Goal: Obtain resource: Obtain resource

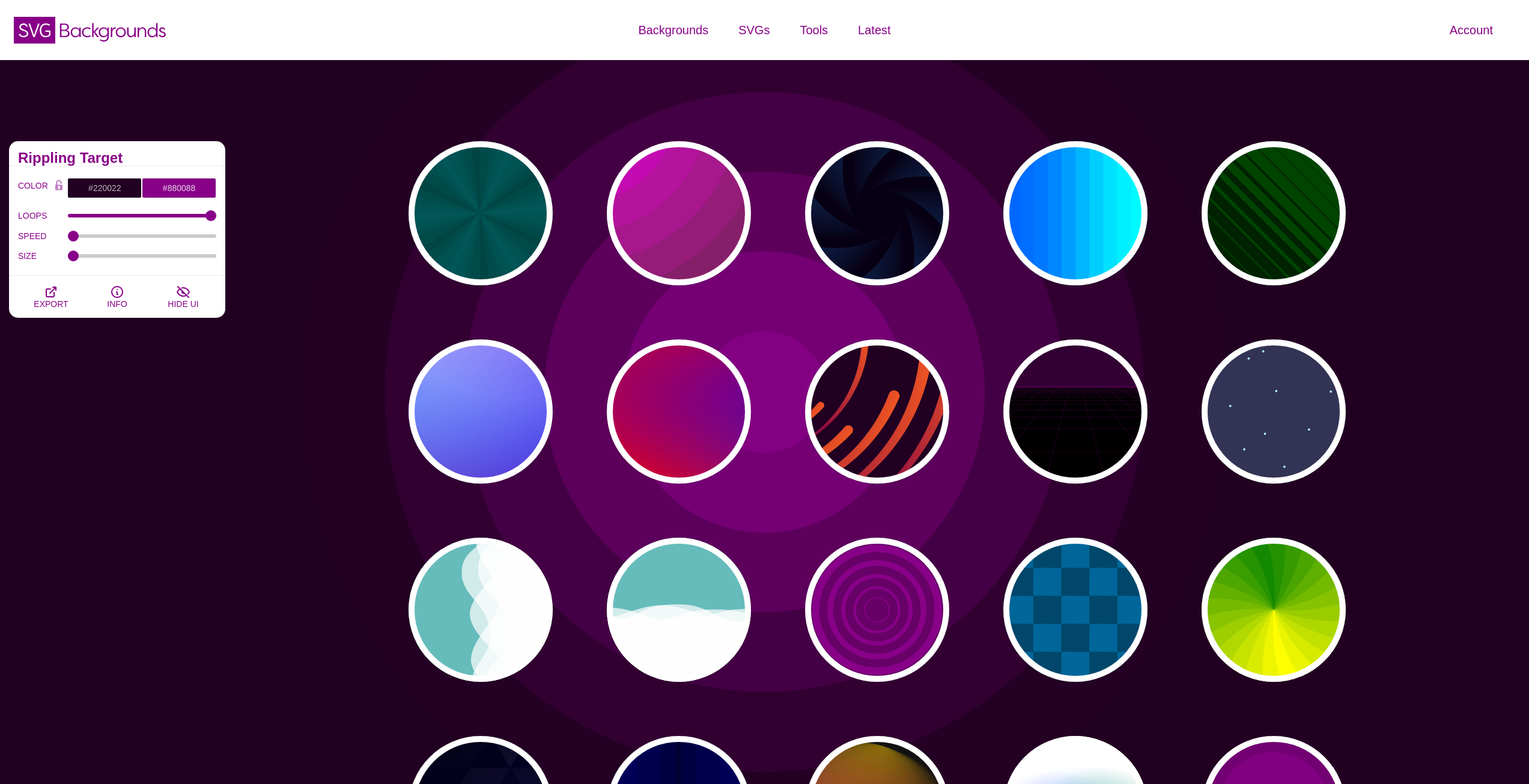
scroll to position [120, 0]
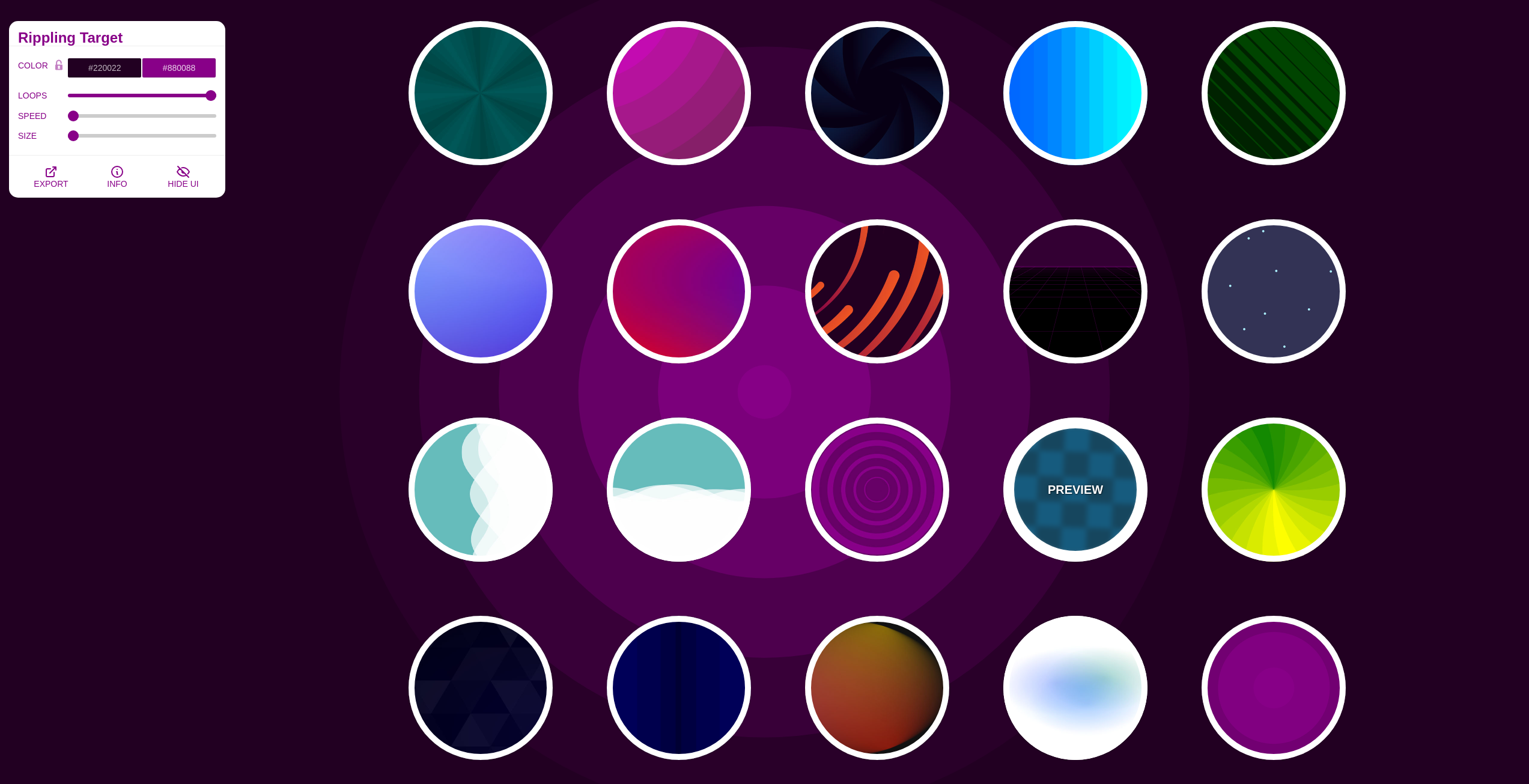
click at [1041, 454] on div "PREVIEW" at bounding box center [1075, 489] width 144 height 144
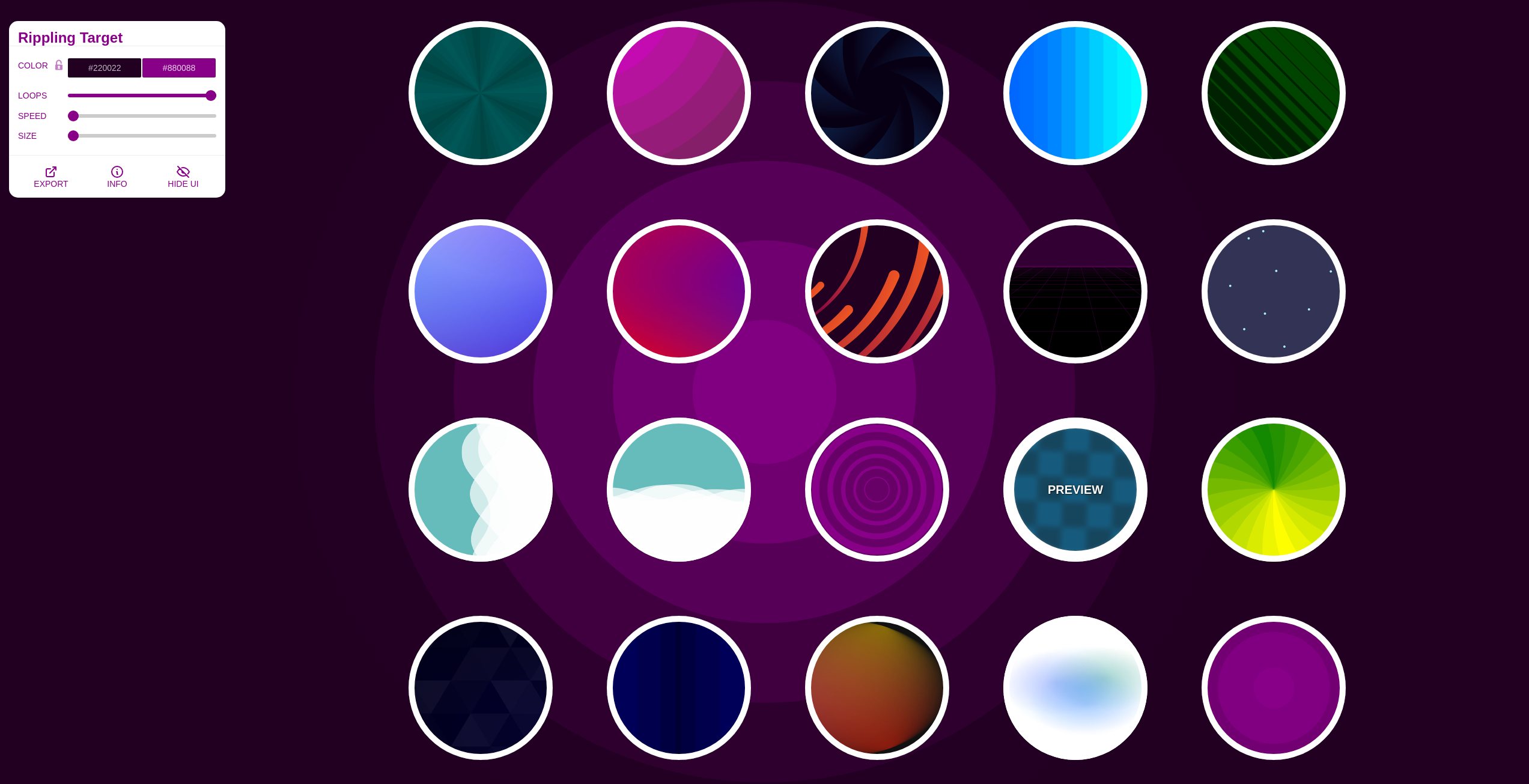
type input "#00476B"
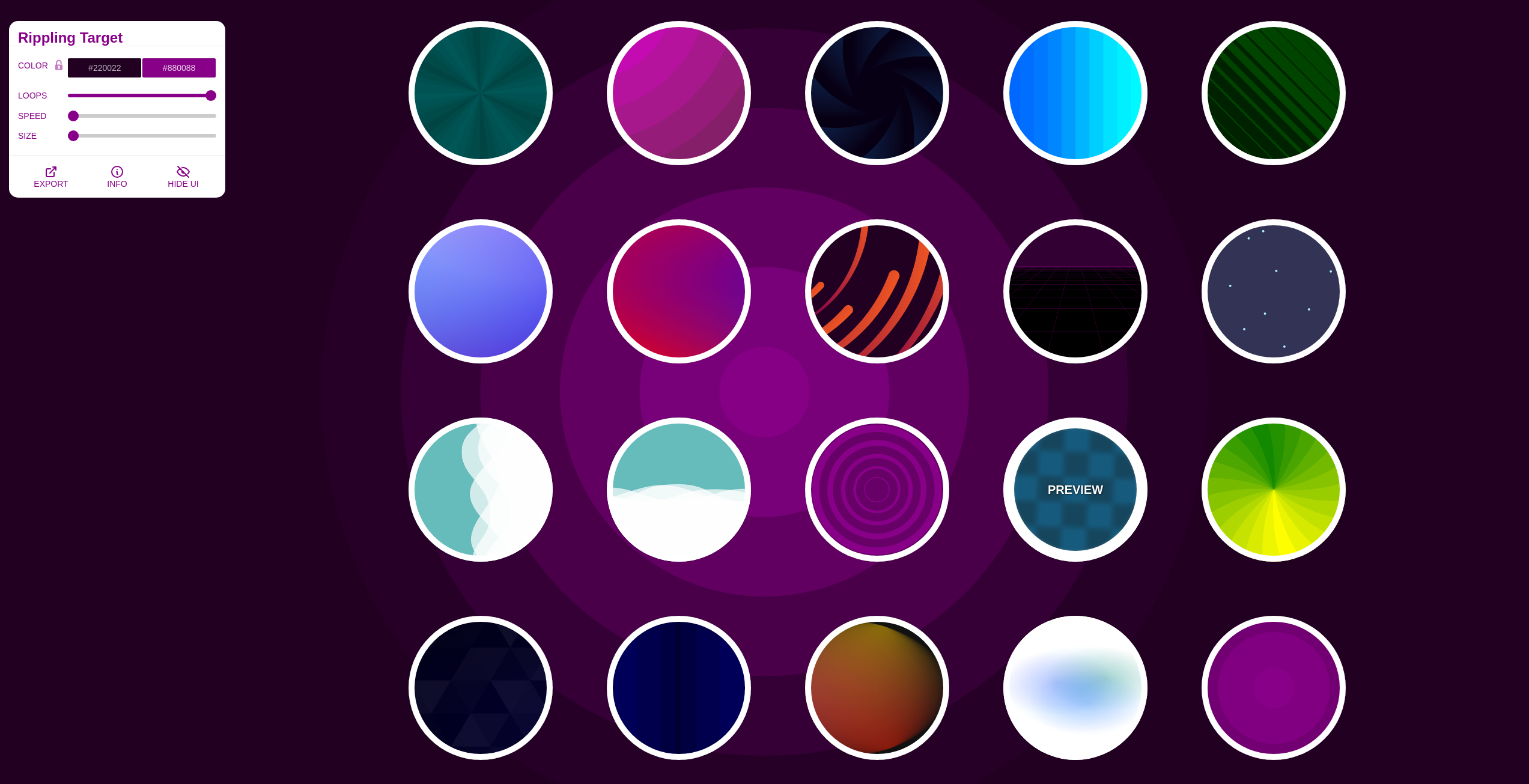
type input "#006699"
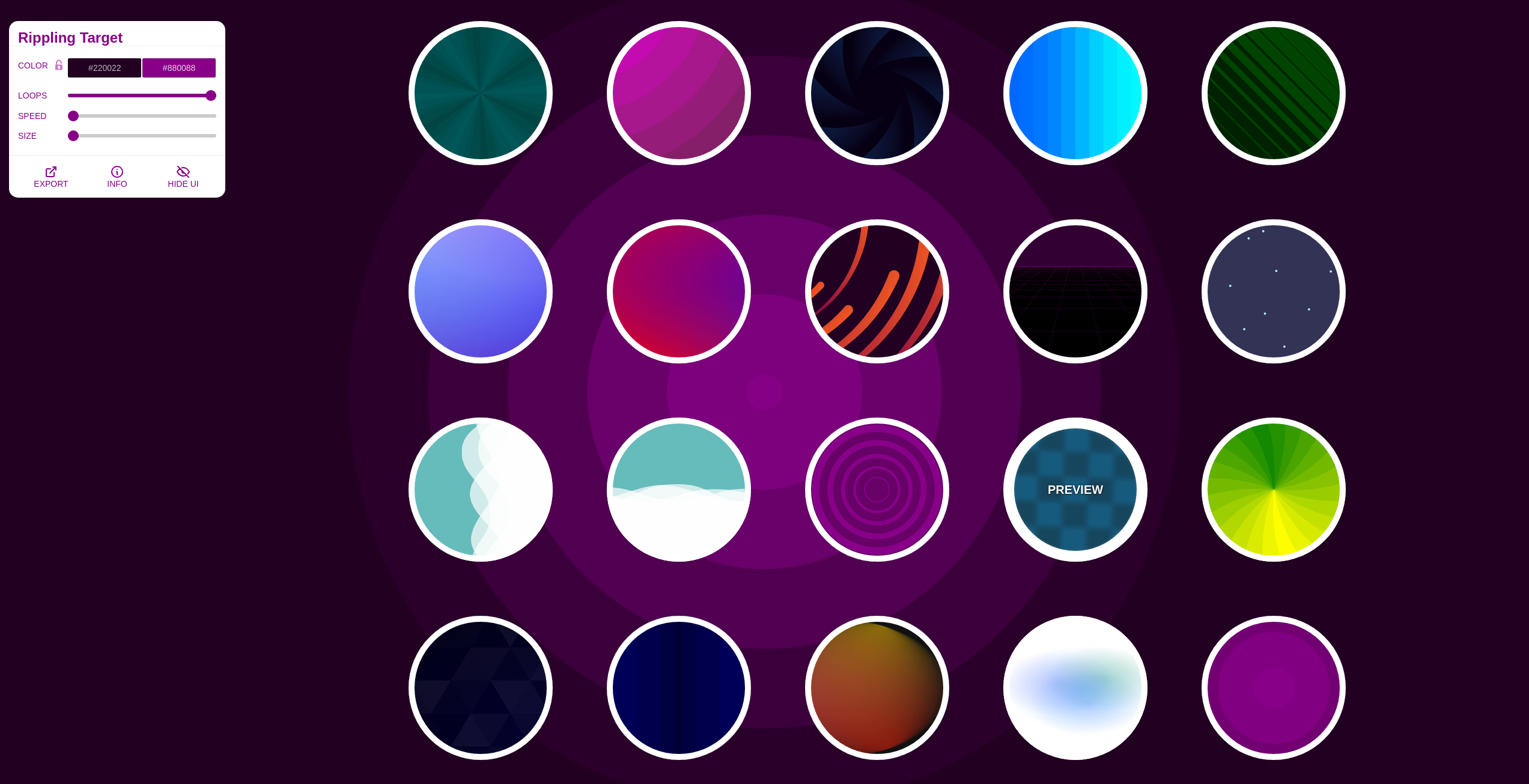
type input "0"
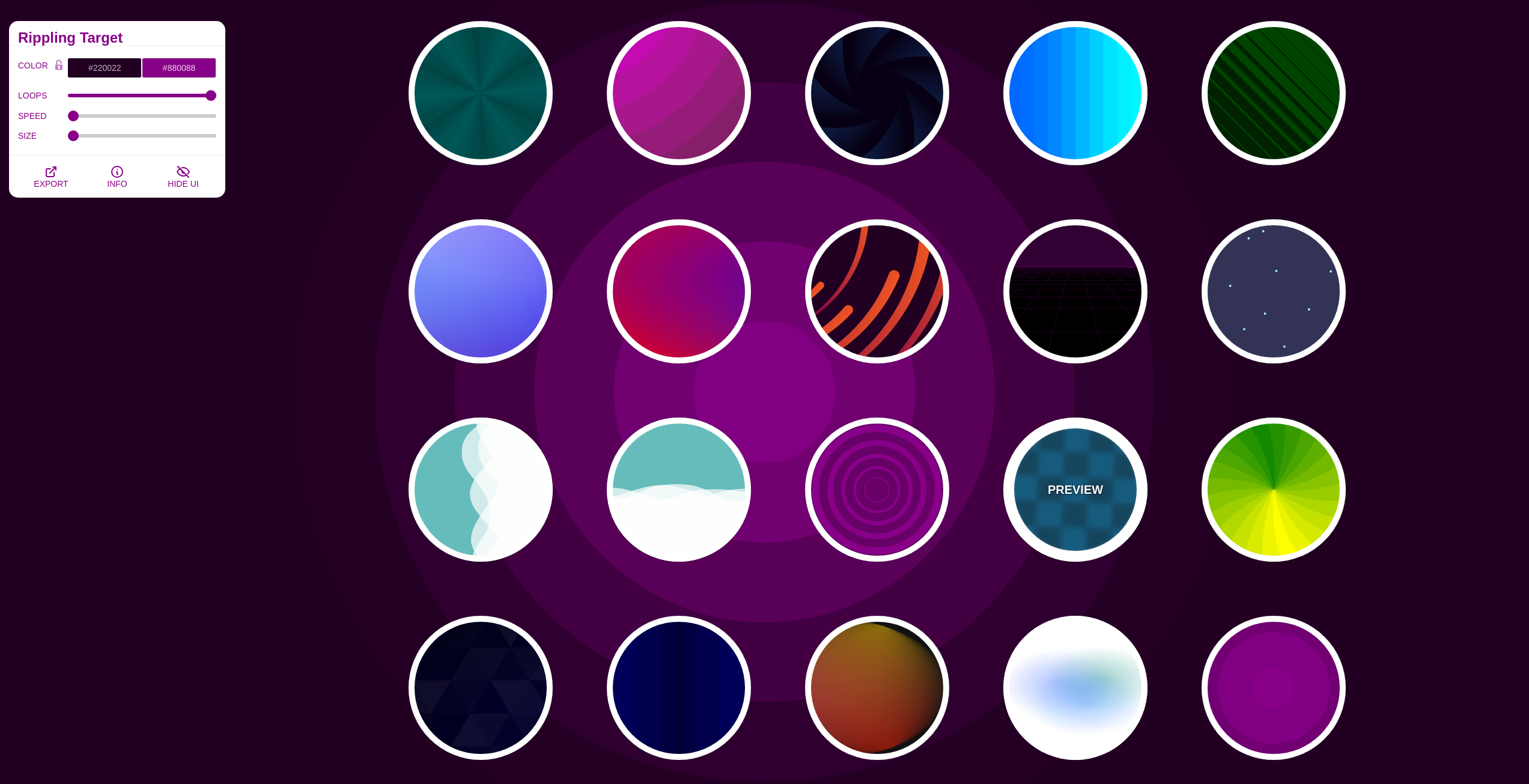
type input "1"
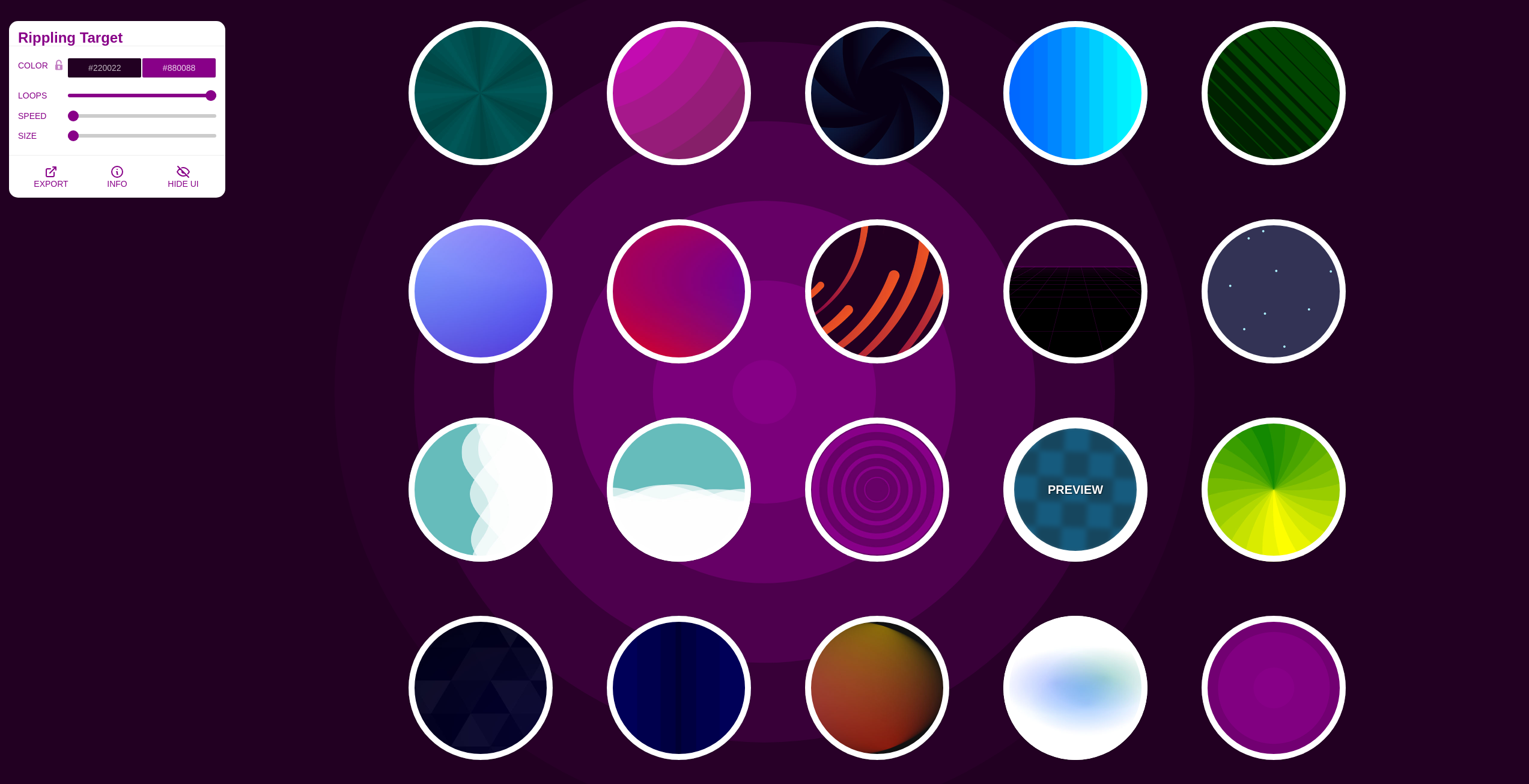
type input "5"
type input "15"
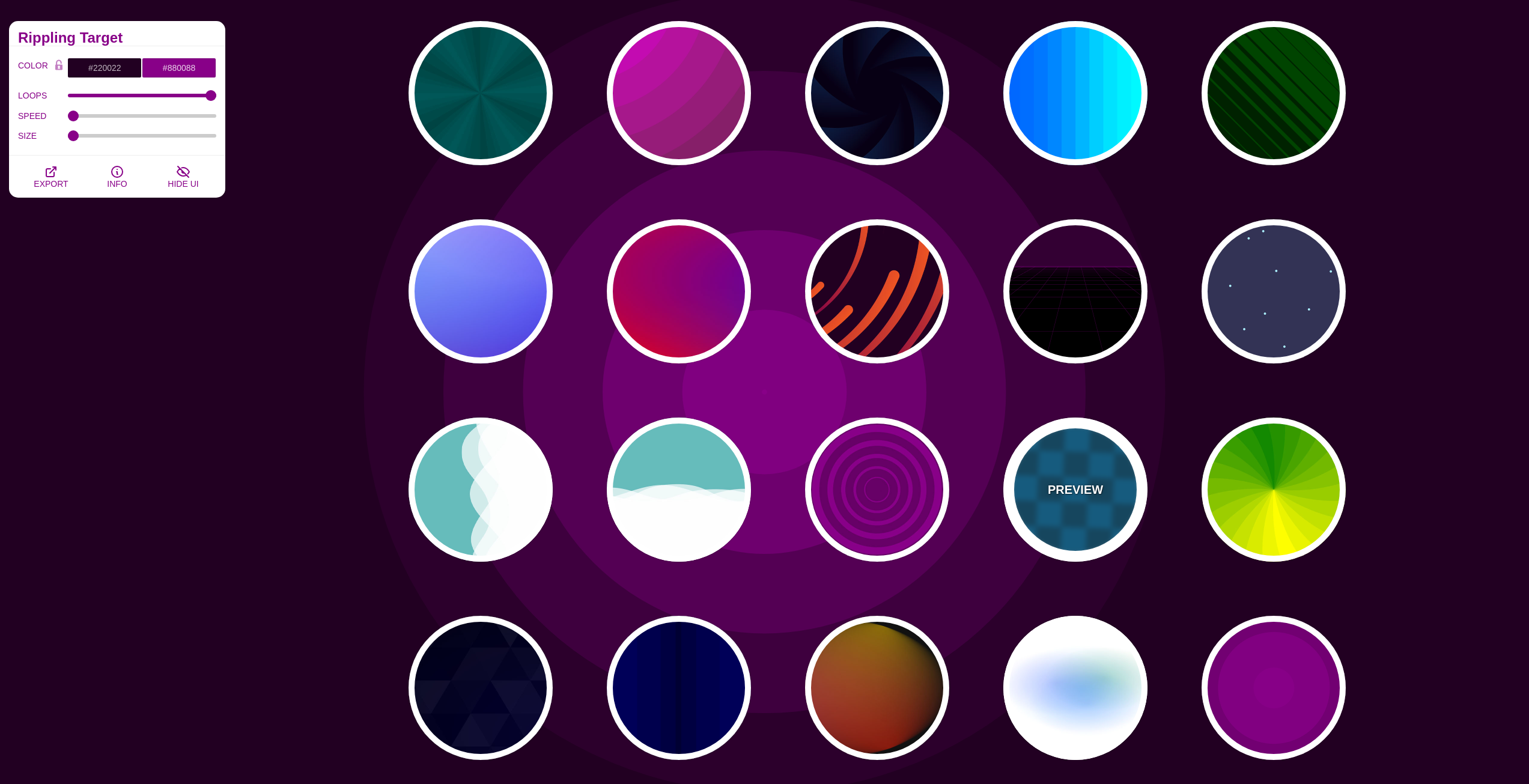
type input "1"
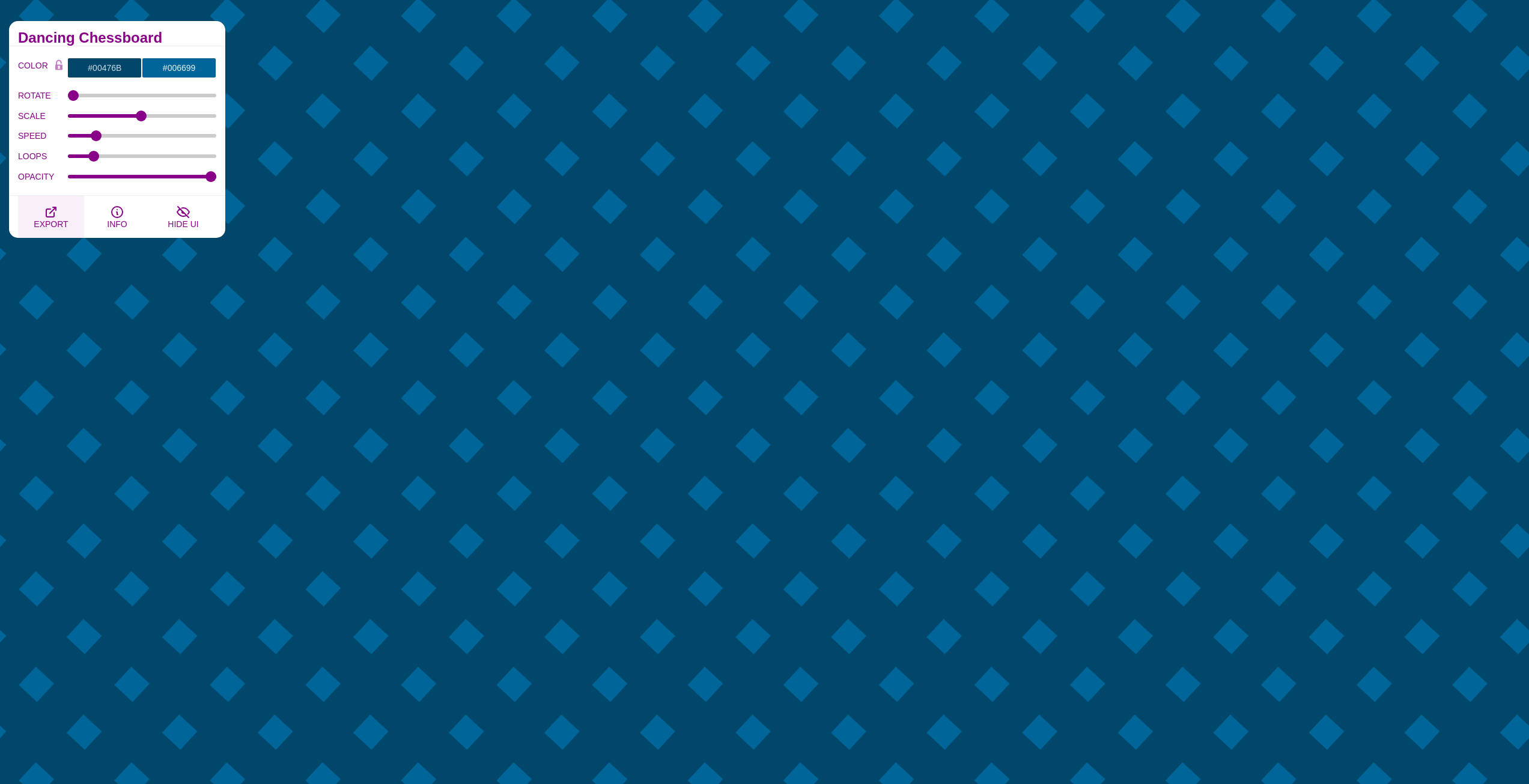
click at [48, 220] on span "EXPORT" at bounding box center [51, 224] width 34 height 10
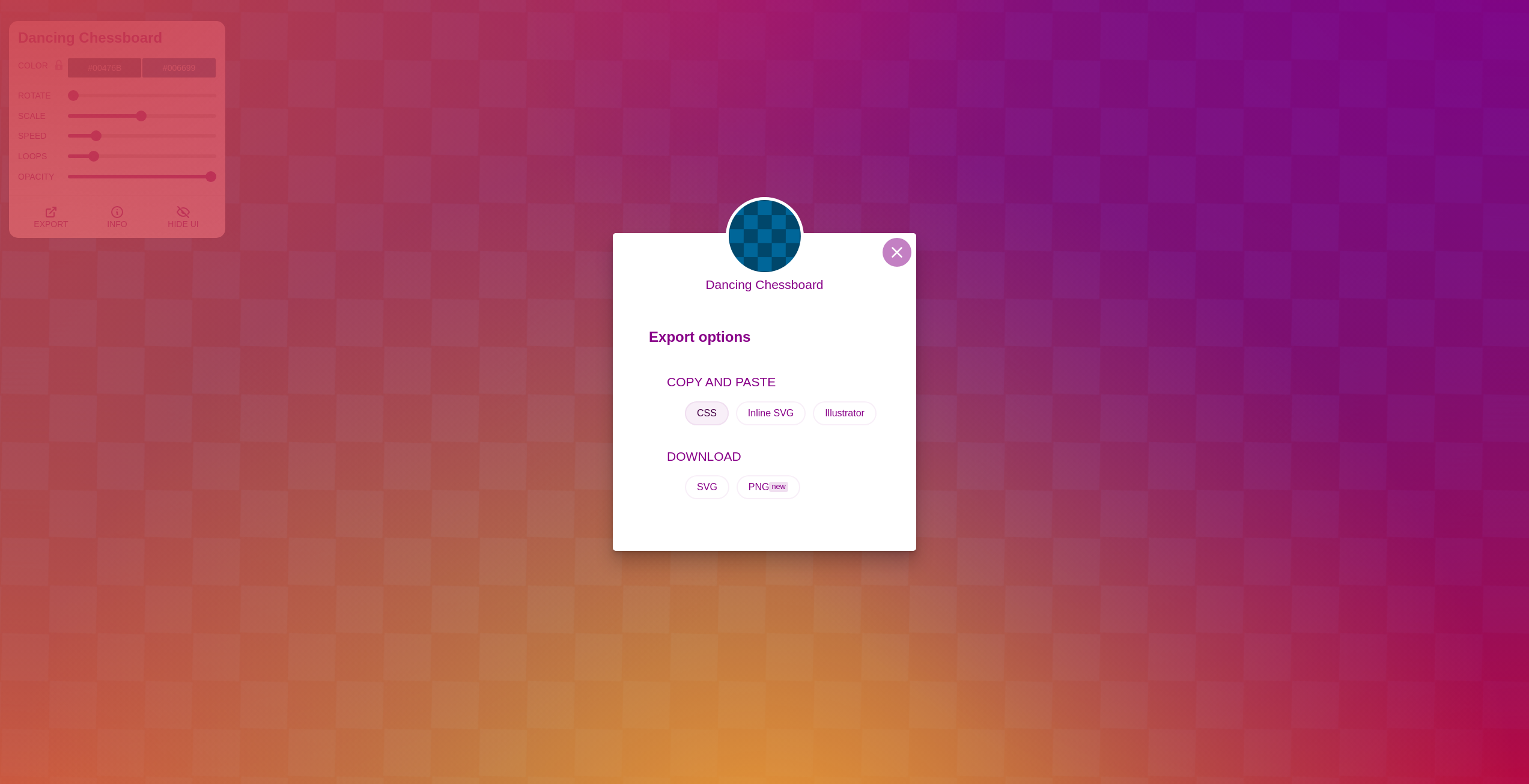
click at [714, 414] on button "CSS" at bounding box center [707, 413] width 44 height 24
click at [679, 109] on div "Dancing Chessboard Export options COPY AND PASTE CSS Inline SVG Illustrator DOW…" at bounding box center [764, 392] width 1529 height 784
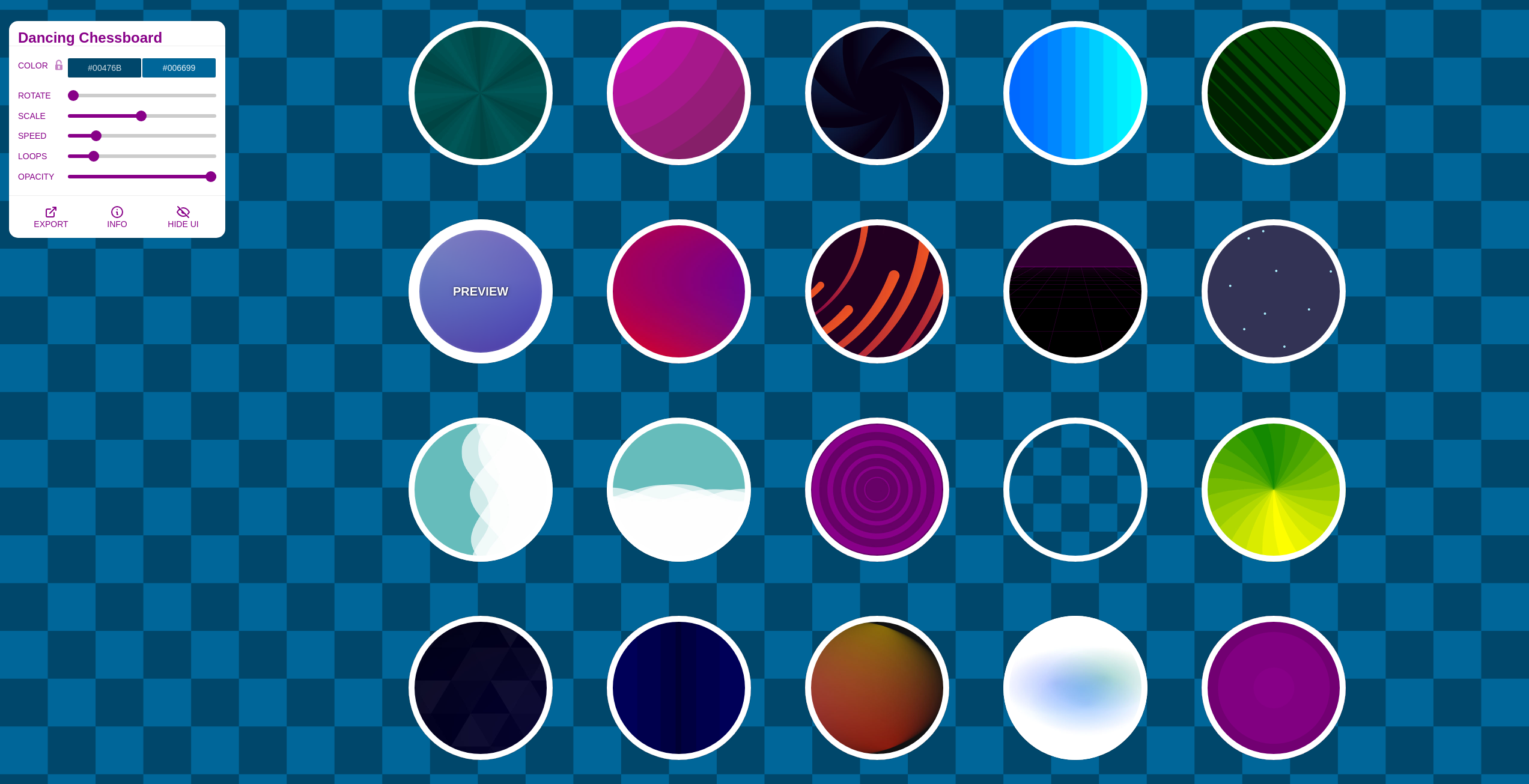
click at [520, 253] on div "PREVIEW" at bounding box center [480, 291] width 144 height 144
type input "#0000FF"
type input "#0099FF"
type input "12"
type input "0"
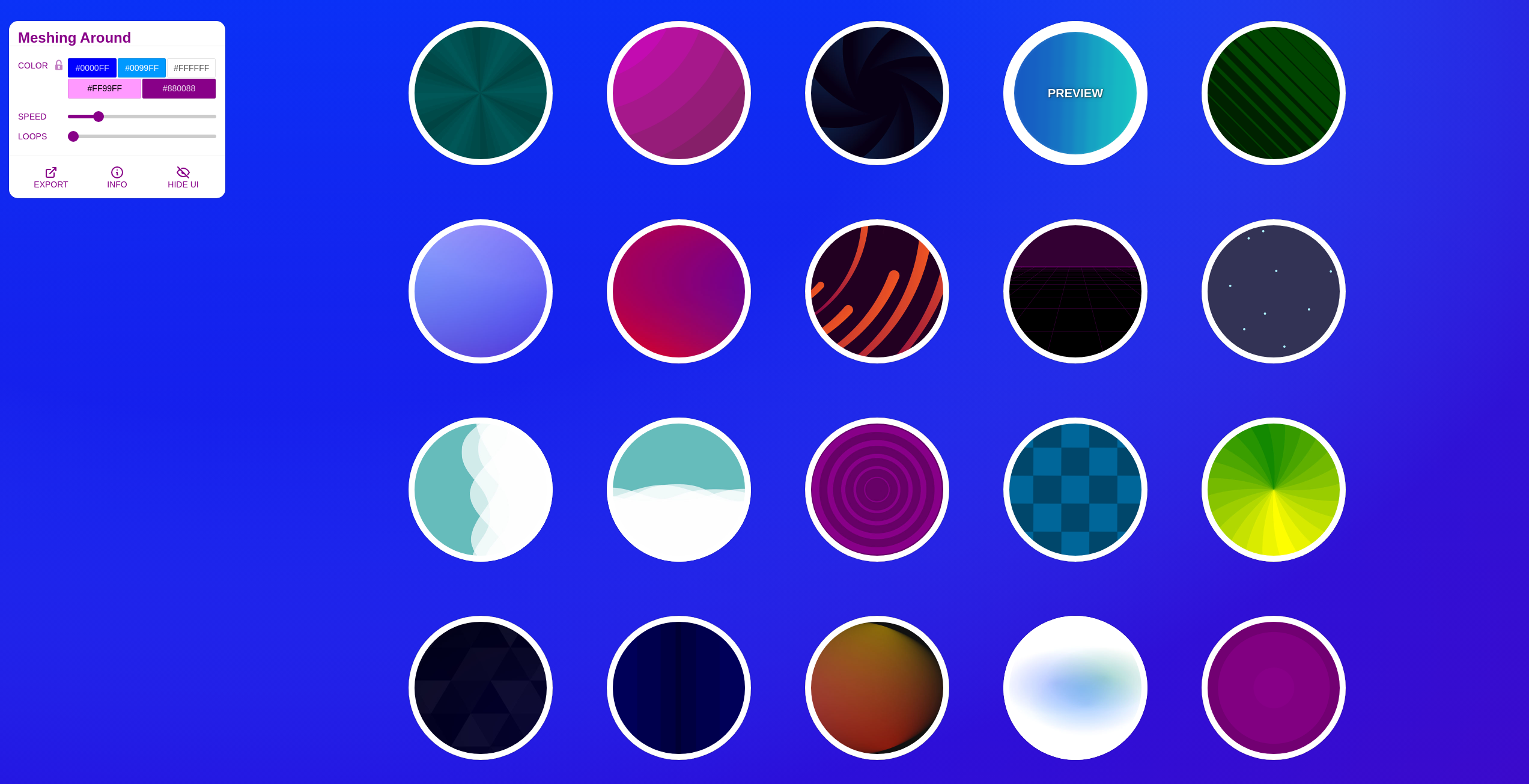
click at [1100, 57] on div "PREVIEW" at bounding box center [1075, 93] width 144 height 144
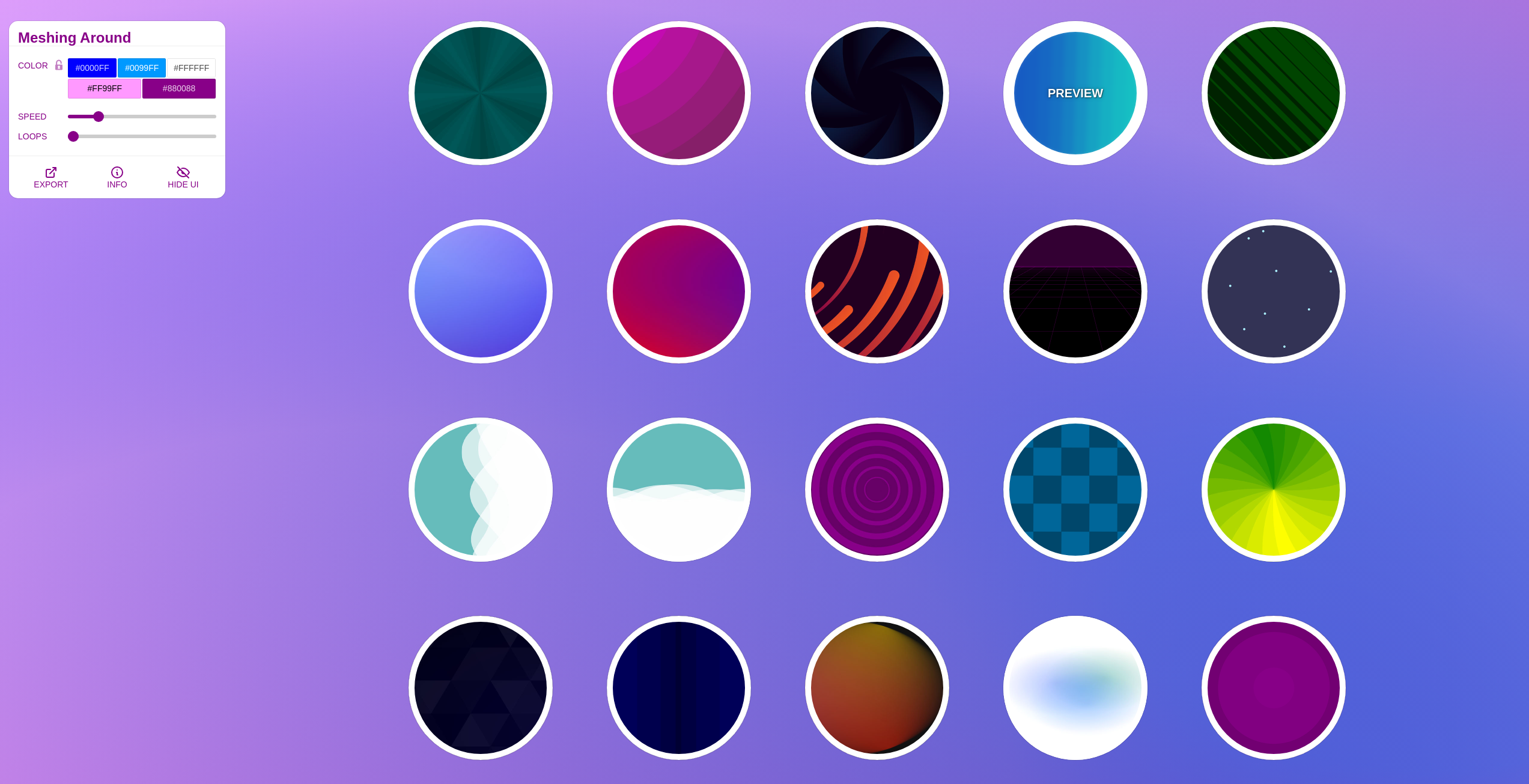
type input "#00FFFF"
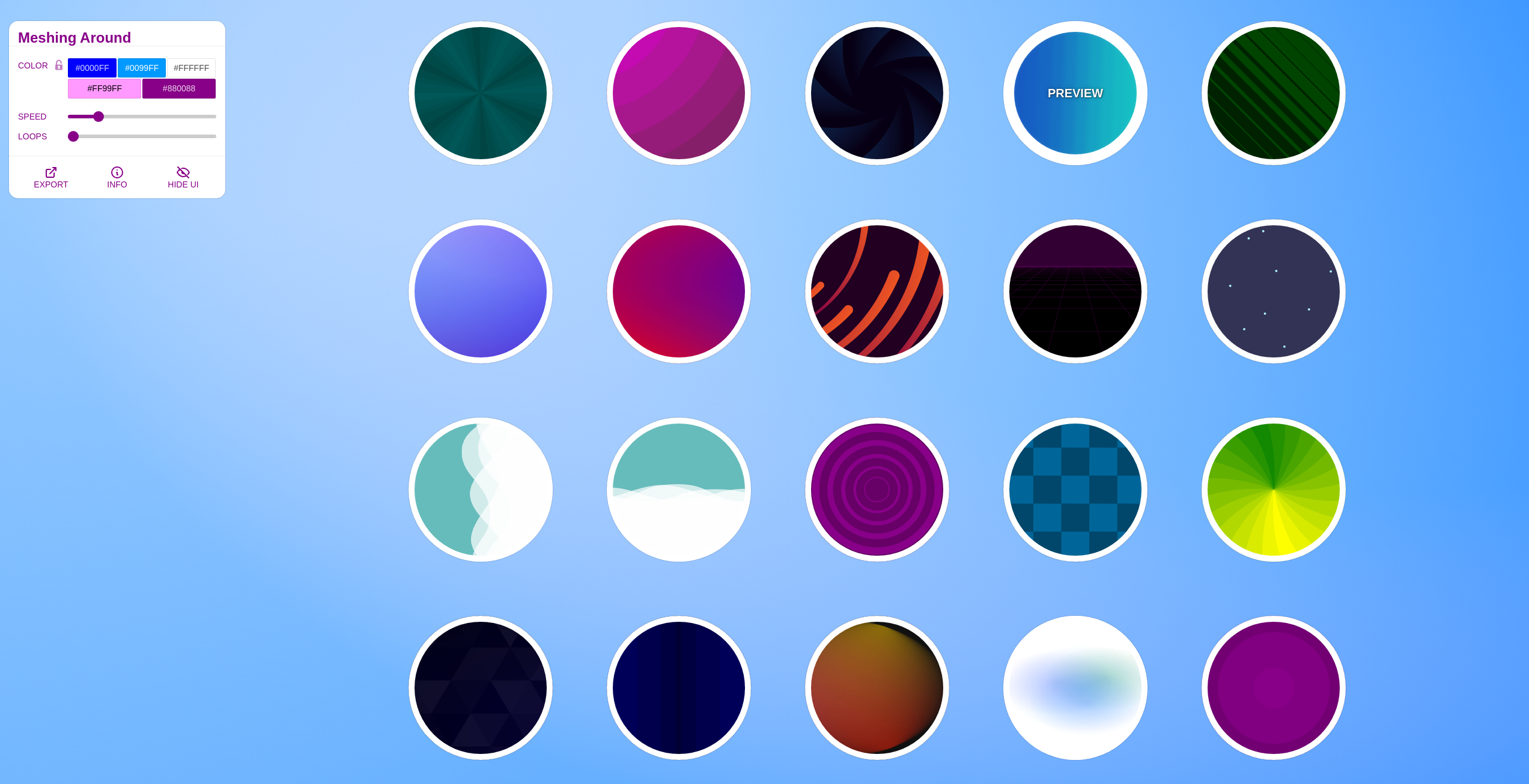
type input "#0066FF"
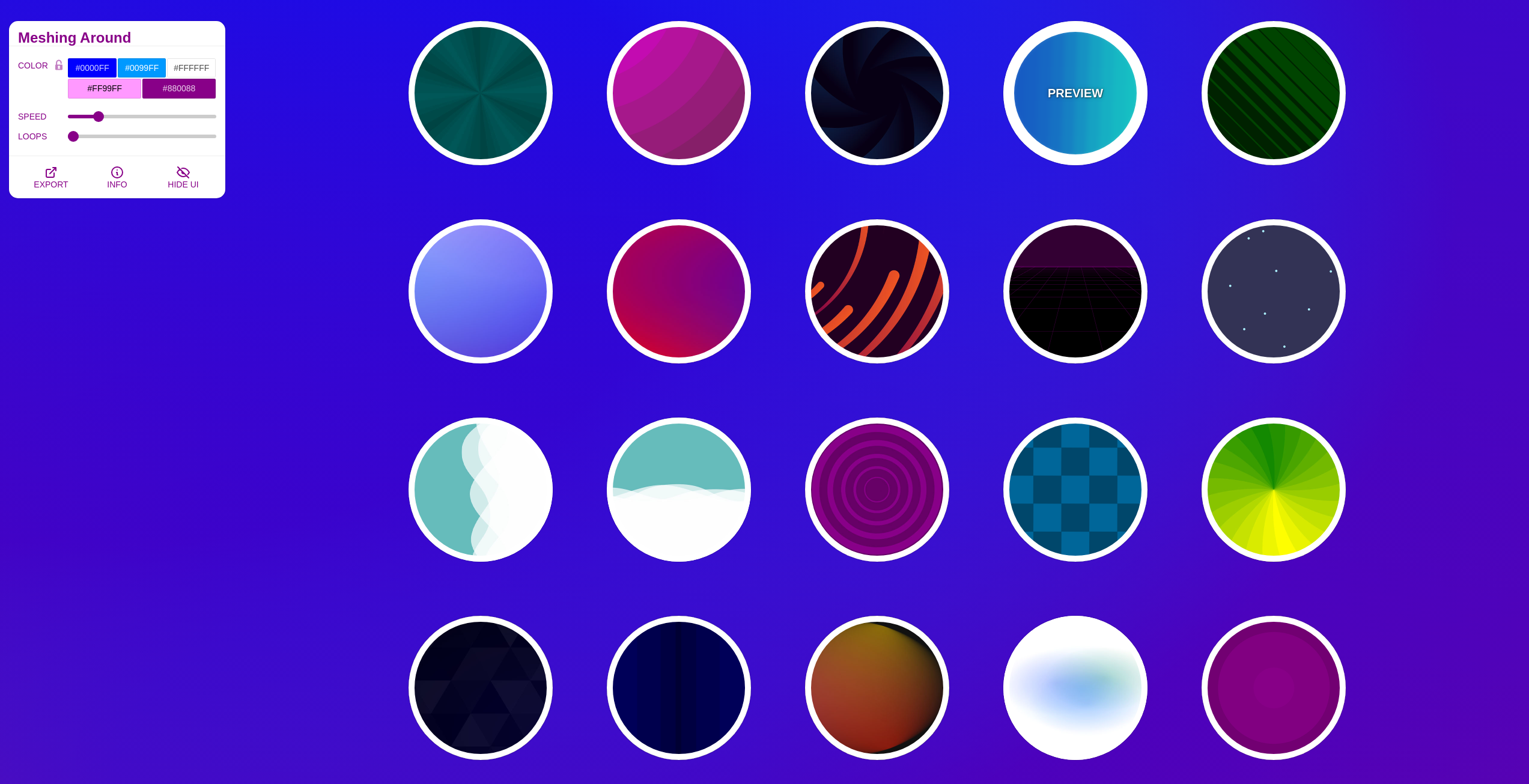
type input "0.25"
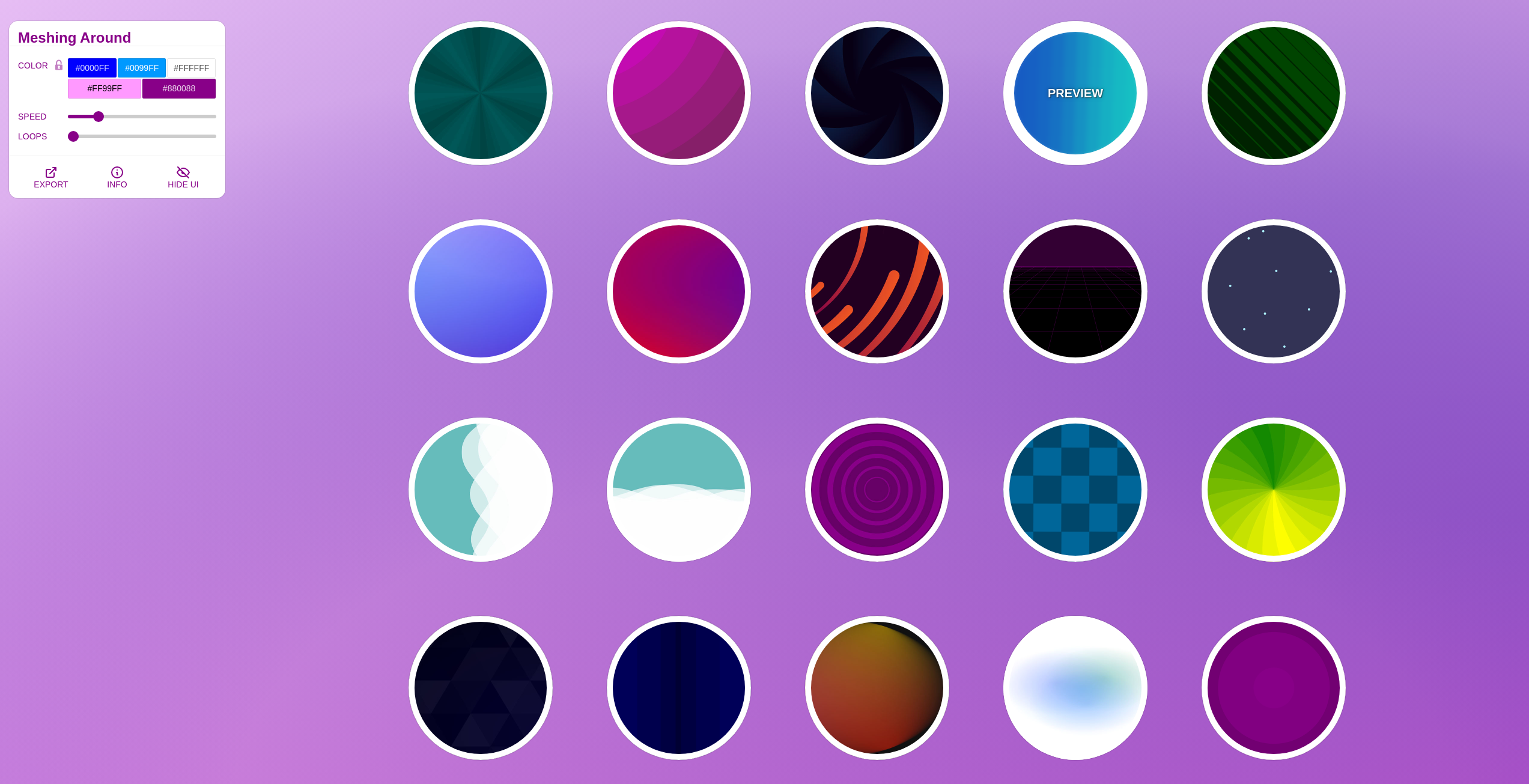
type input "12"
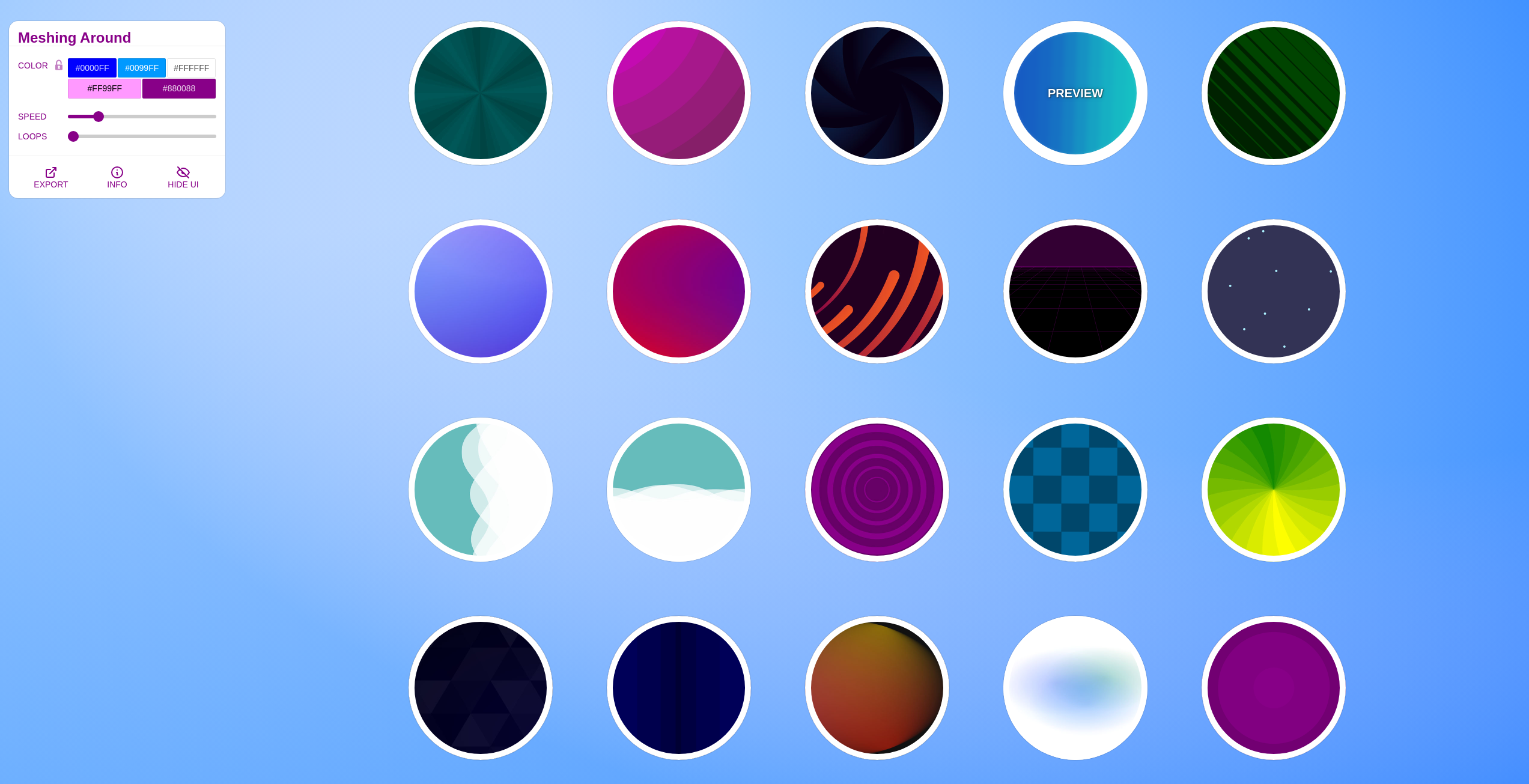
type input "999"
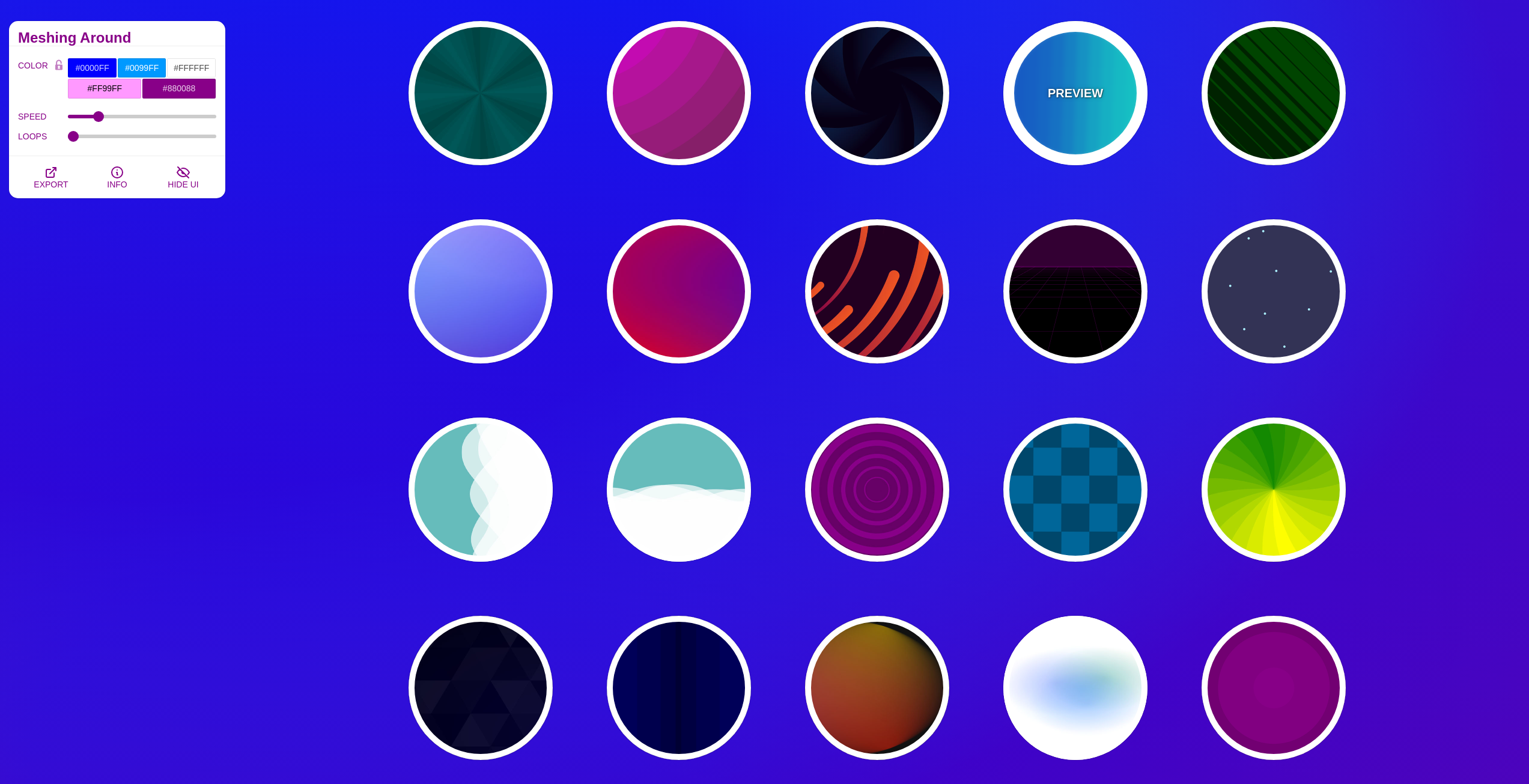
type input "0"
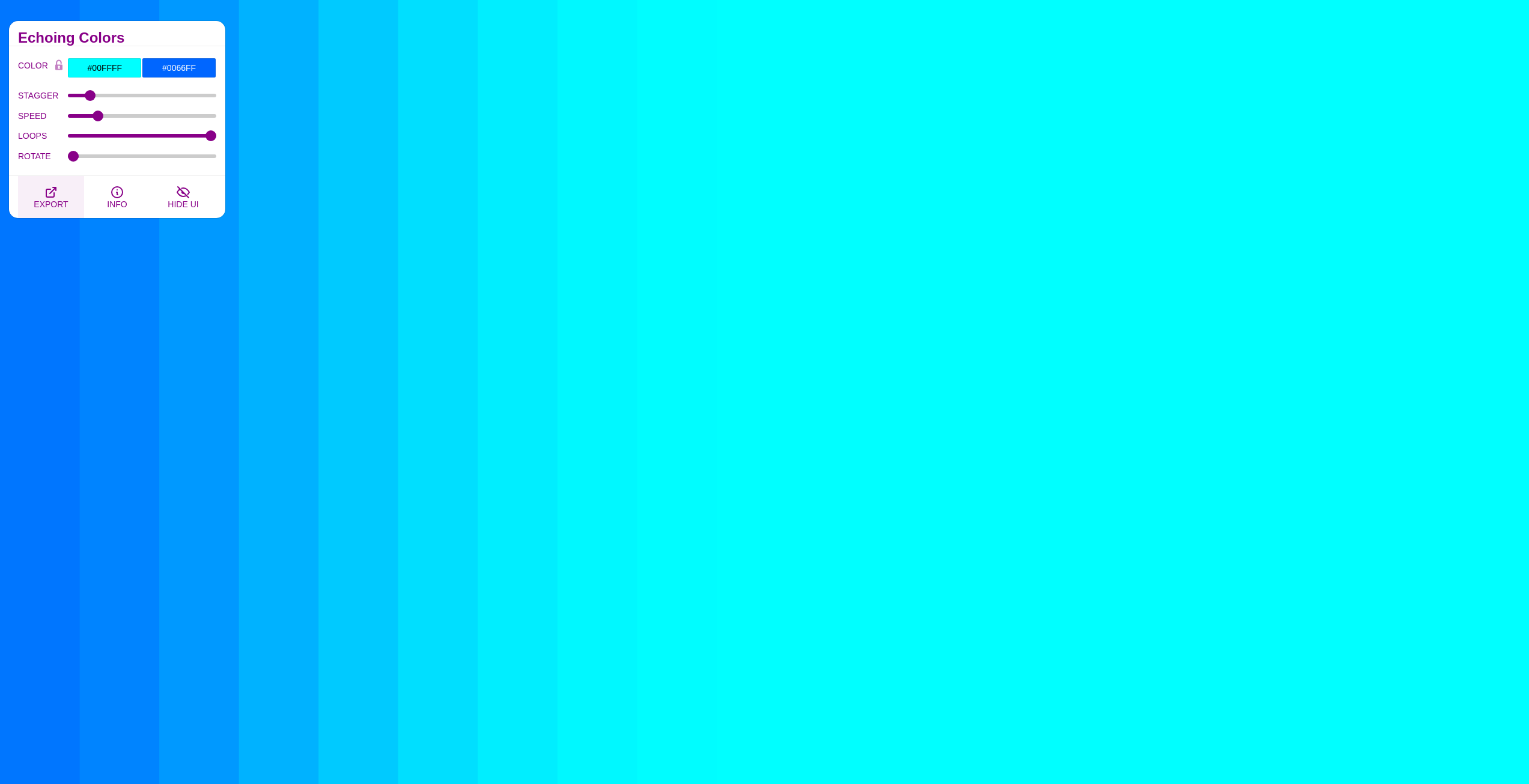
click at [57, 191] on icon "button" at bounding box center [51, 192] width 14 height 14
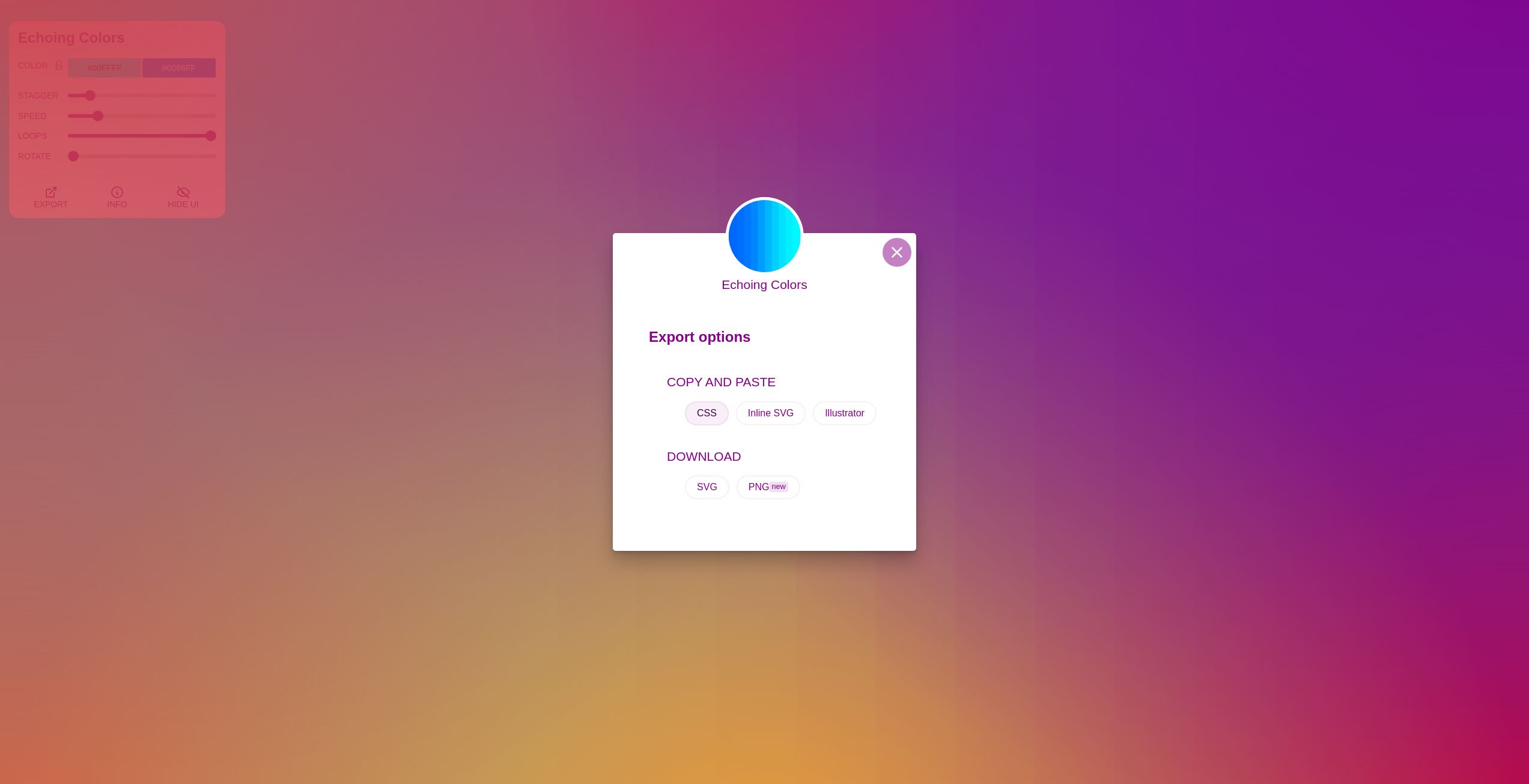
click at [702, 416] on button "CSS" at bounding box center [707, 413] width 44 height 24
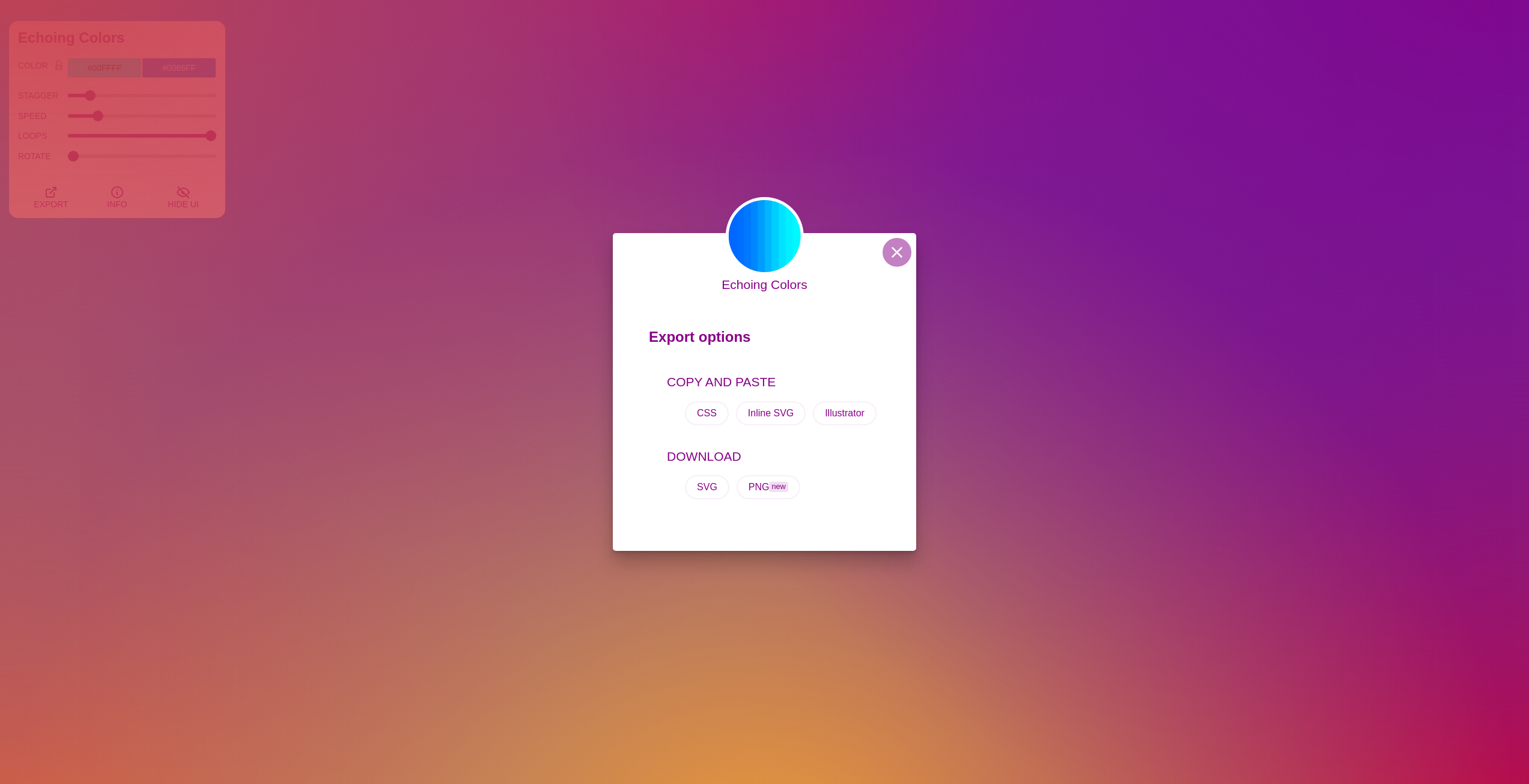
click at [578, 298] on div "Echoing Colors Export options COPY AND PASTE CSS Inline SVG Illustrator DOWNLOA…" at bounding box center [764, 392] width 1529 height 784
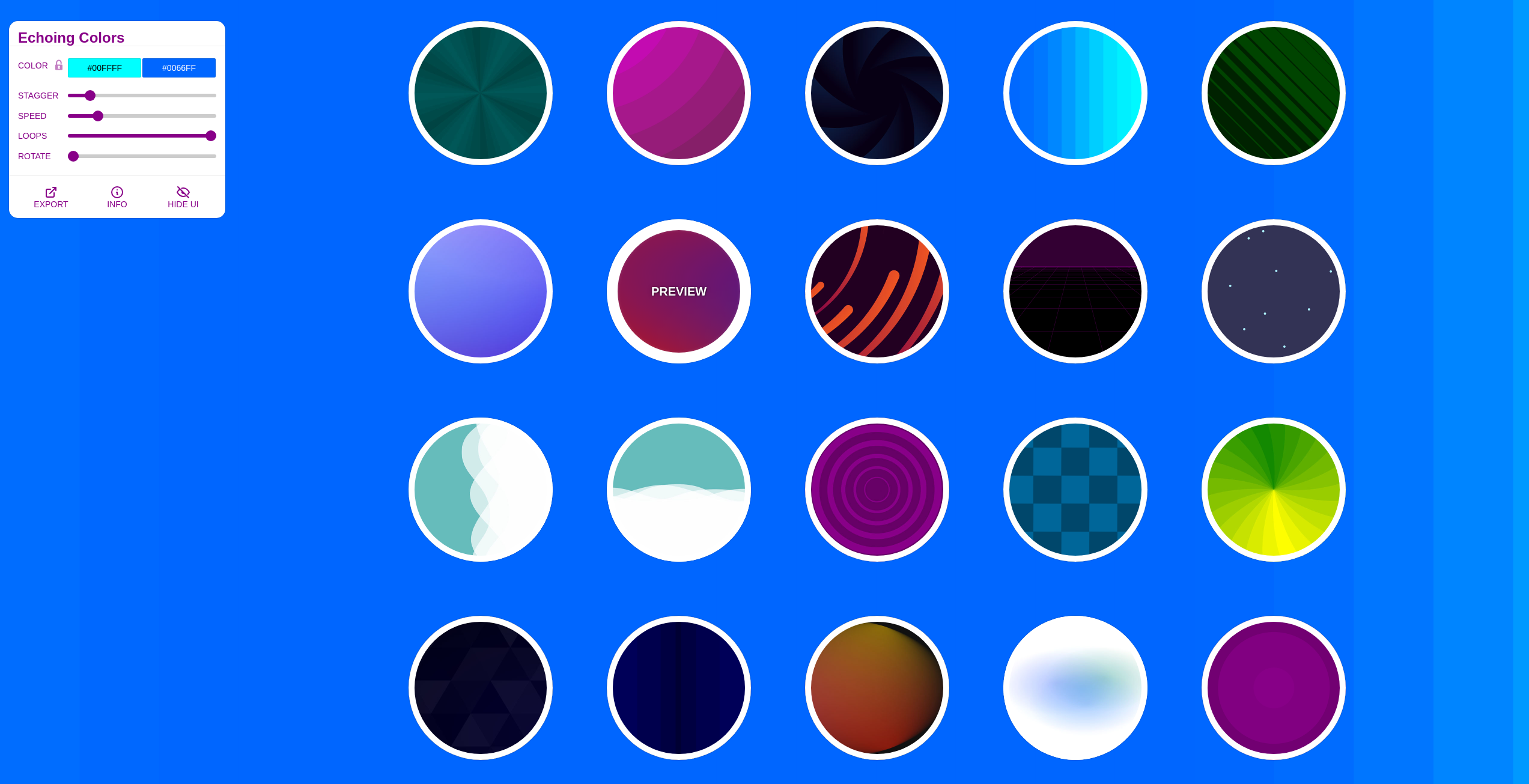
click at [657, 288] on p "PREVIEW" at bounding box center [679, 291] width 55 height 18
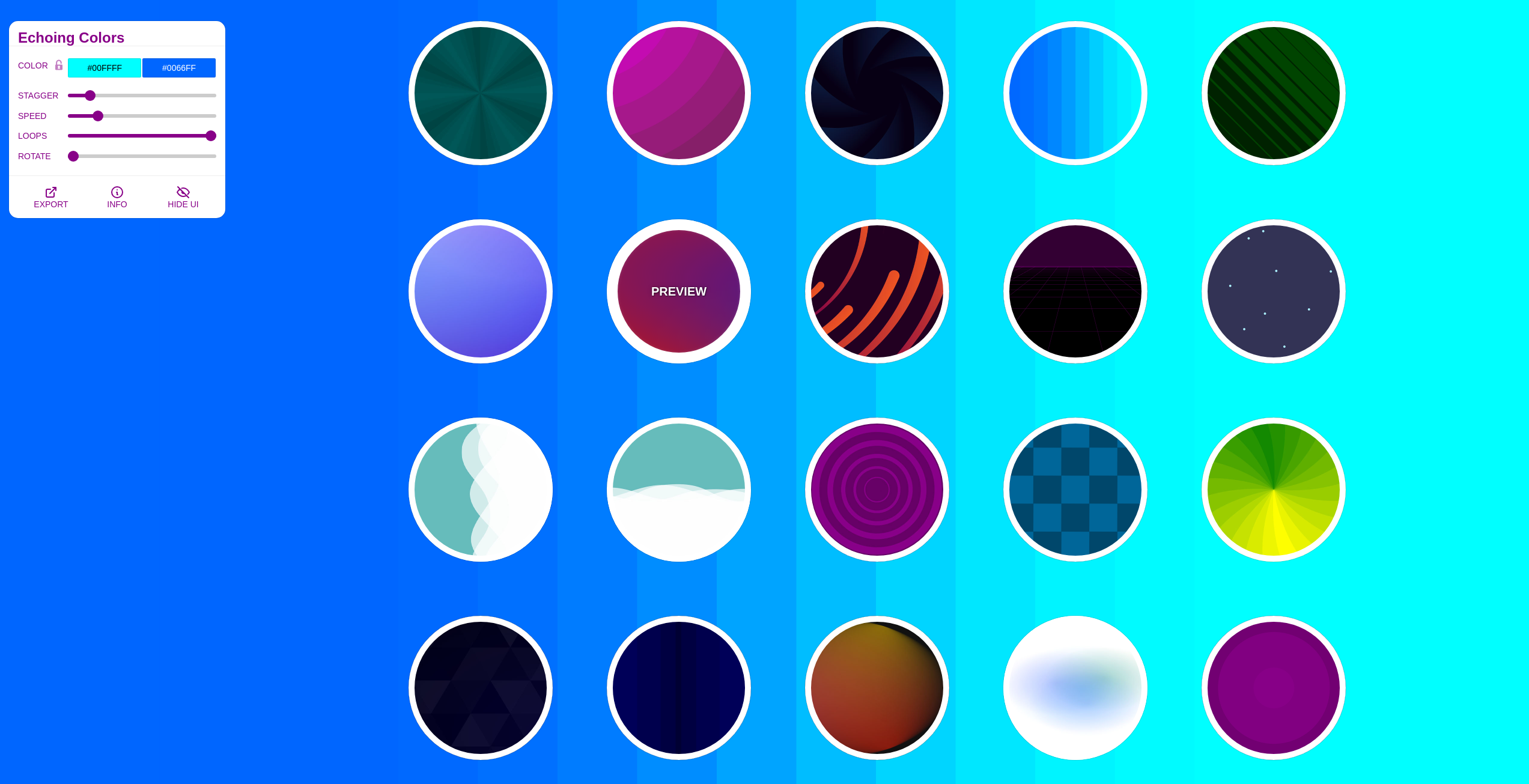
type input "#FF0000"
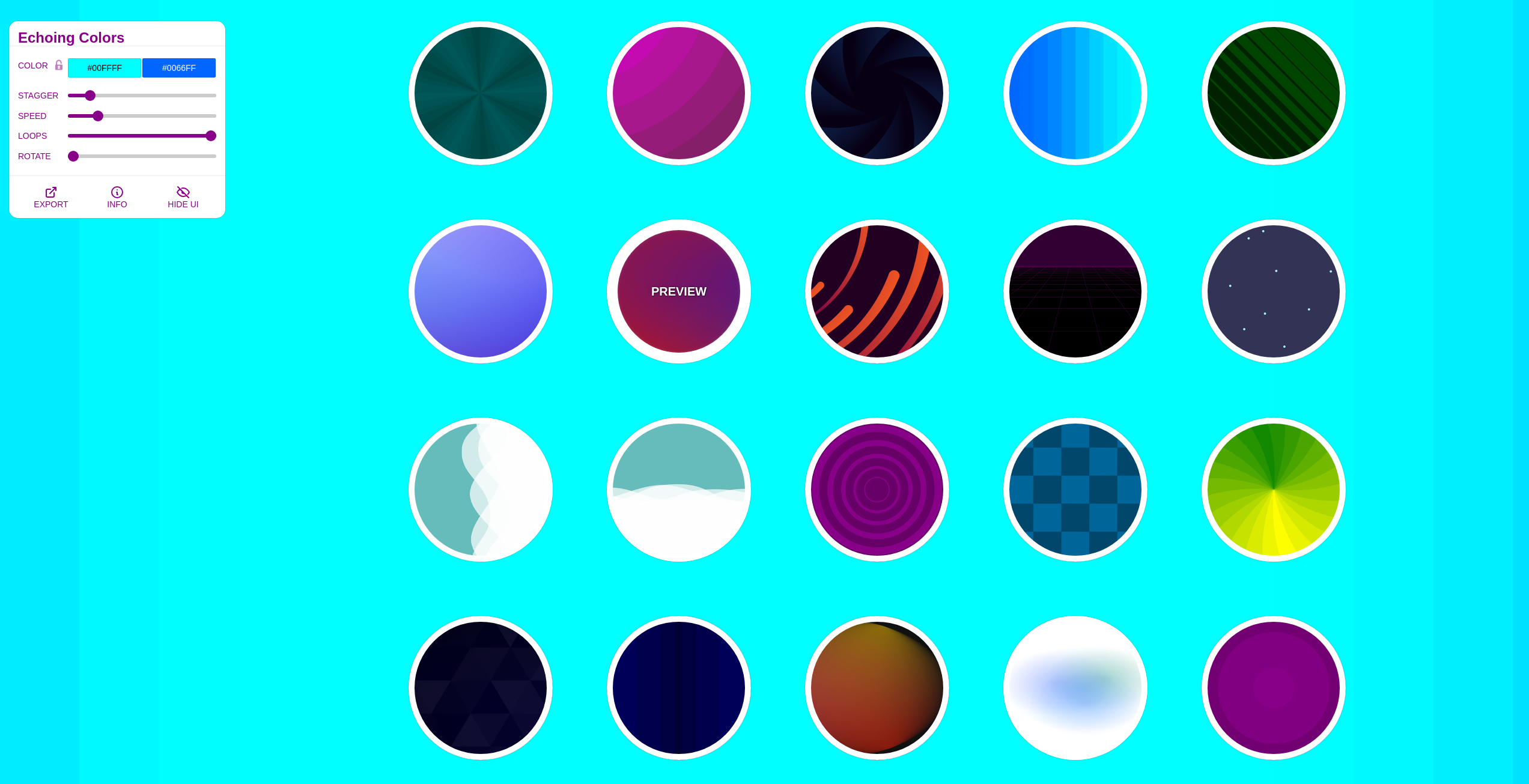
type input "#800080"
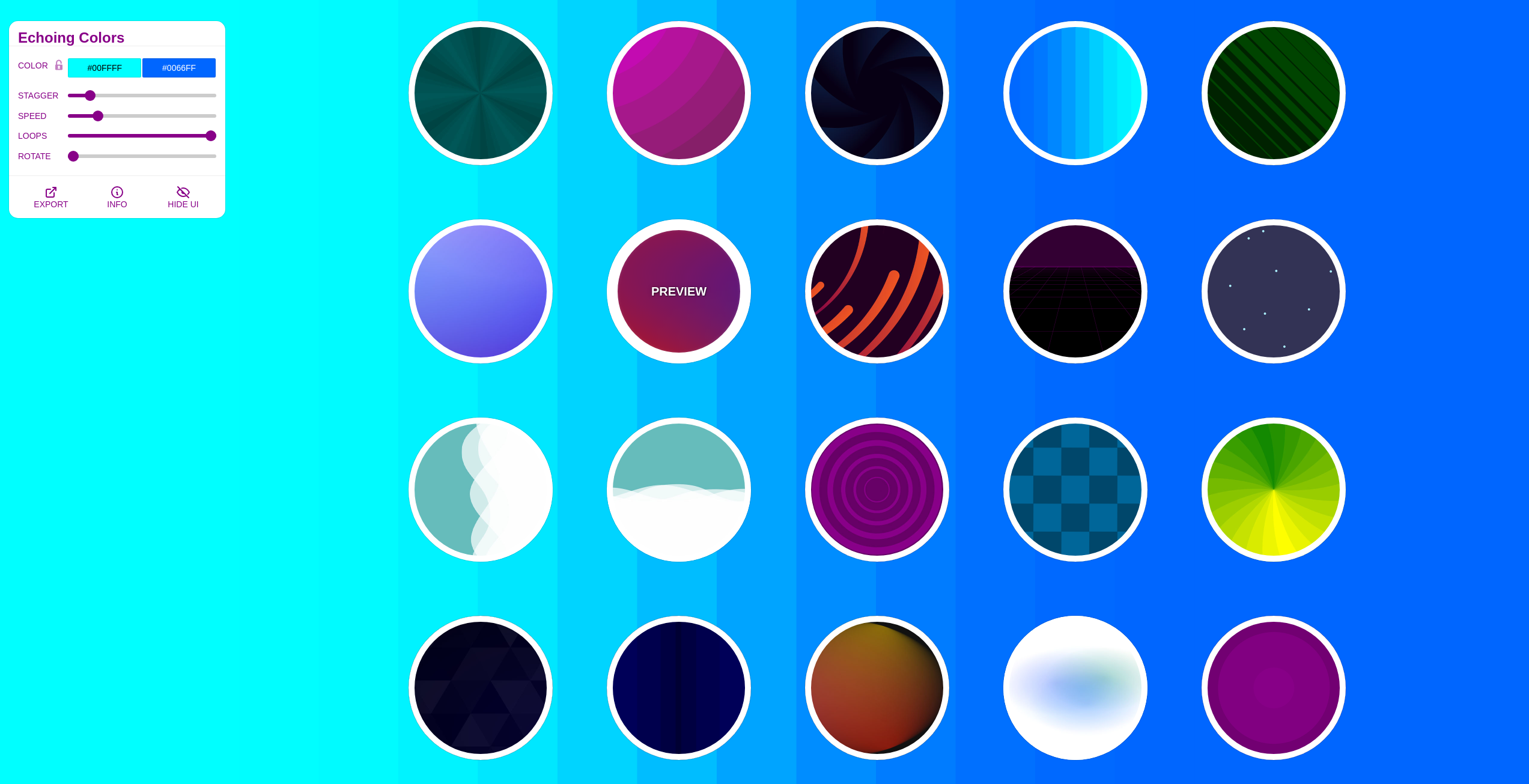
type input "#0000FF"
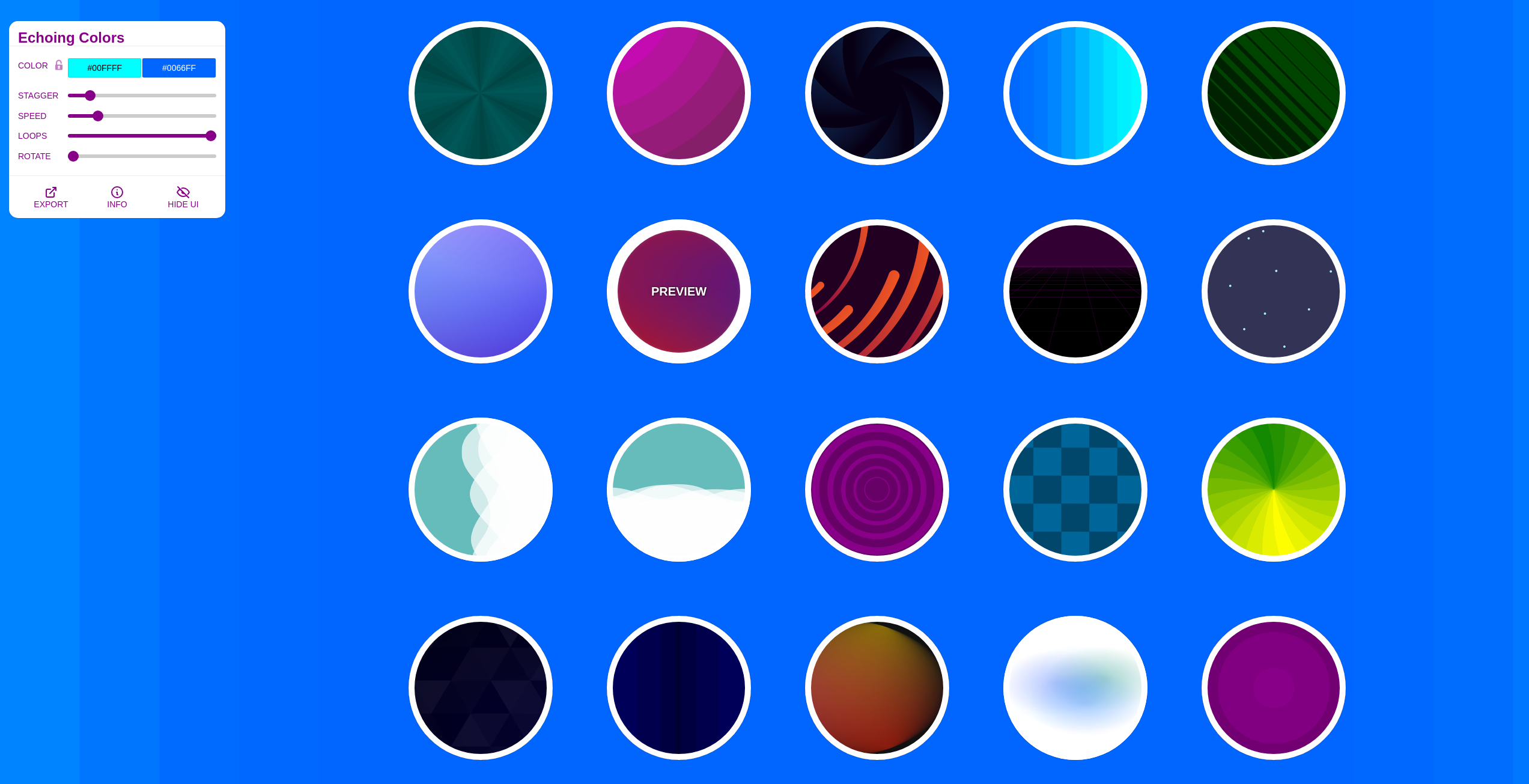
type input "#00EEBB"
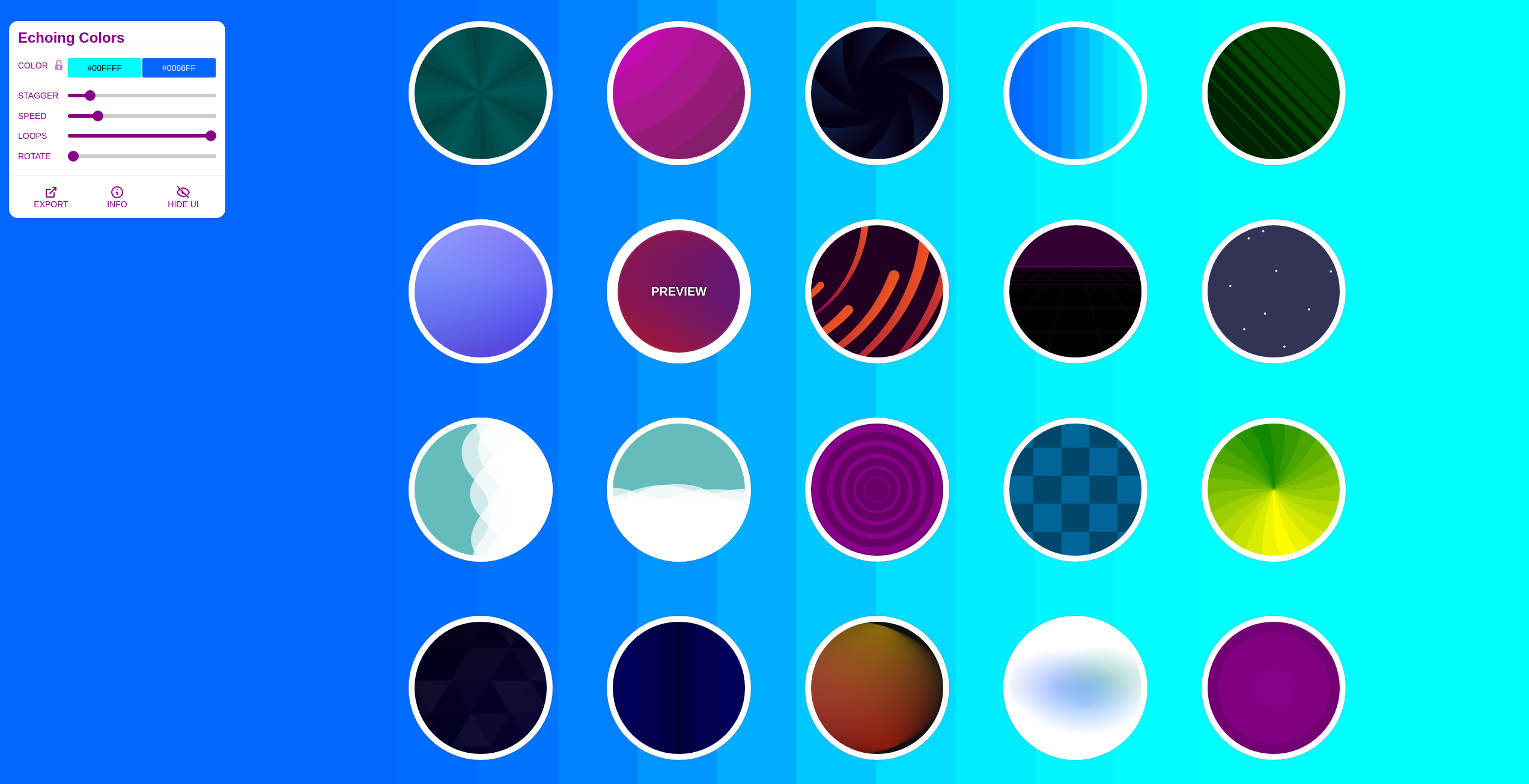
type input "#FFFF00"
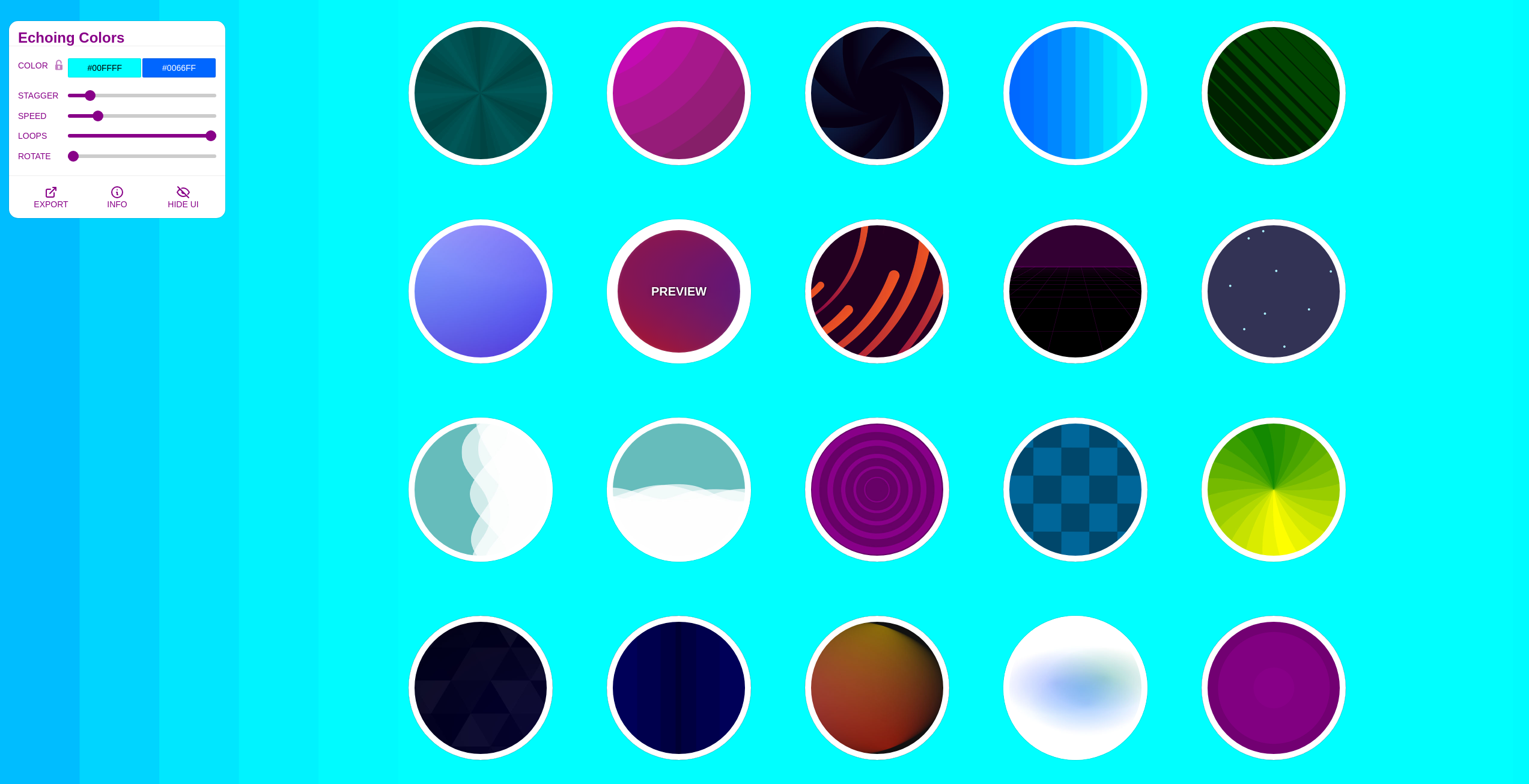
type input "#FFA500"
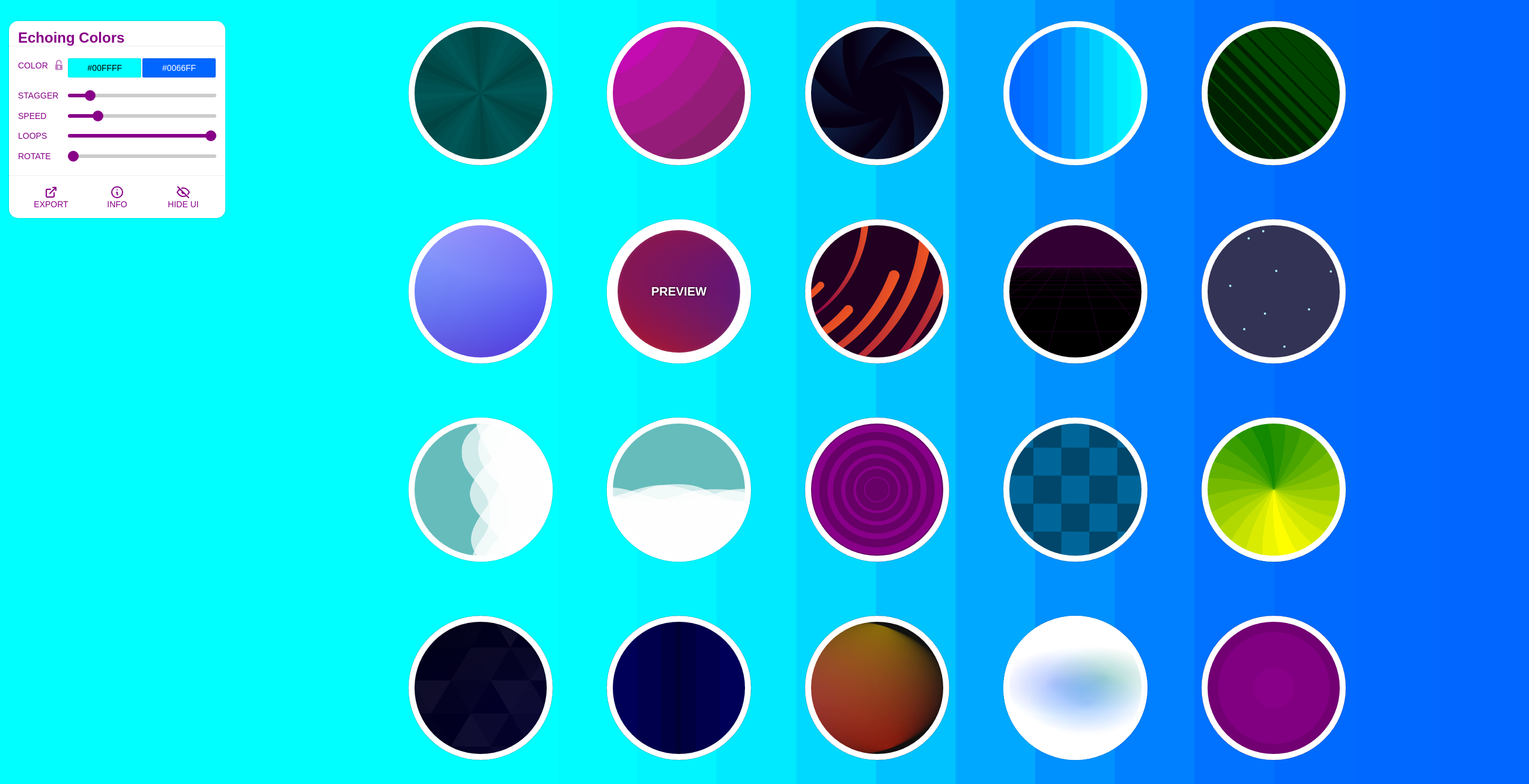
type input "1"
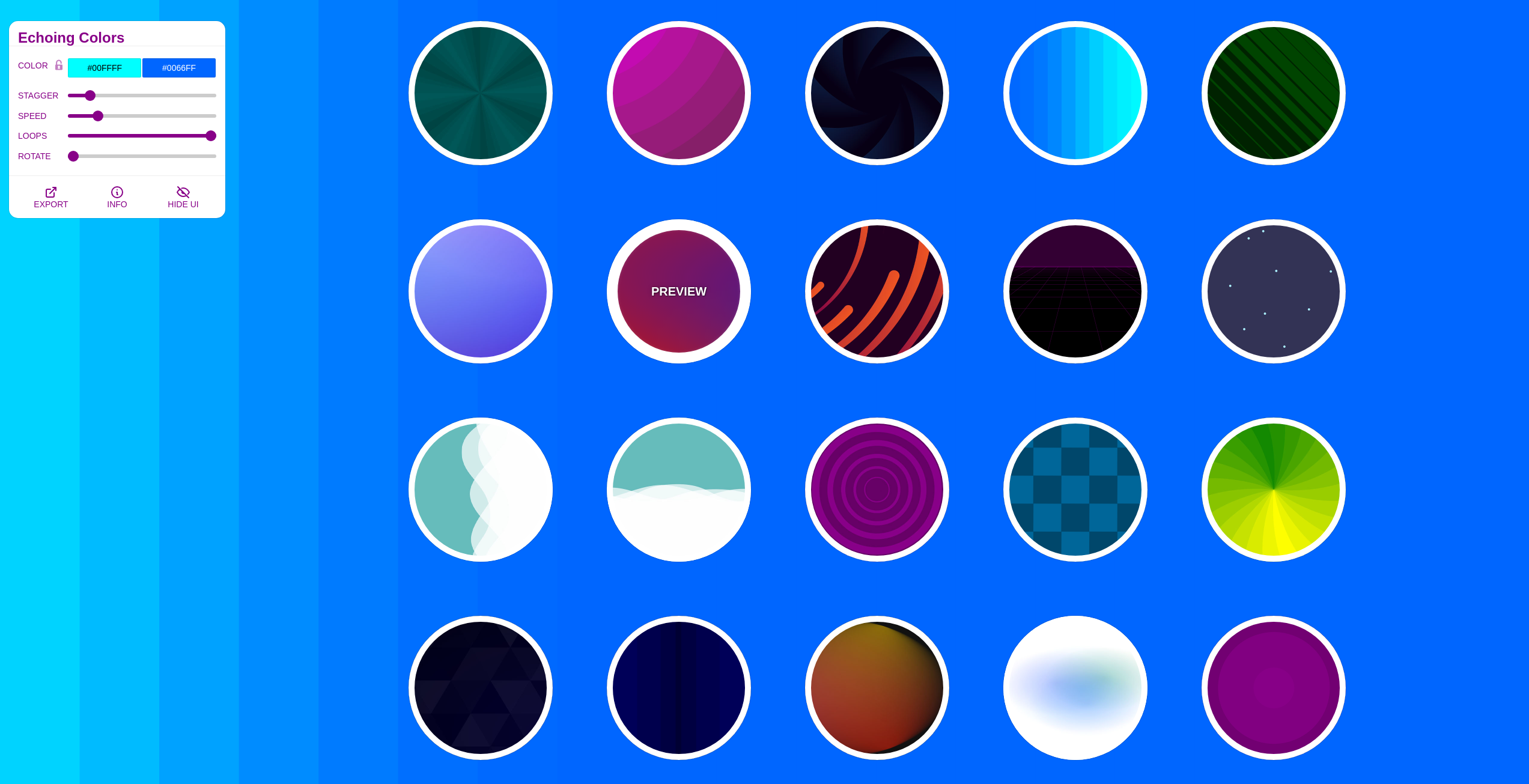
type input "20"
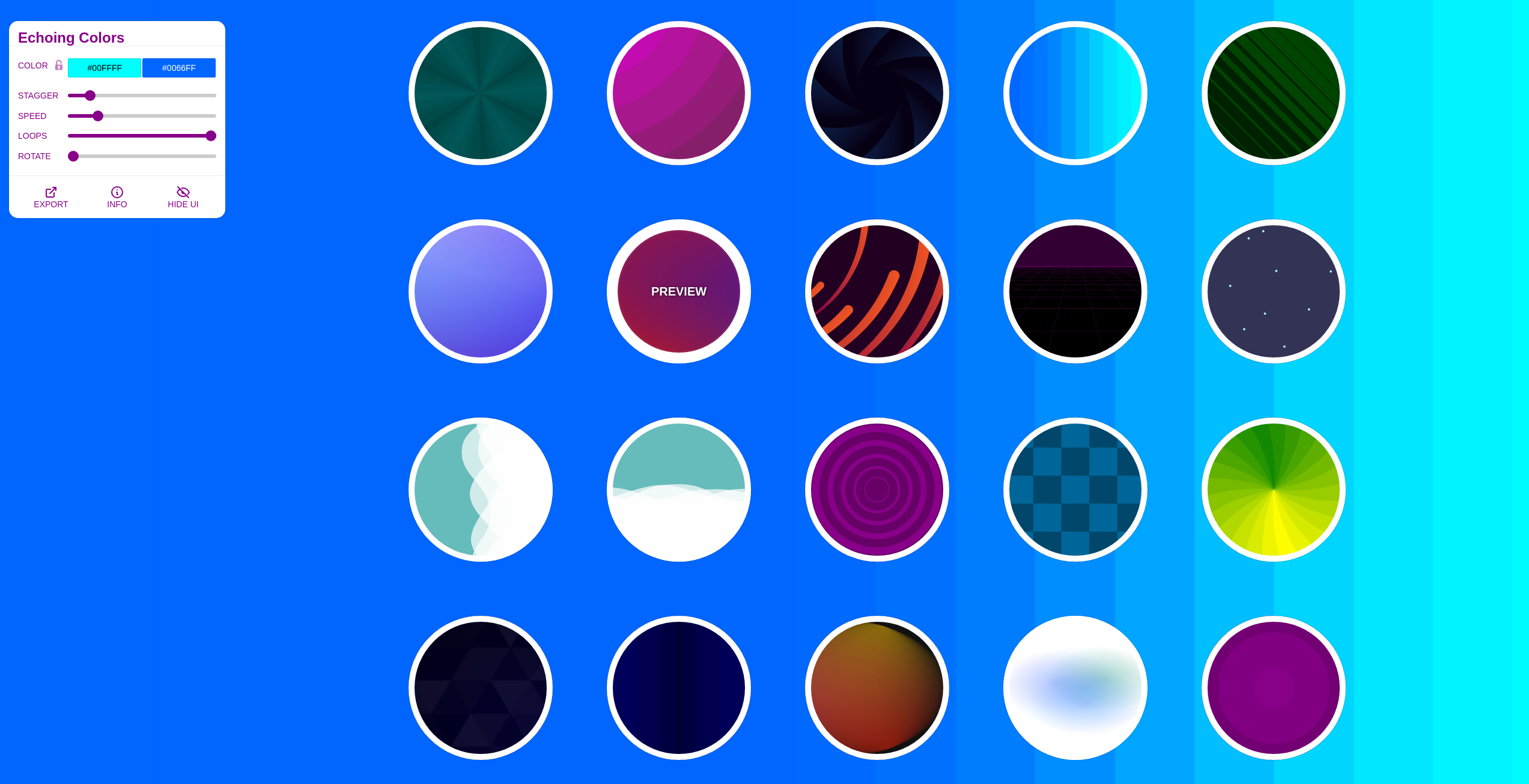
type input "0"
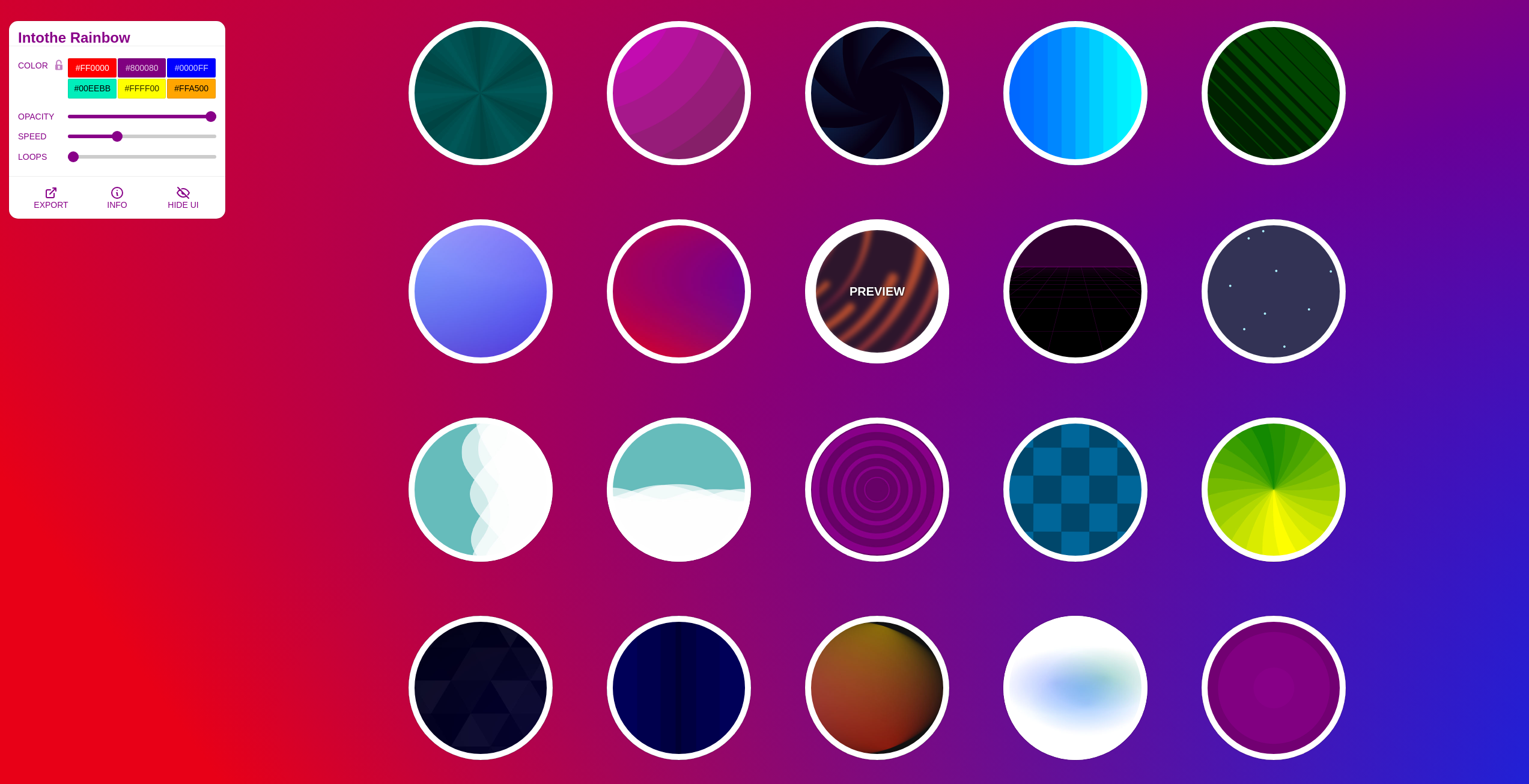
click at [895, 336] on div "PREVIEW" at bounding box center [877, 291] width 144 height 144
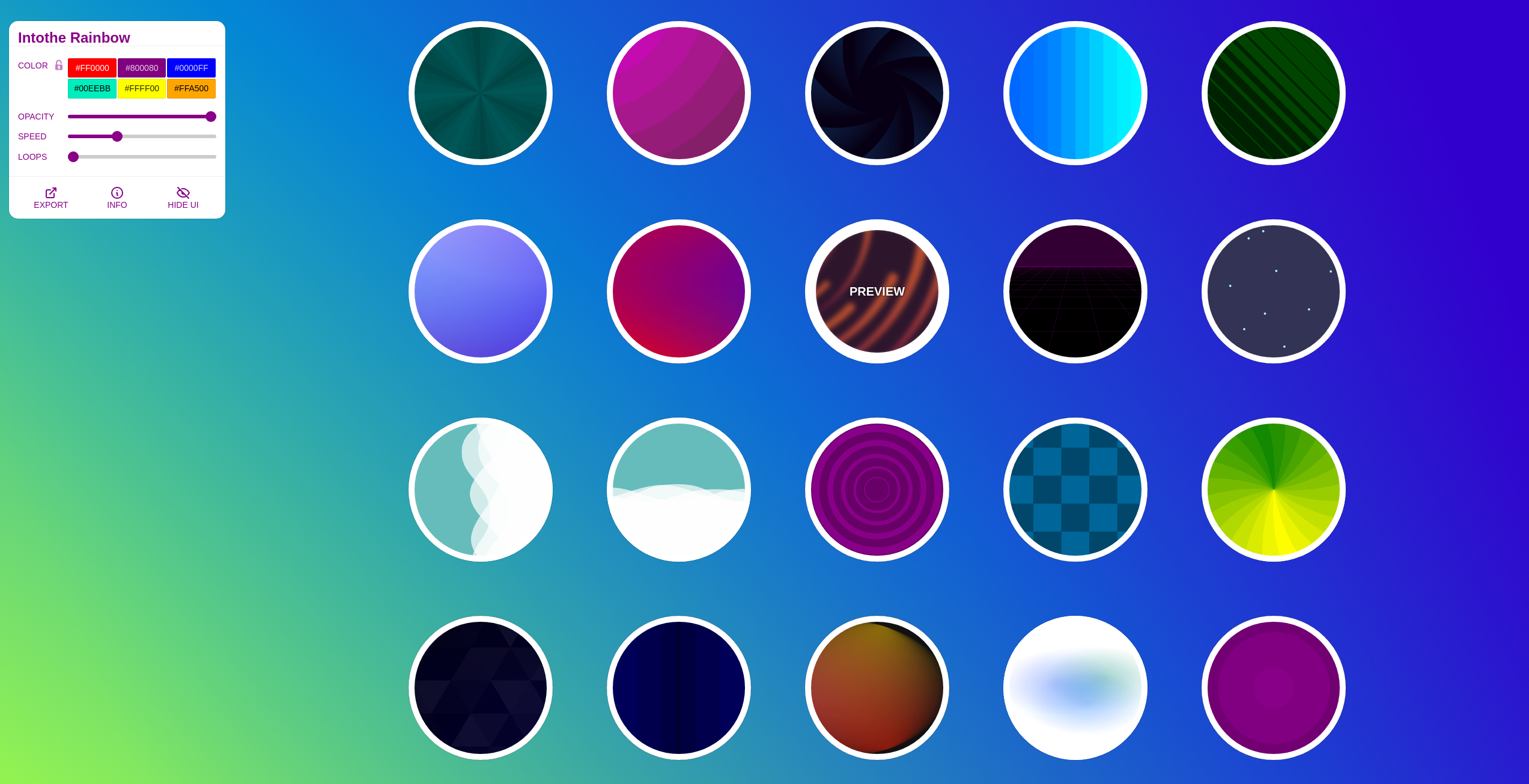
type input "#220022"
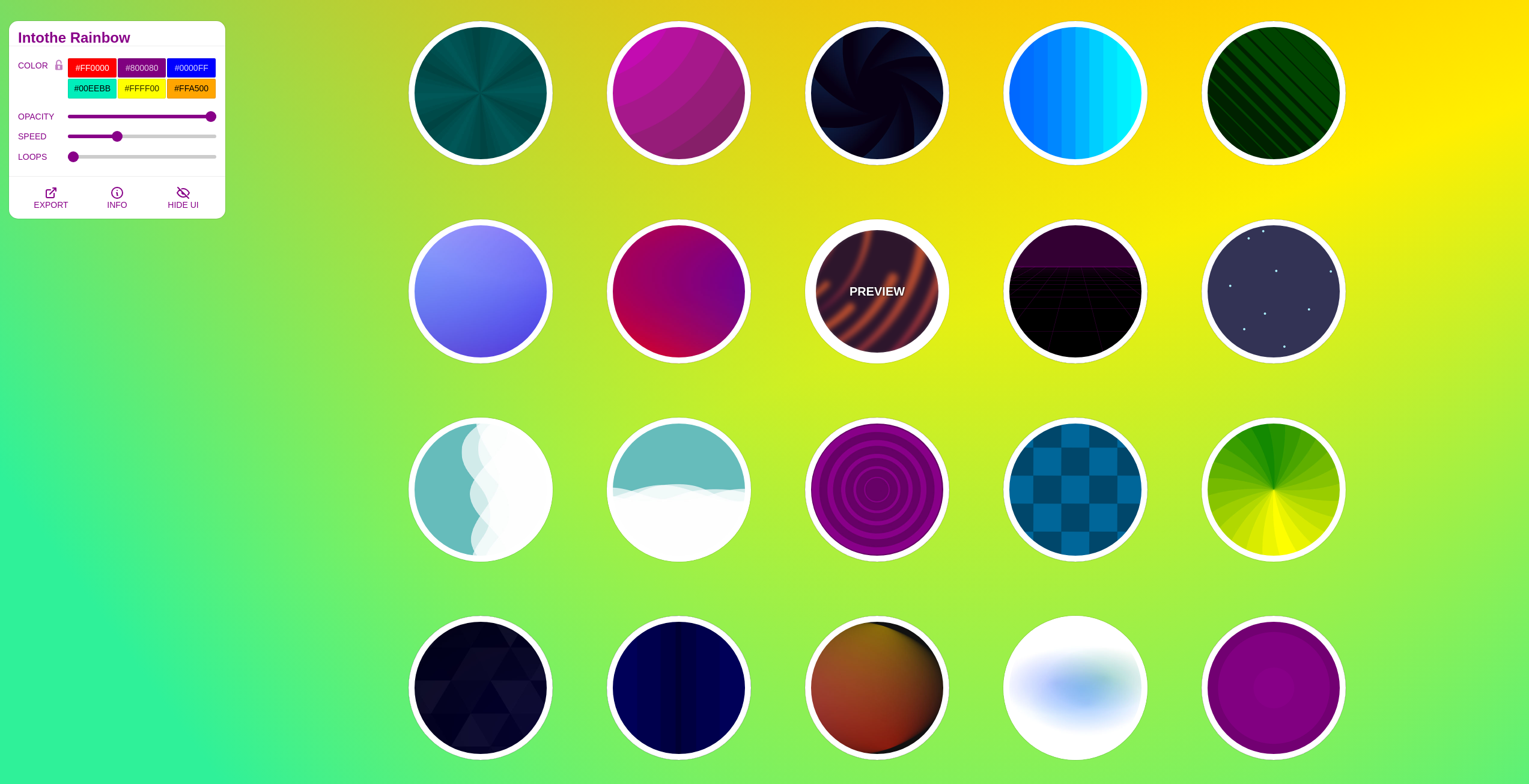
type input "#EE5522"
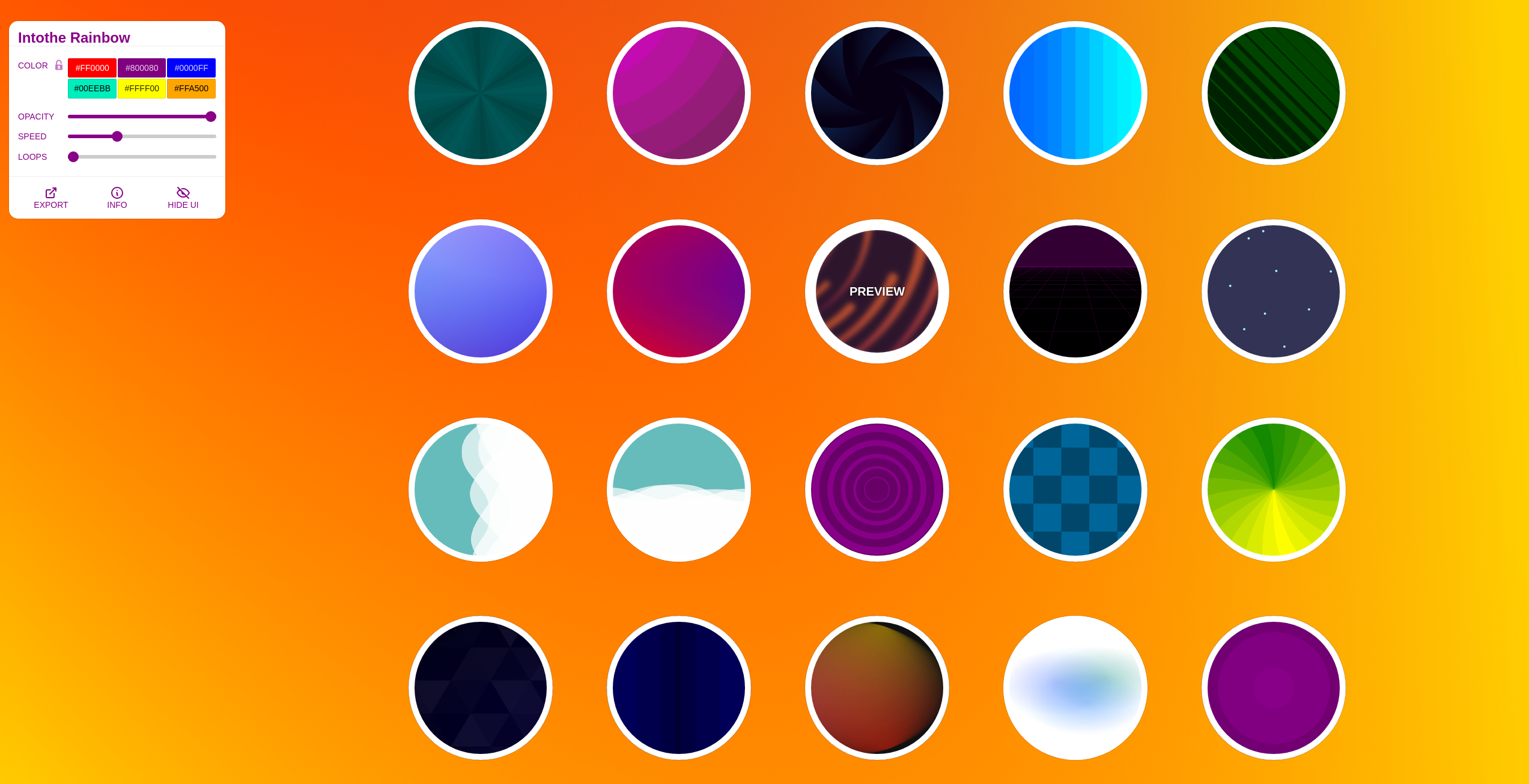
type input "#220022"
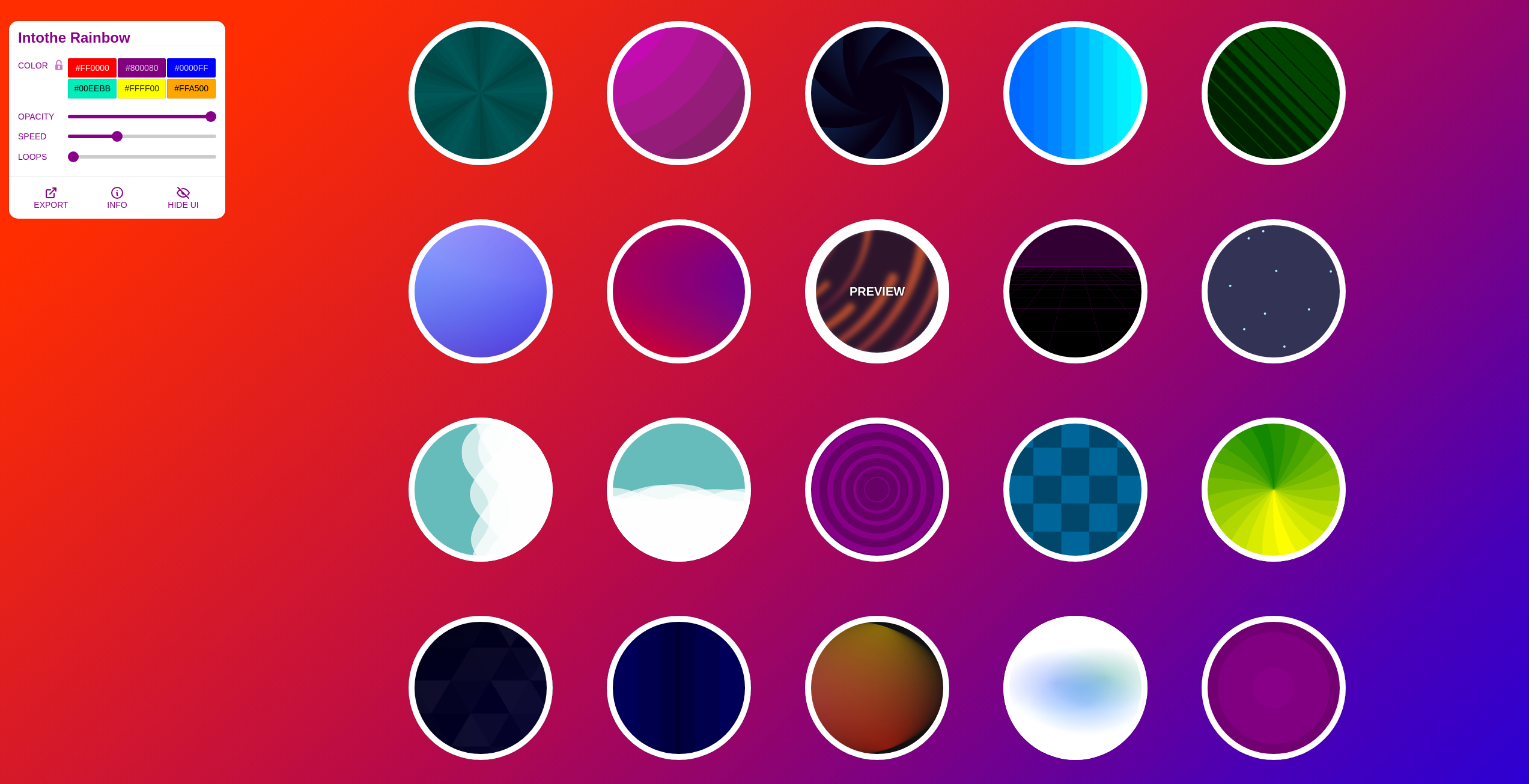
type input "50"
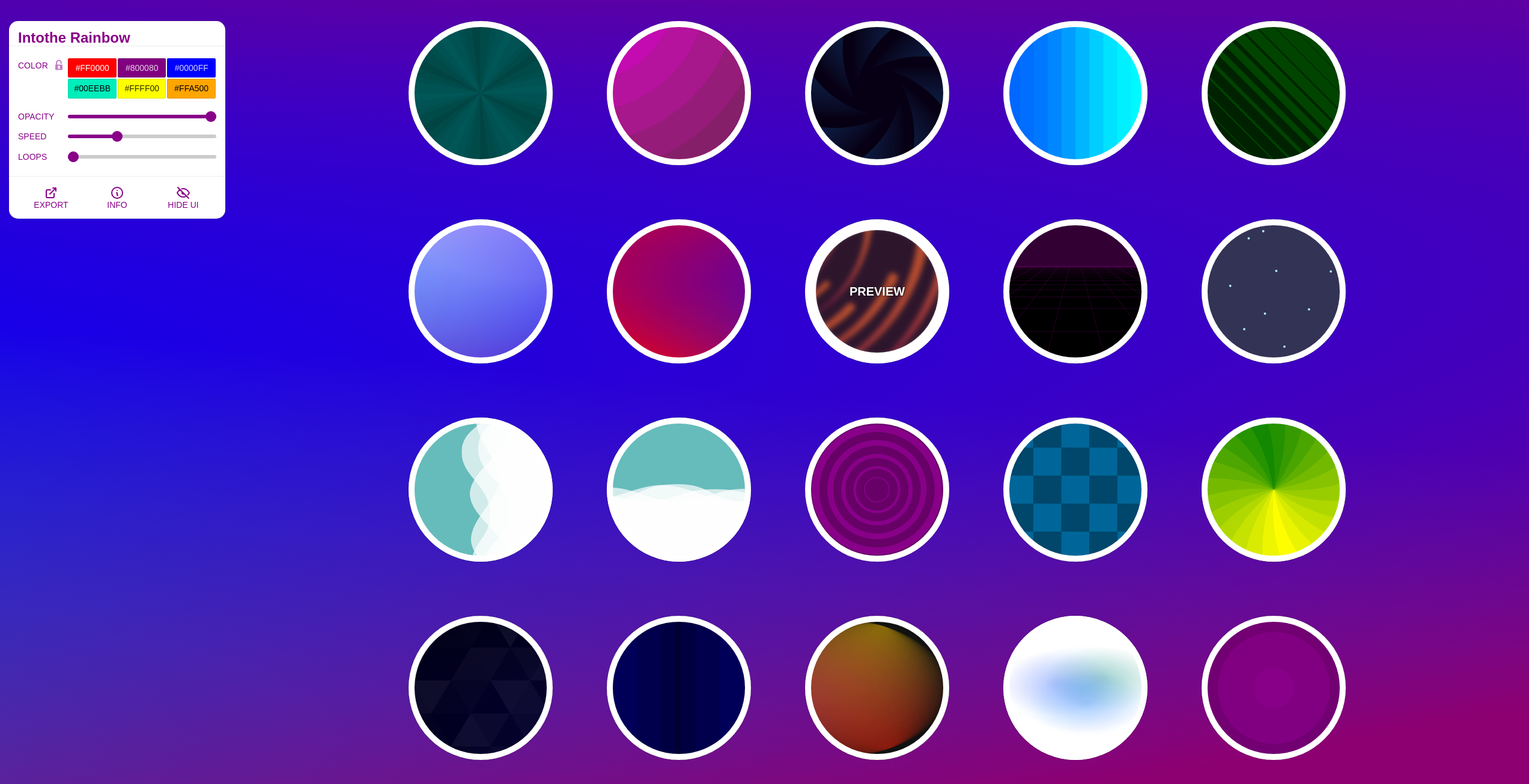
type input "99"
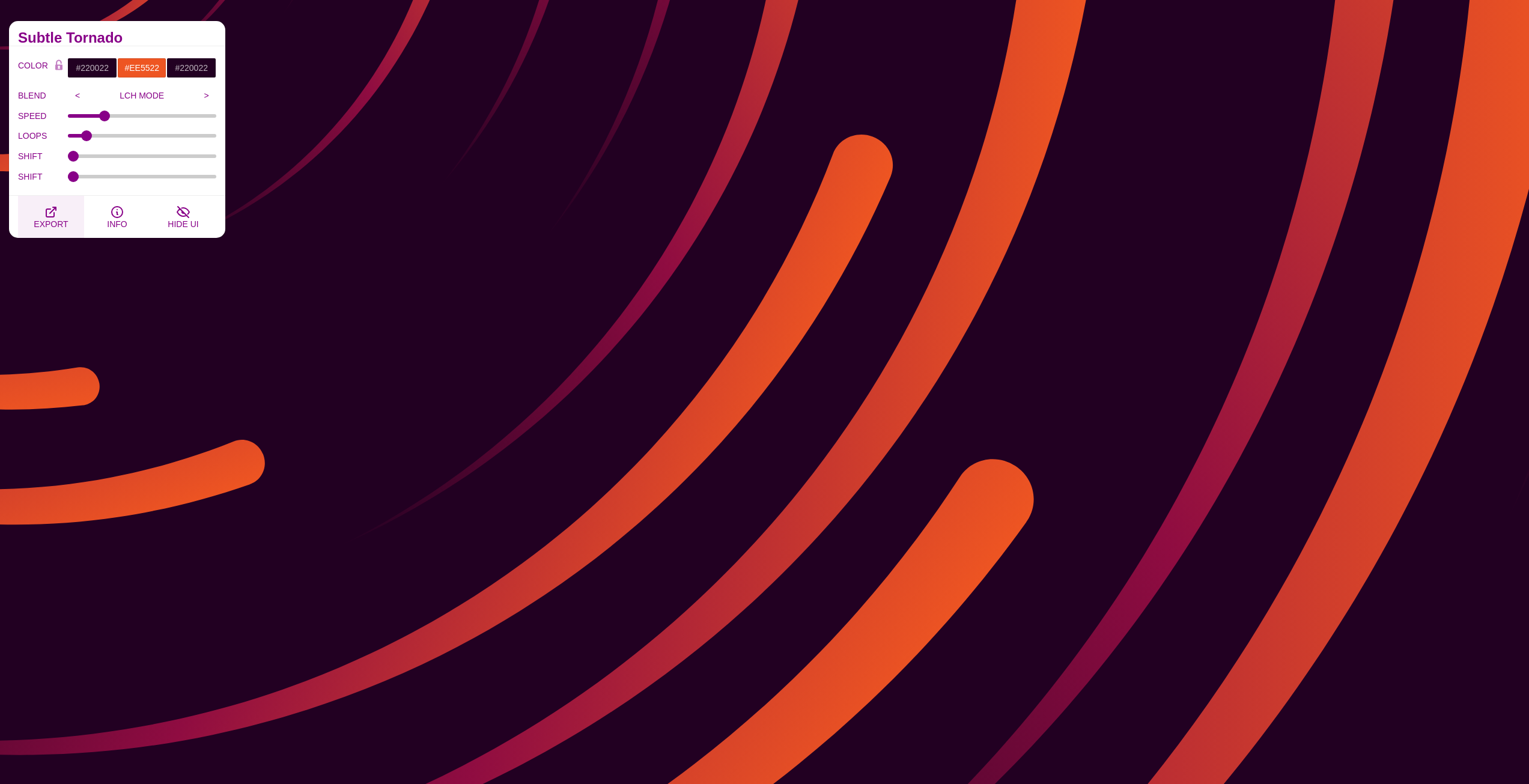
click at [52, 209] on icon "button" at bounding box center [51, 211] width 14 height 14
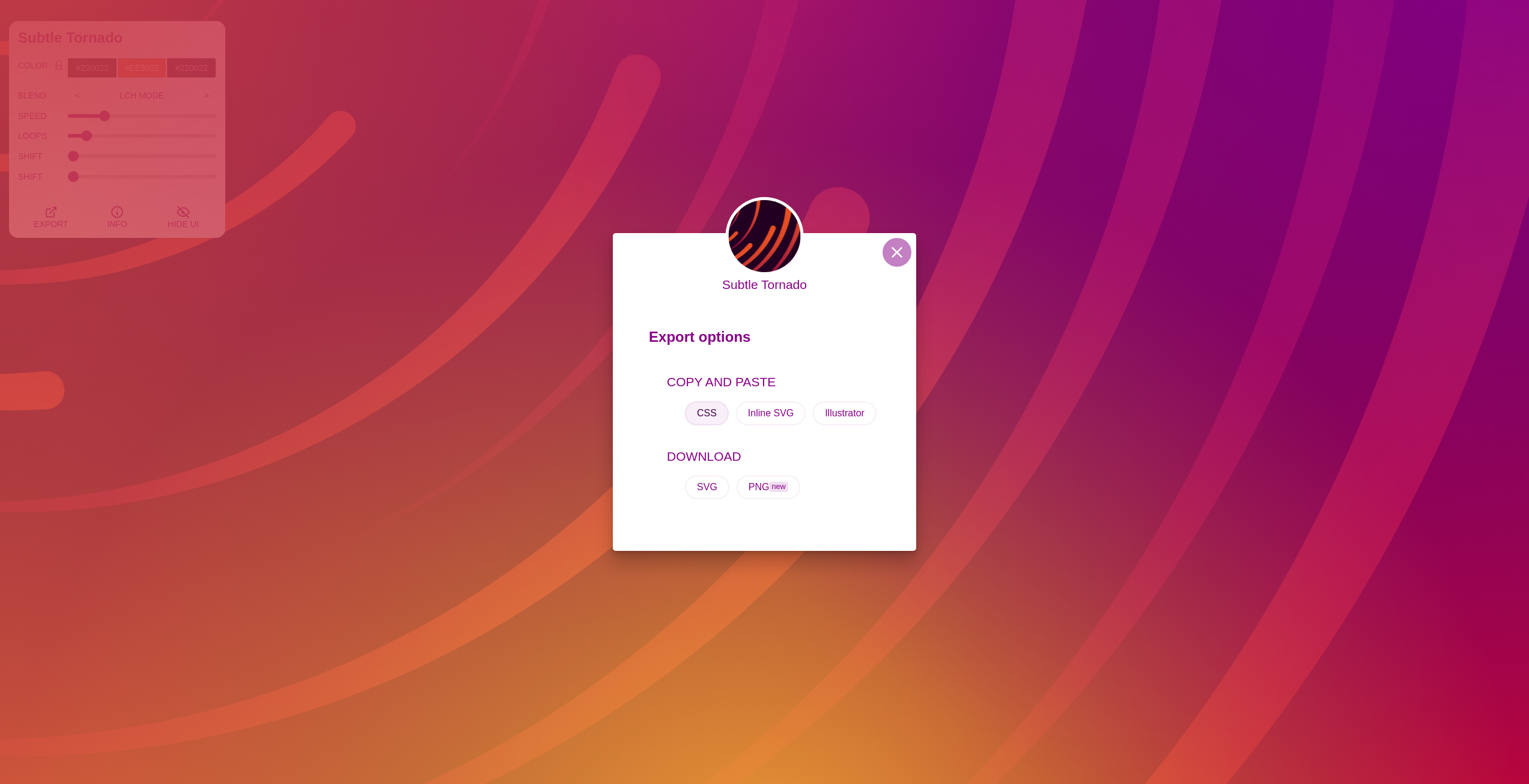
click at [706, 416] on button "CSS" at bounding box center [707, 413] width 44 height 24
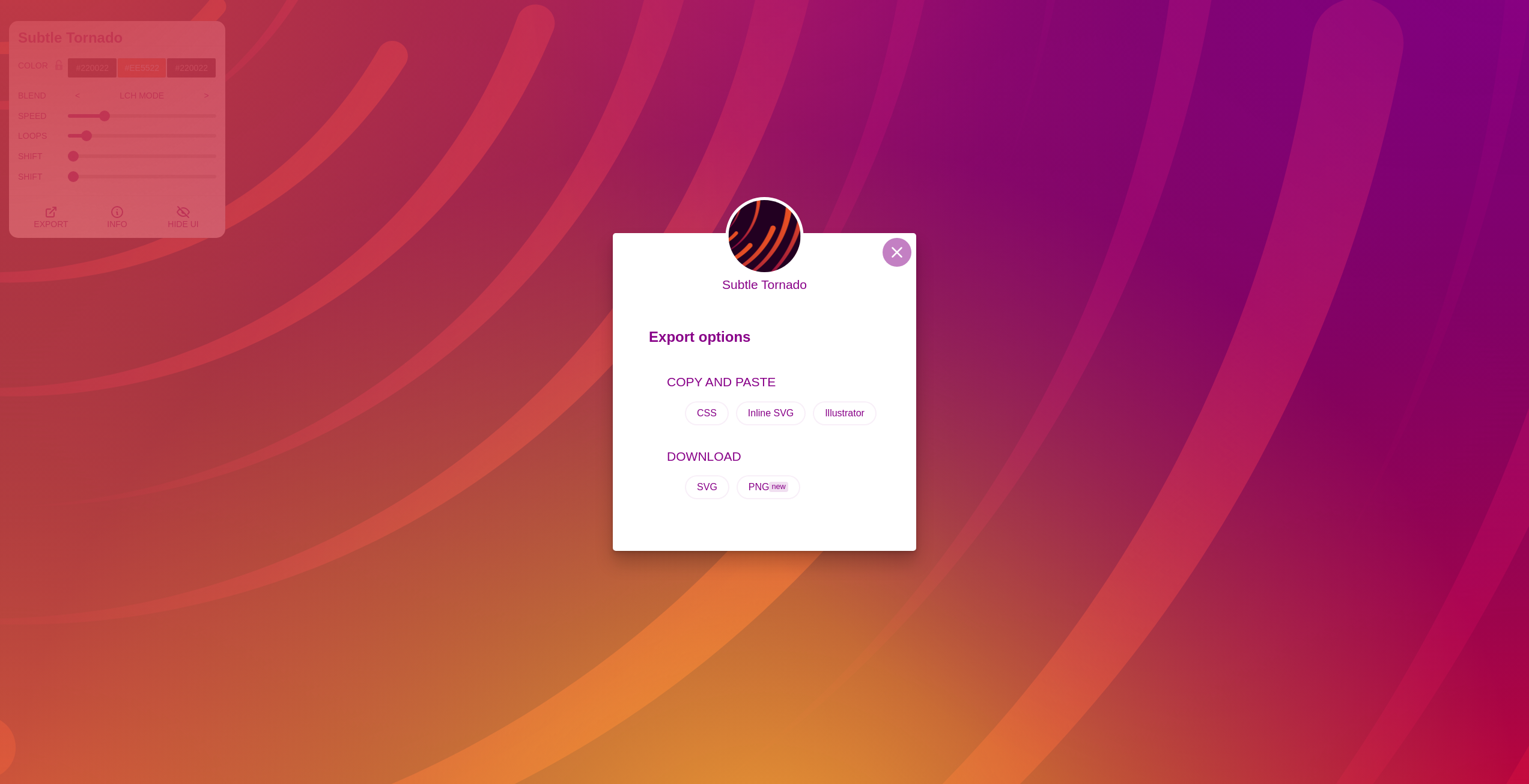
click at [551, 258] on div "Subtle Tornado Export options COPY AND PASTE CSS Inline SVG Illustrator DOWNLOA…" at bounding box center [764, 392] width 1529 height 784
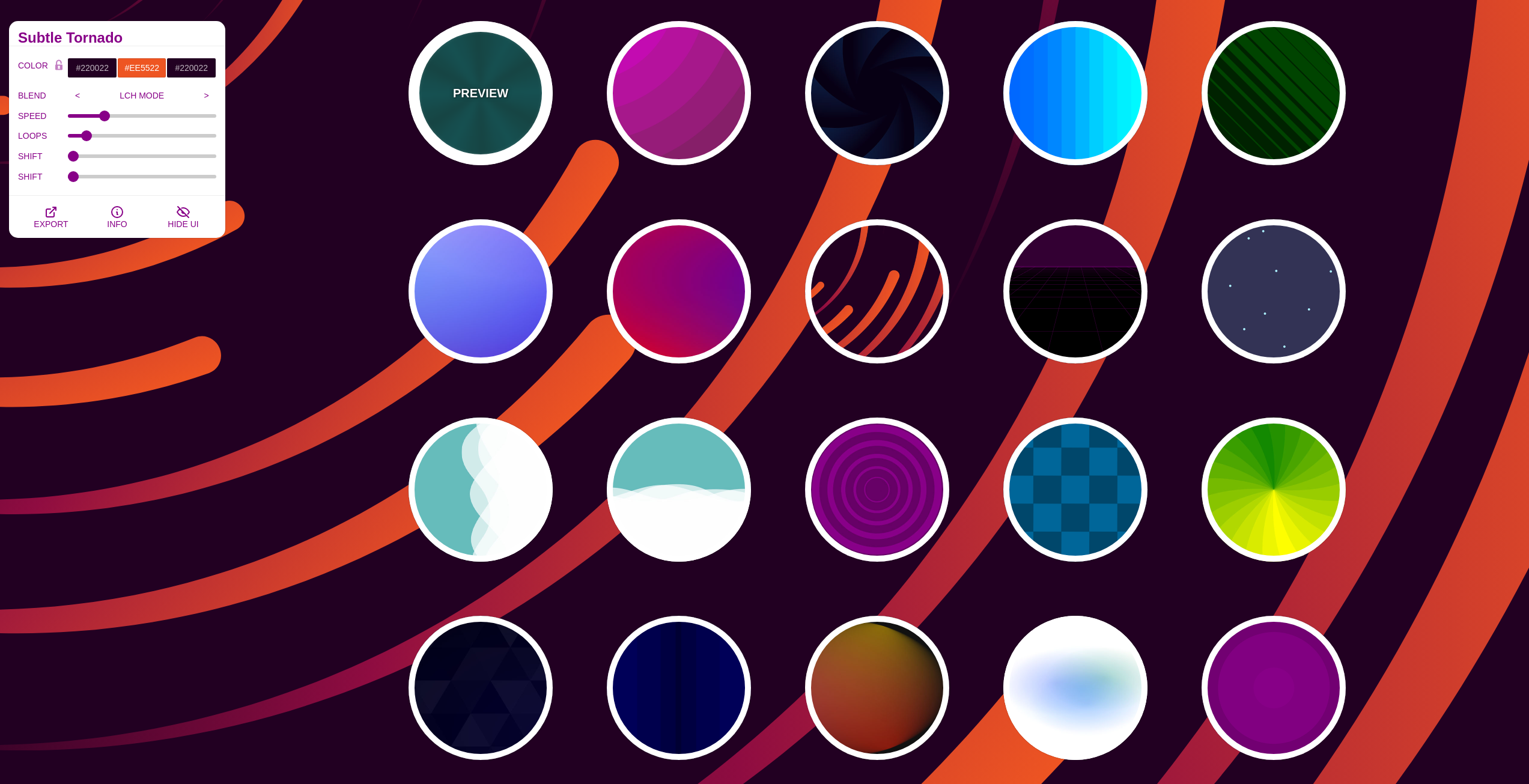
click at [492, 131] on div "PREVIEW" at bounding box center [480, 93] width 144 height 144
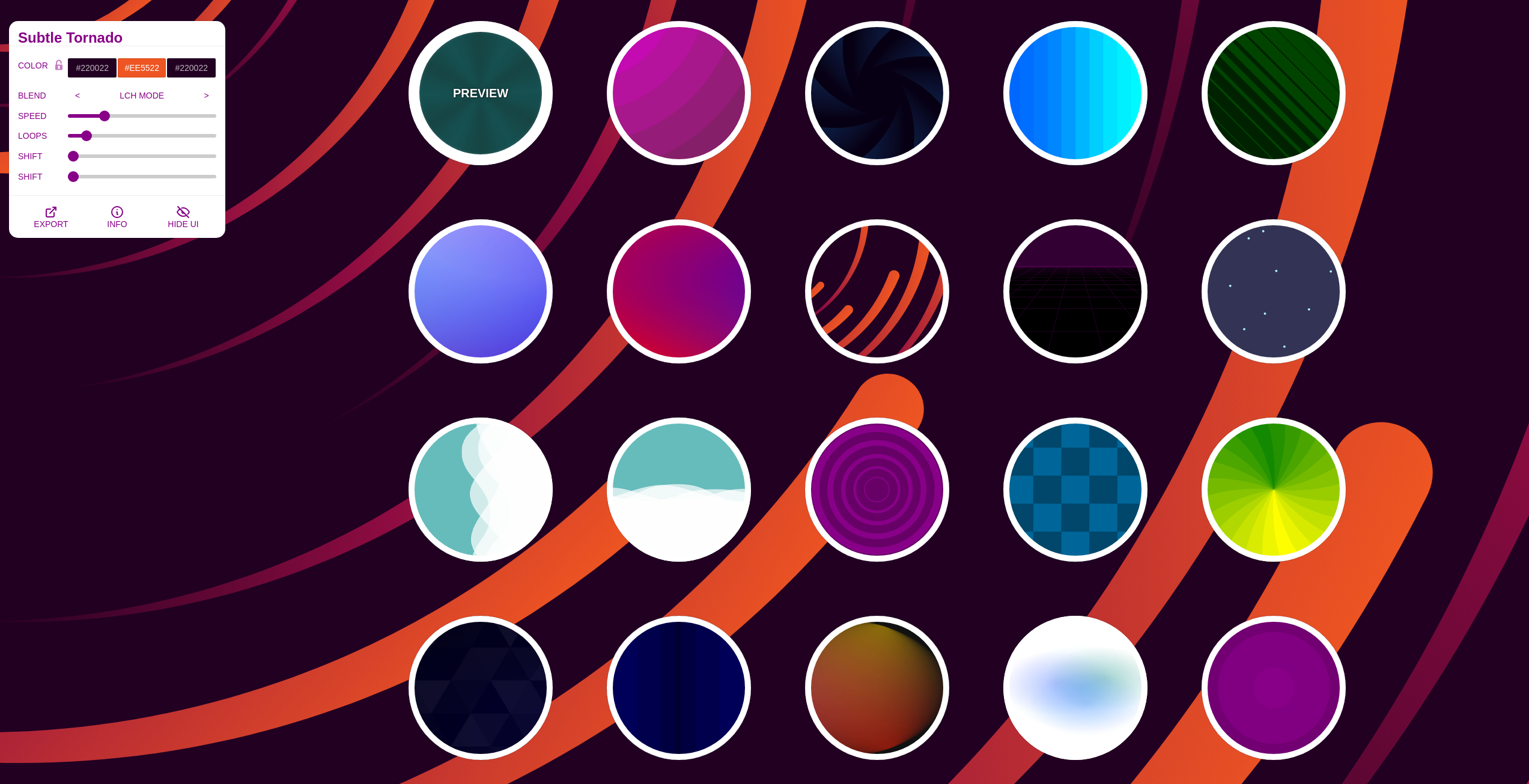
type input "#004444"
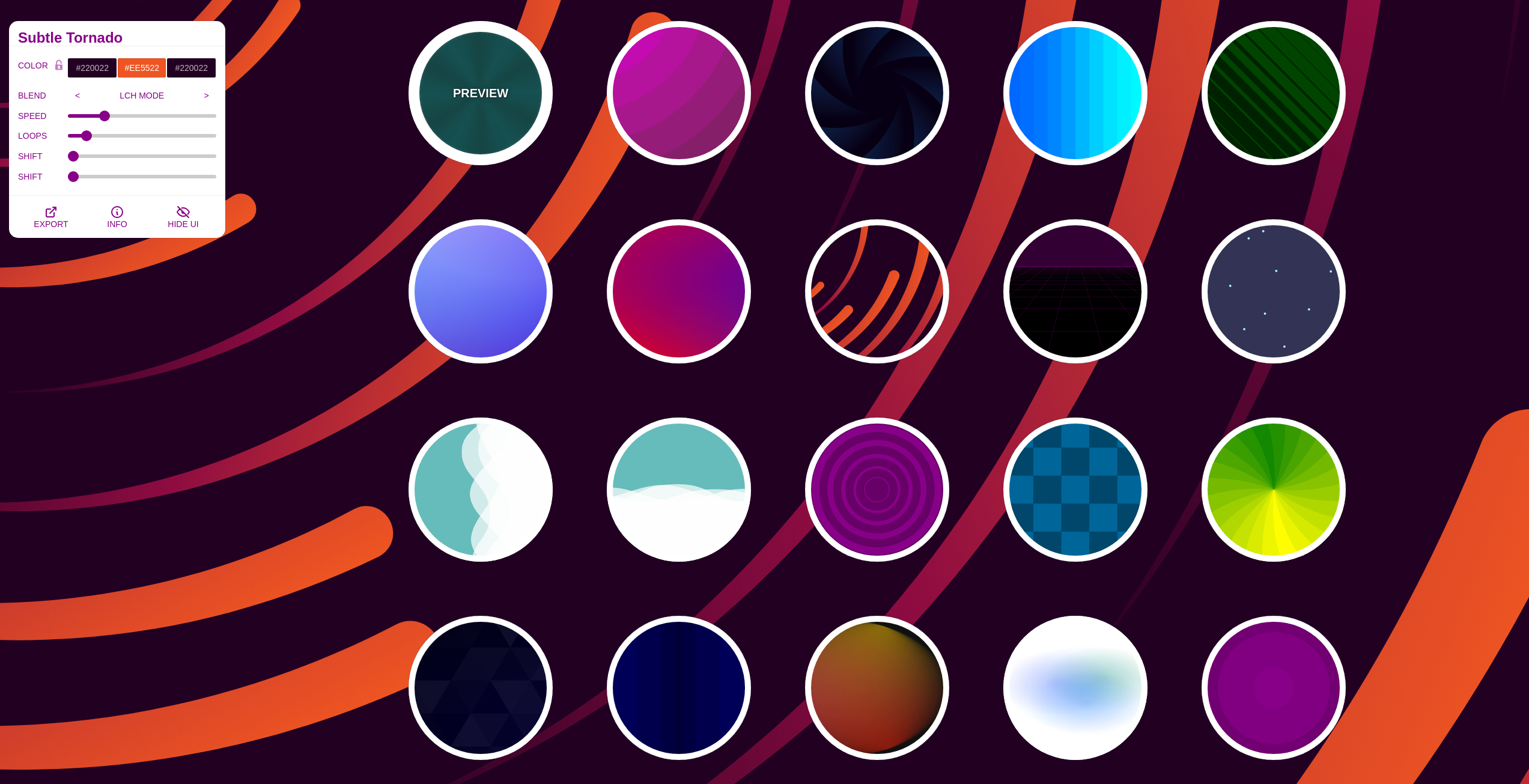
type input "#006666"
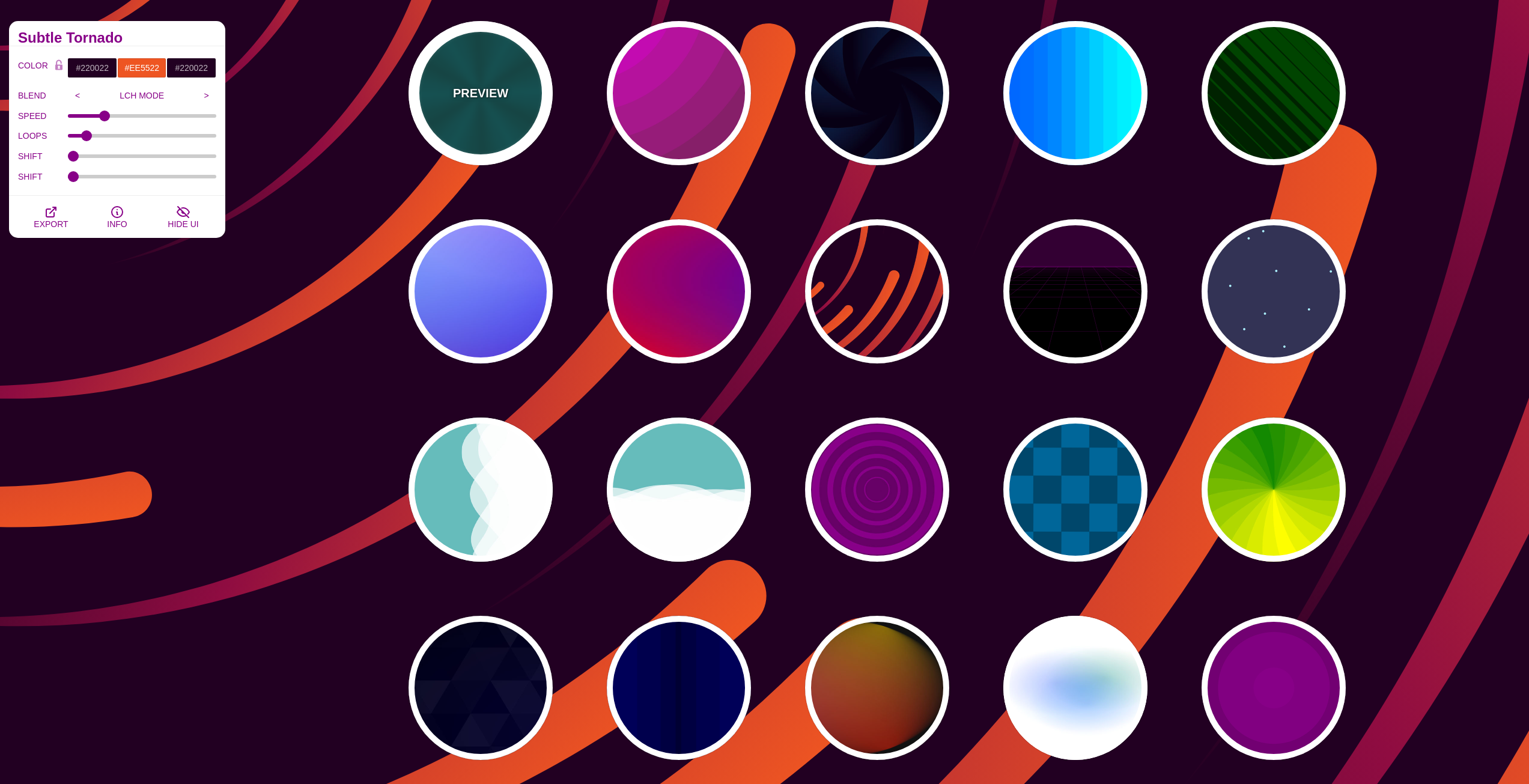
type input "5"
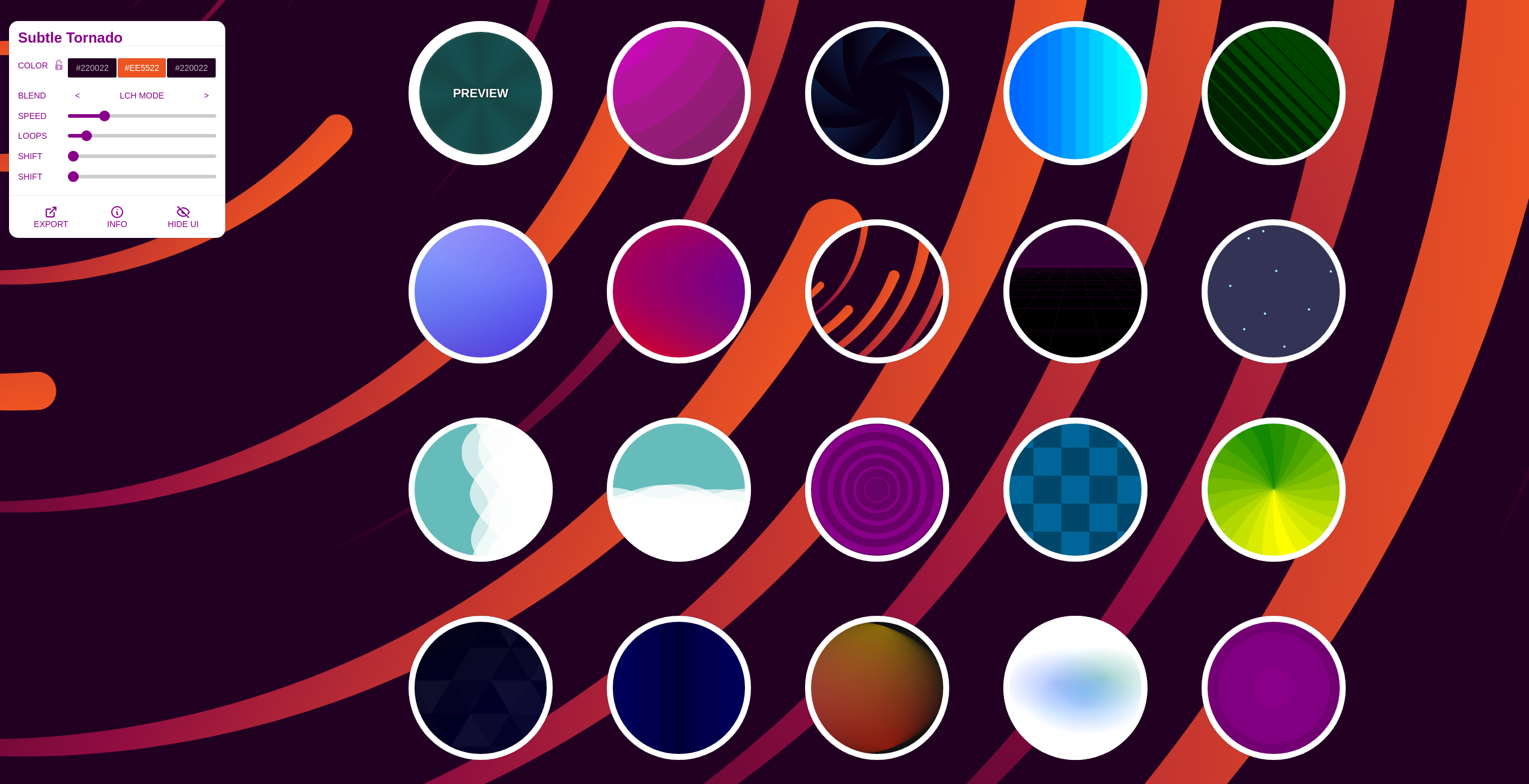
type input "1"
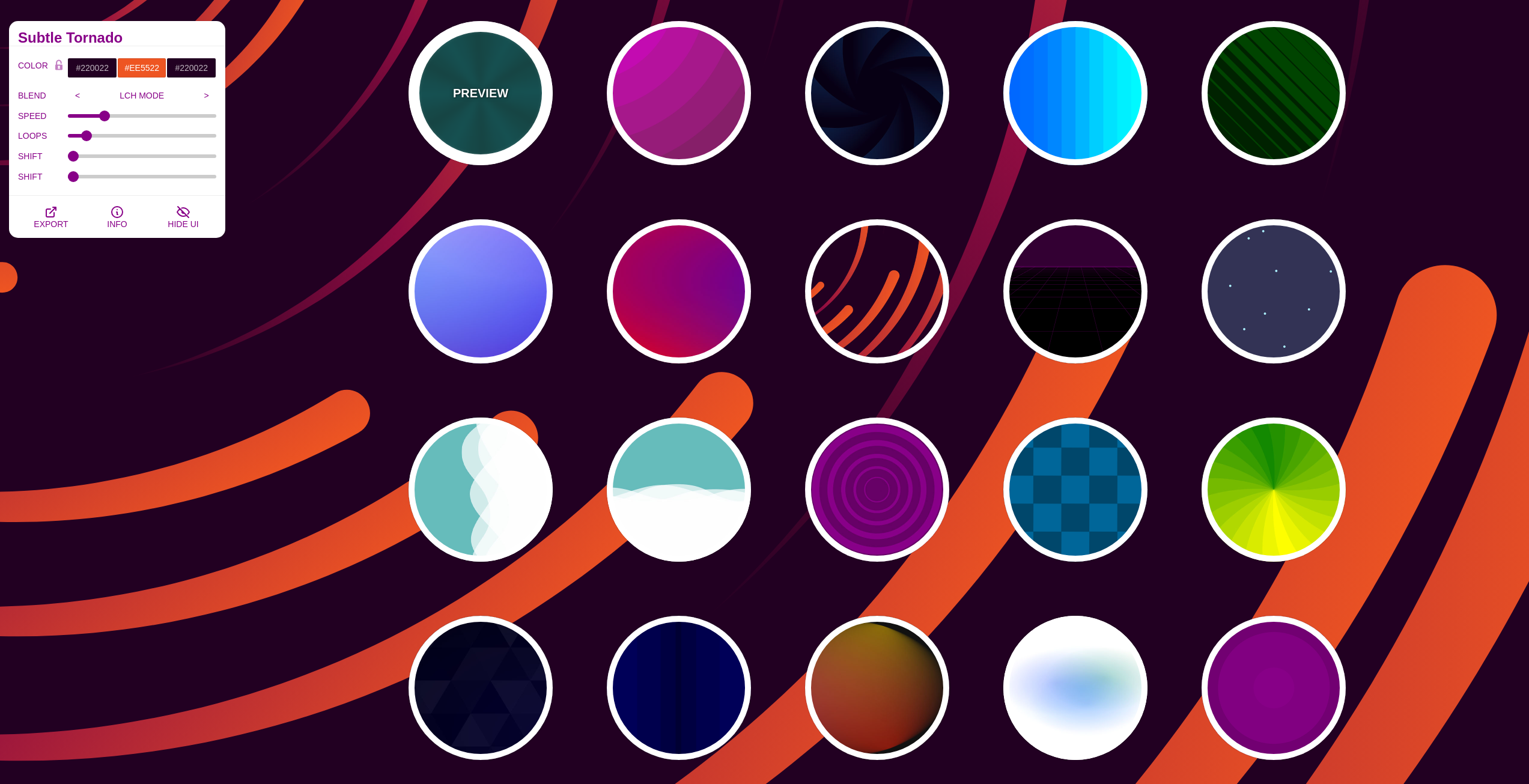
type input "0.2"
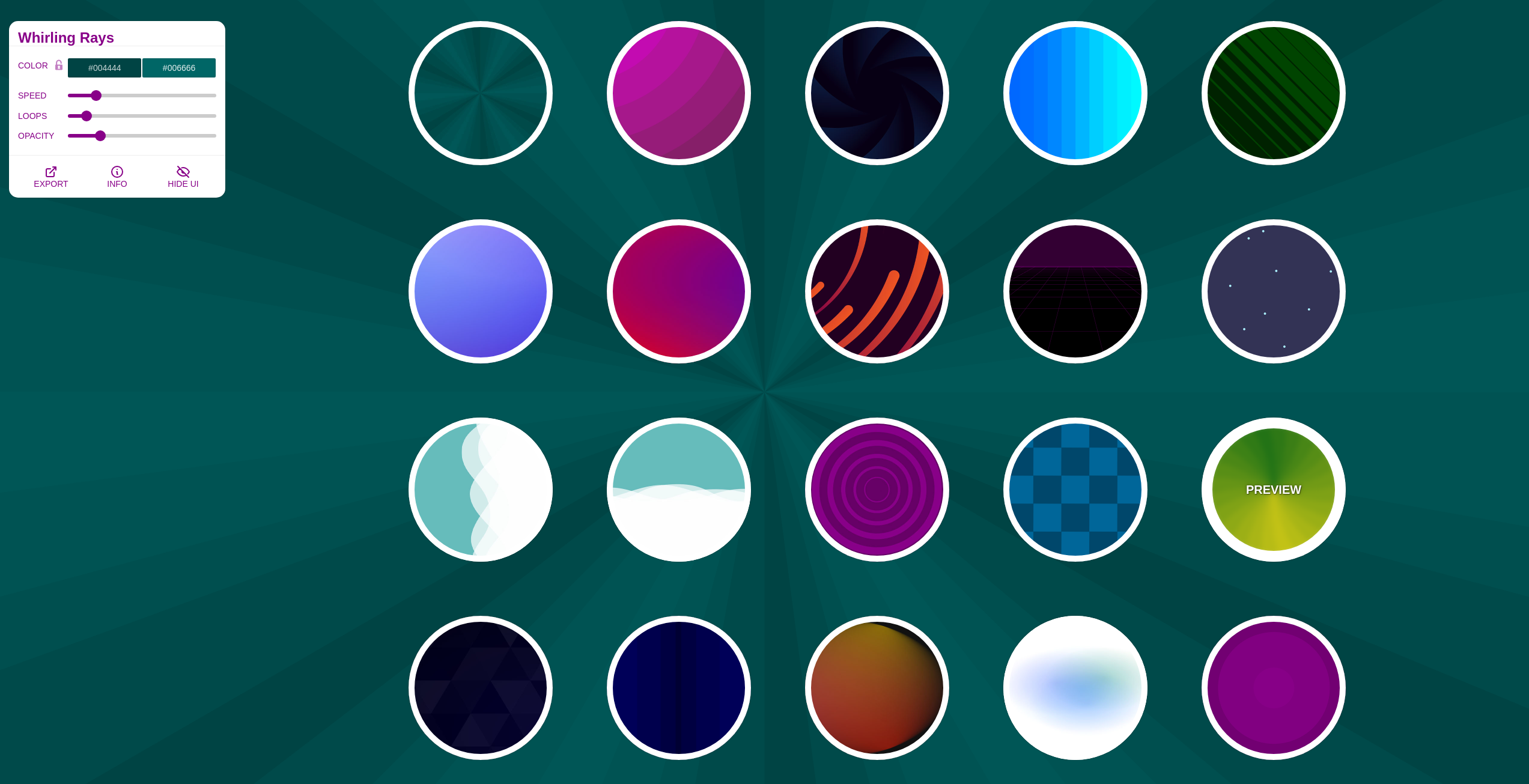
click at [1286, 533] on div "PREVIEW" at bounding box center [1274, 489] width 144 height 144
type input "#118800"
type input "#FFFF00"
type input "4.8"
type input "0"
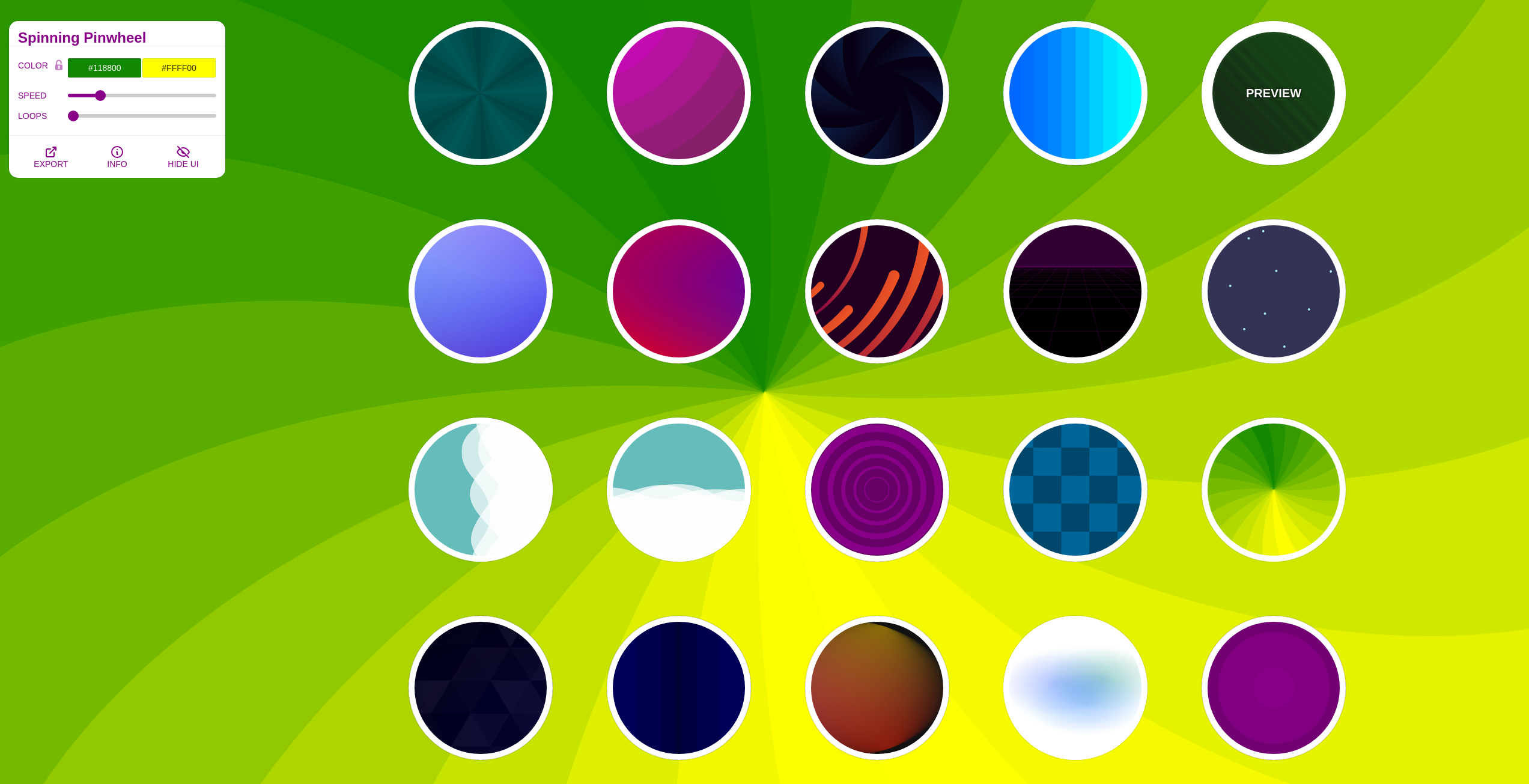
click at [1225, 82] on div "PREVIEW" at bounding box center [1274, 93] width 144 height 144
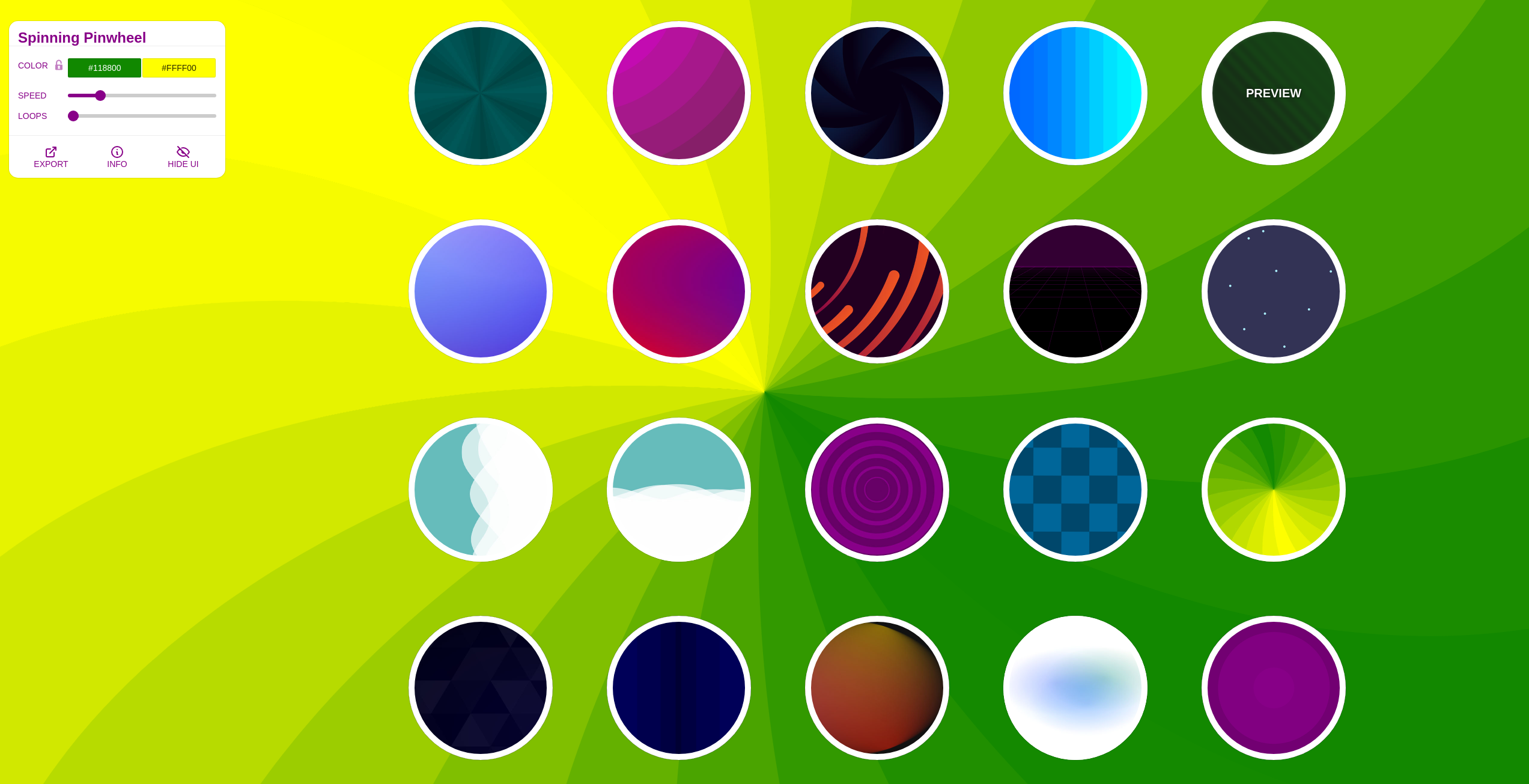
type input "#002200"
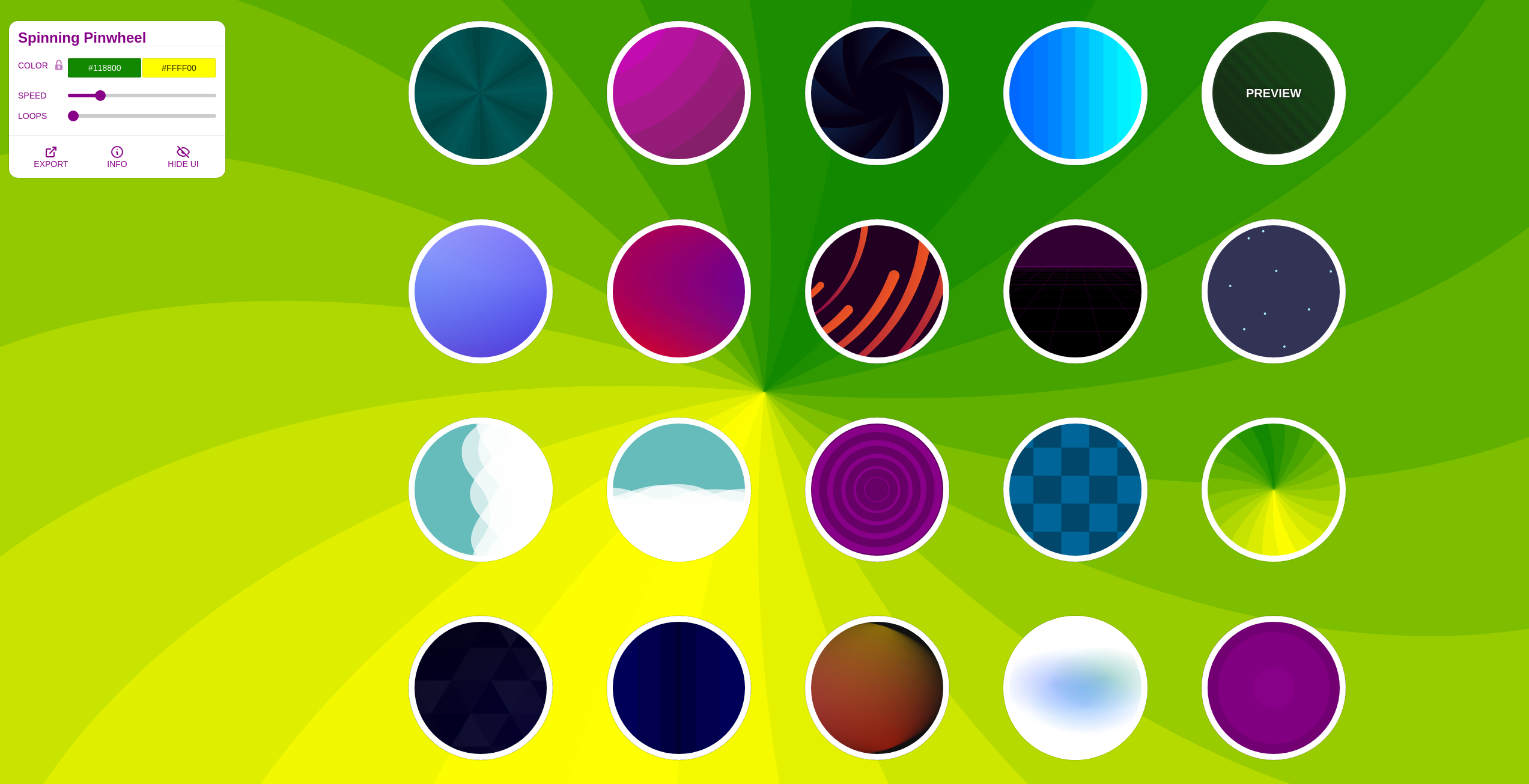
type input "#004400"
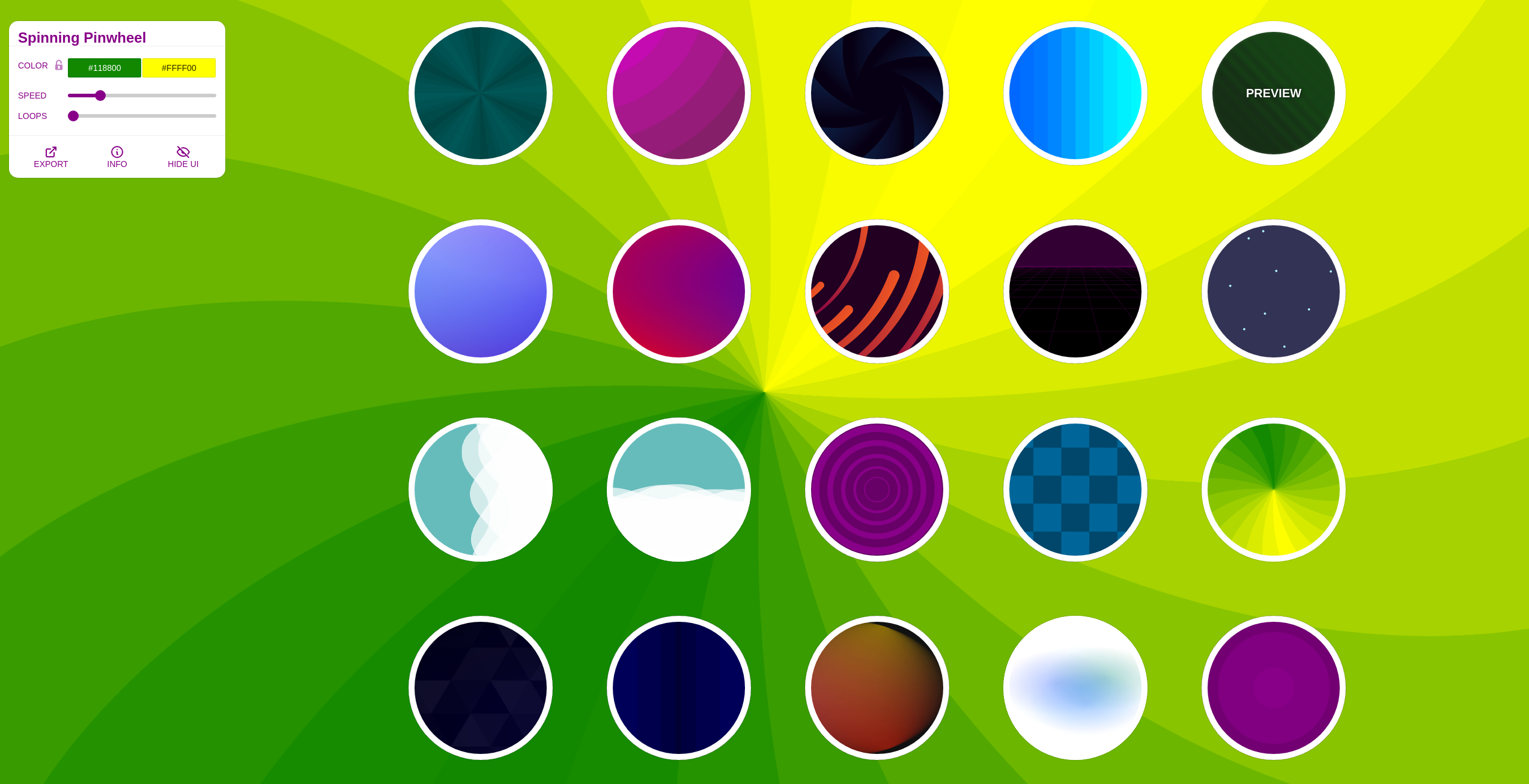
type input "0"
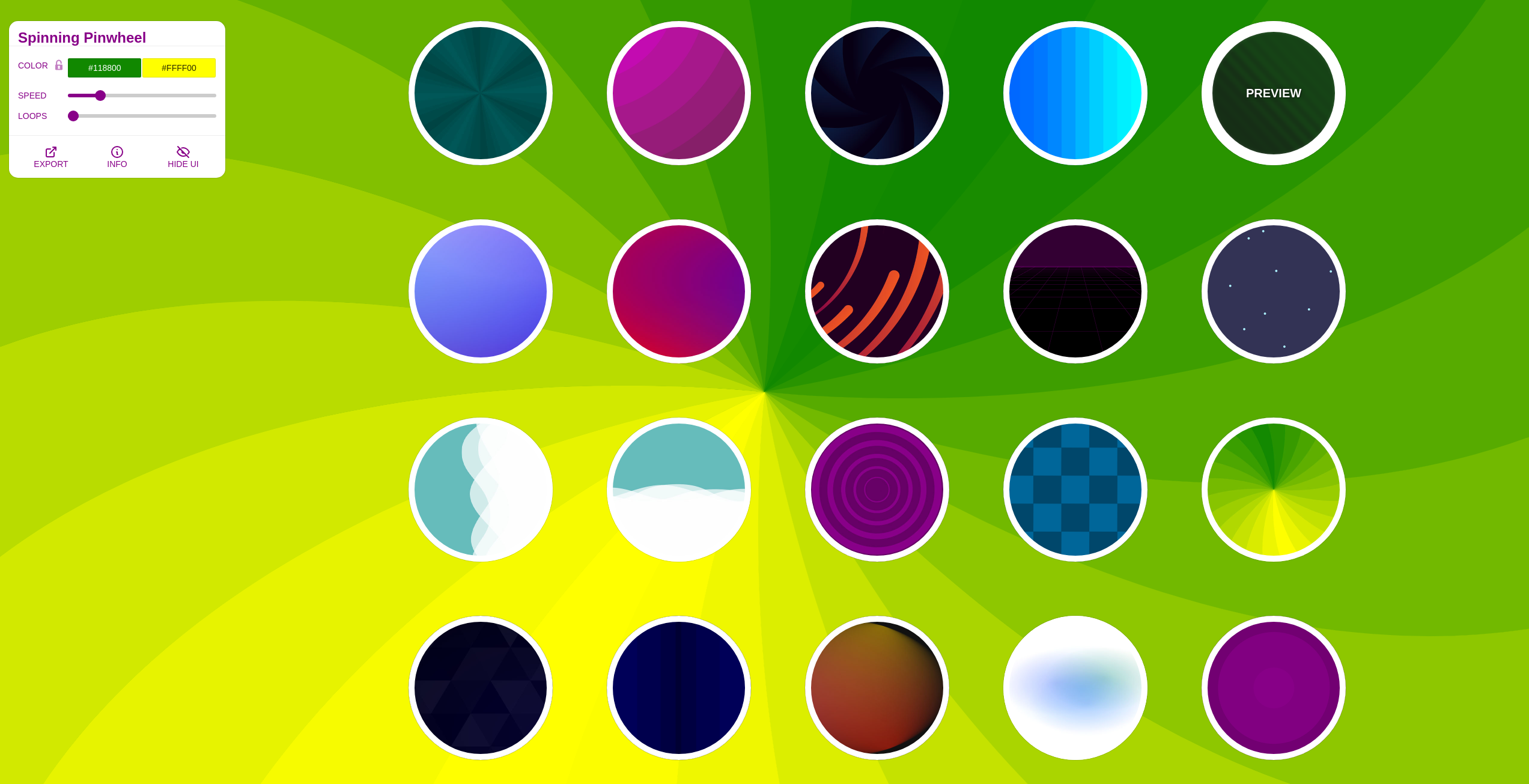
type input "1"
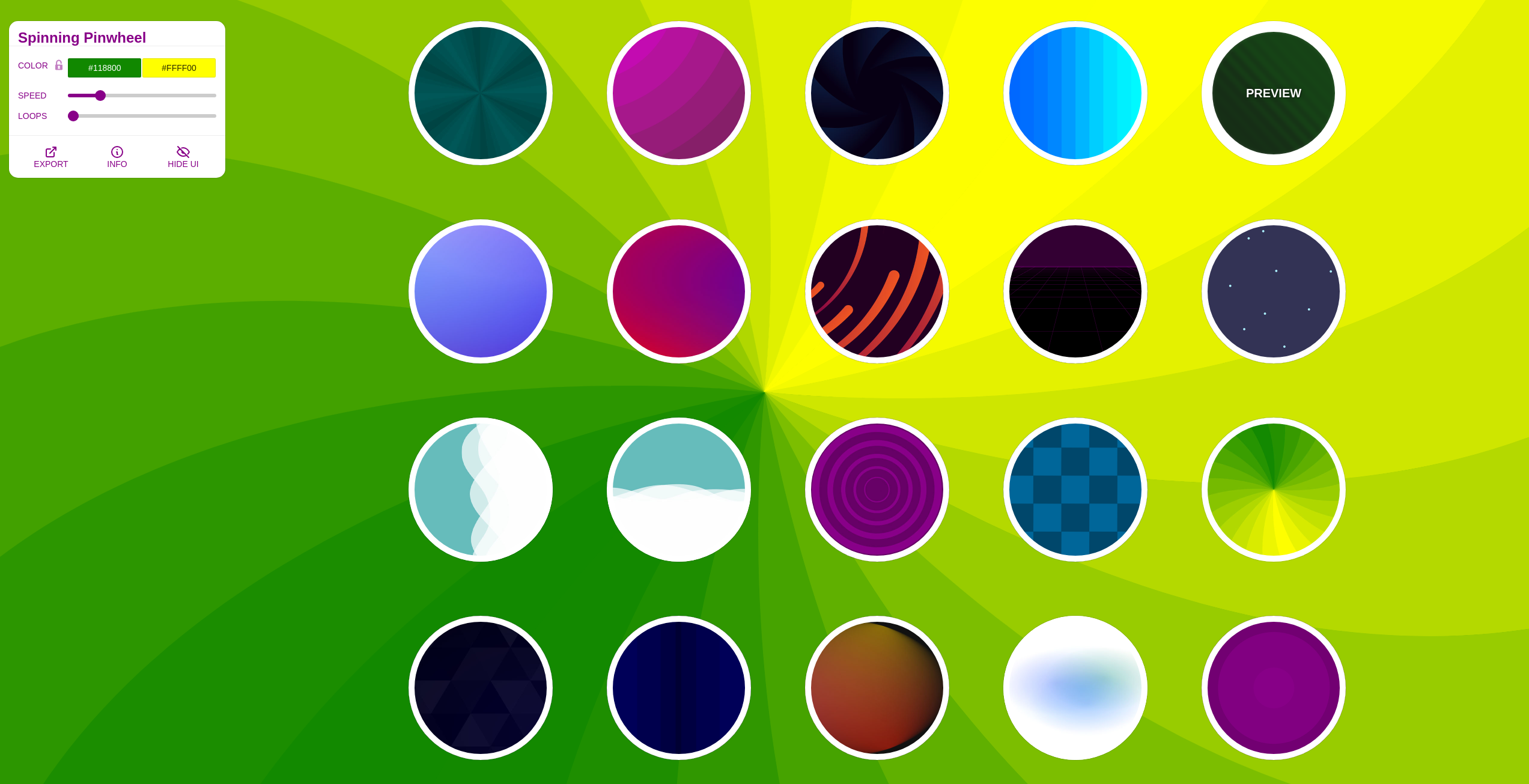
type input "5"
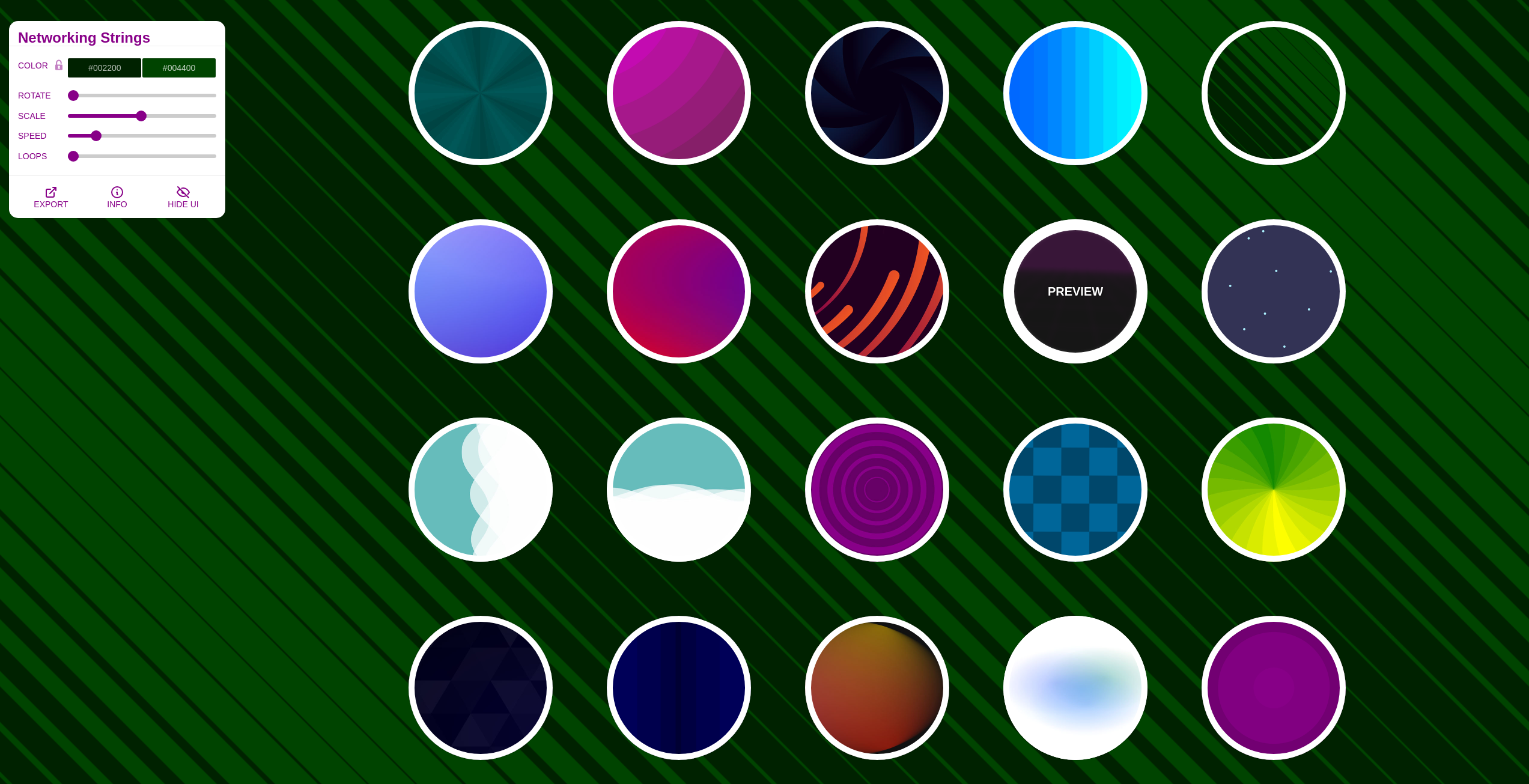
click at [1114, 317] on div "PREVIEW" at bounding box center [1075, 291] width 144 height 144
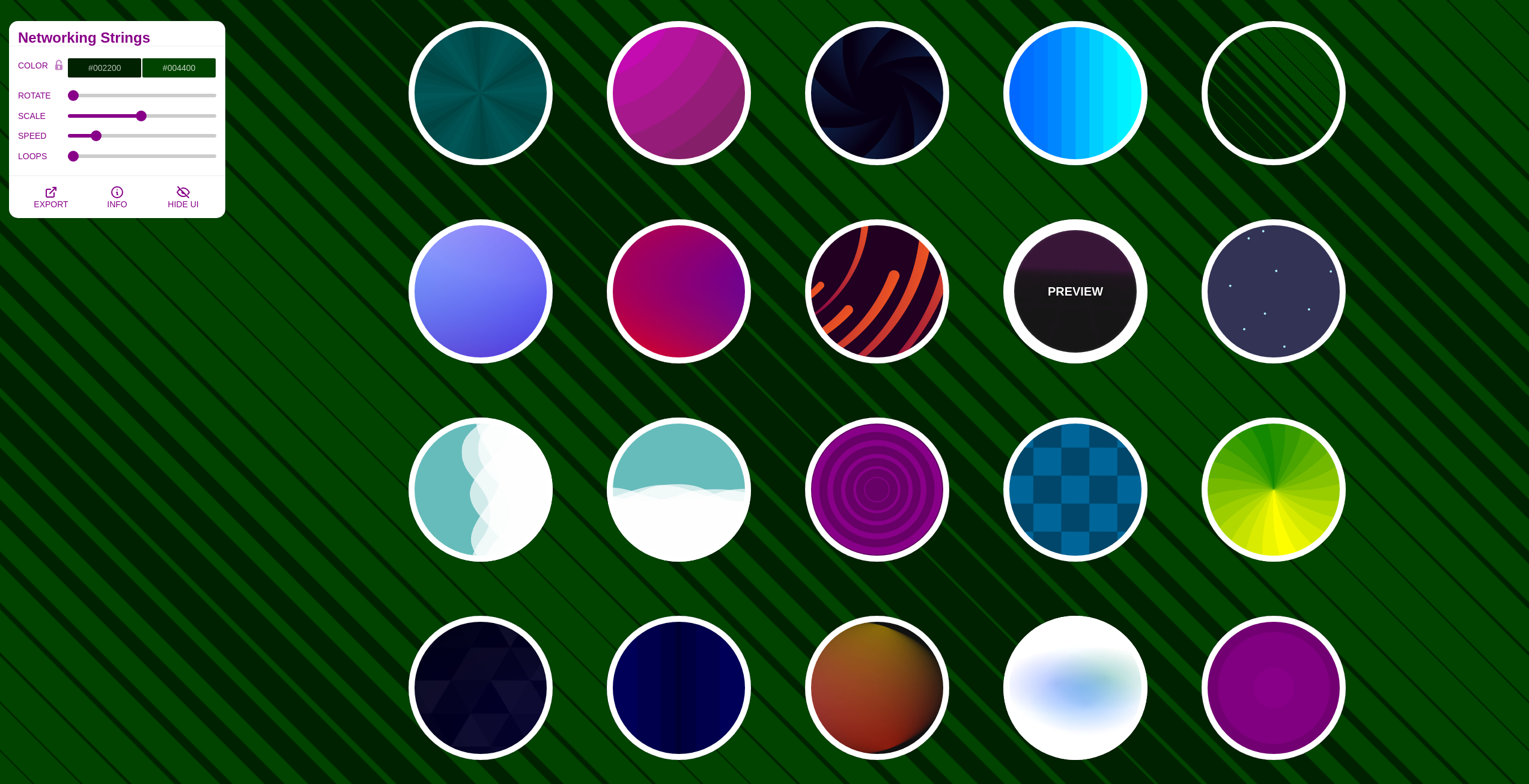
type input "#000000"
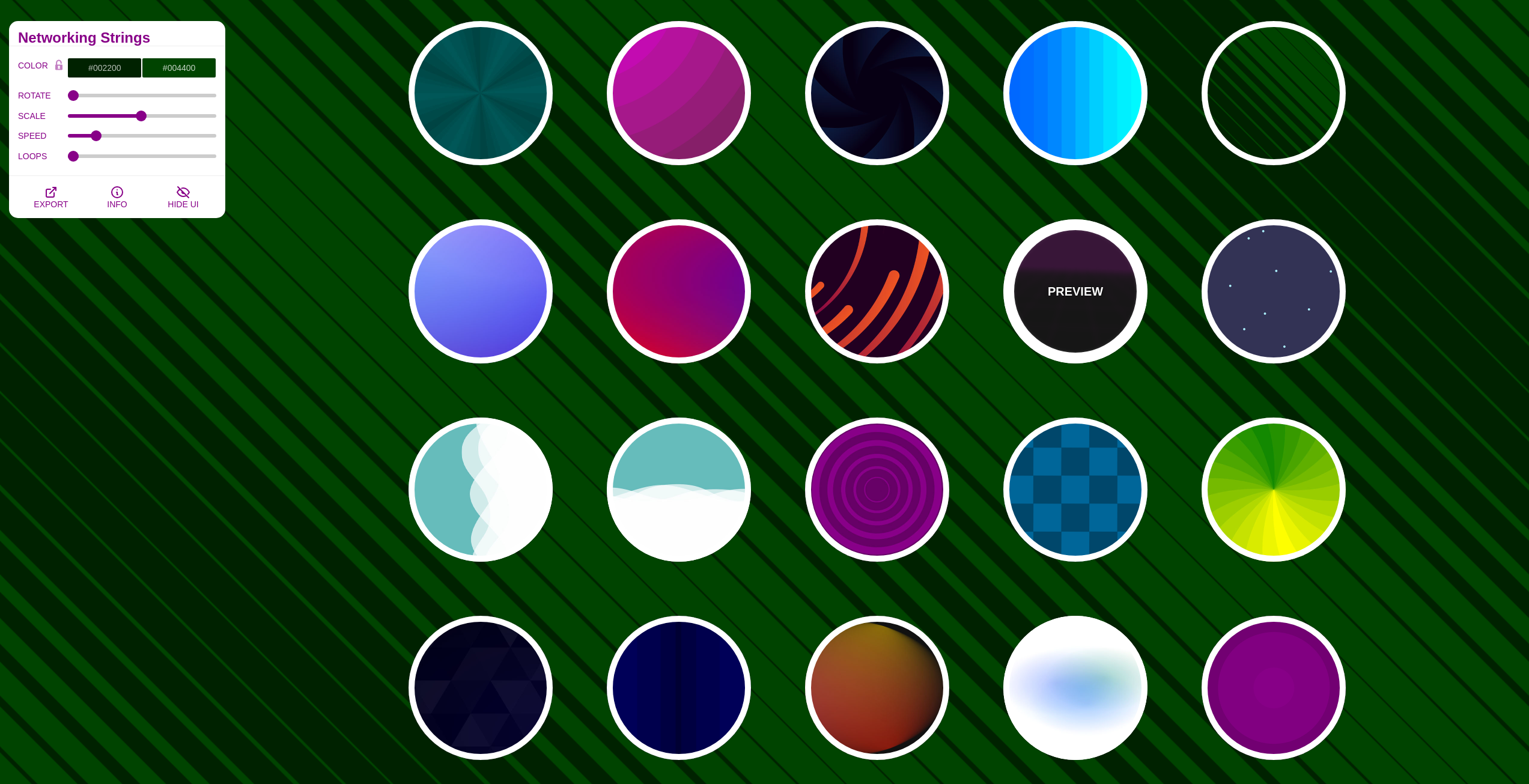
type input "#220022"
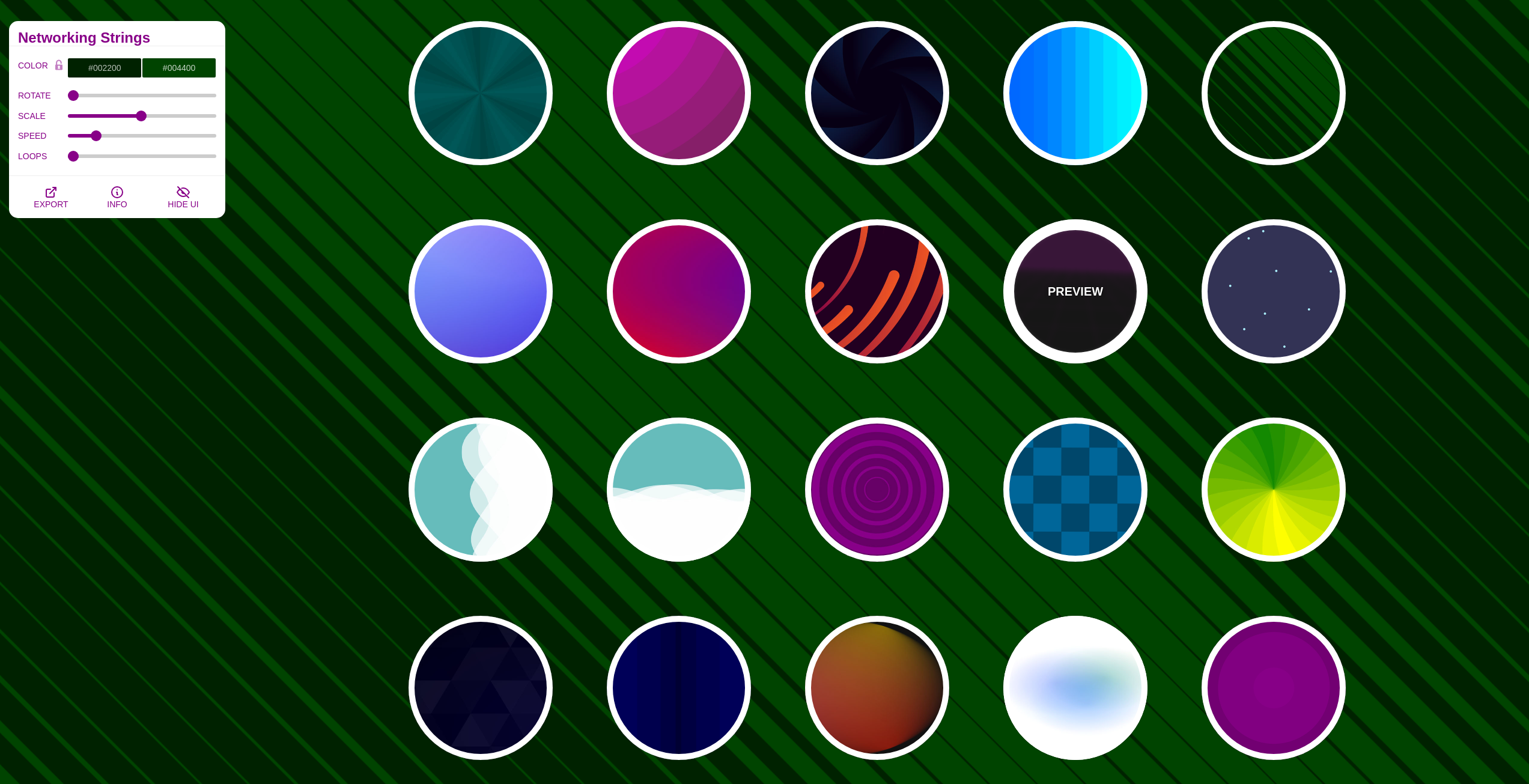
type input "#330033"
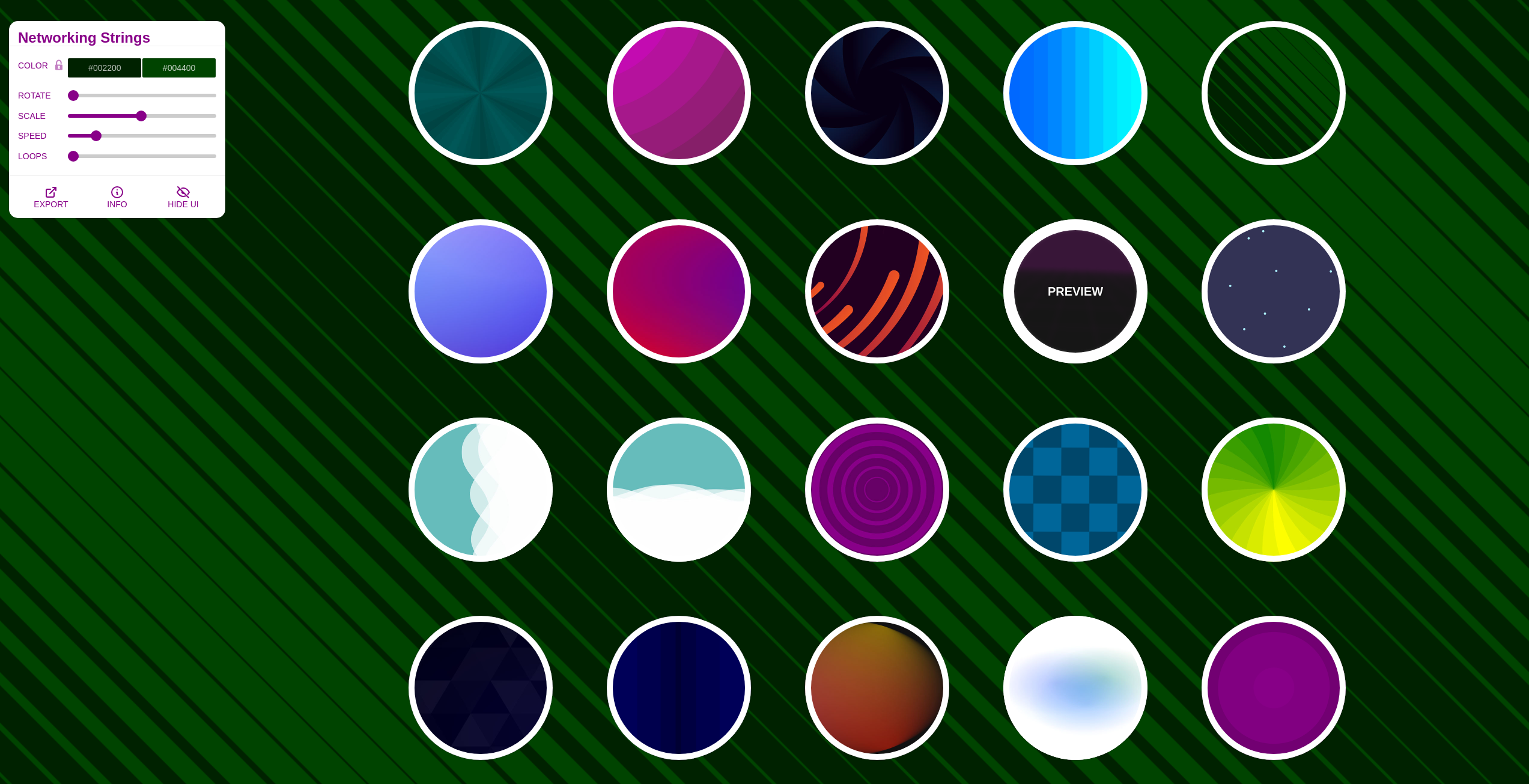
type input "1"
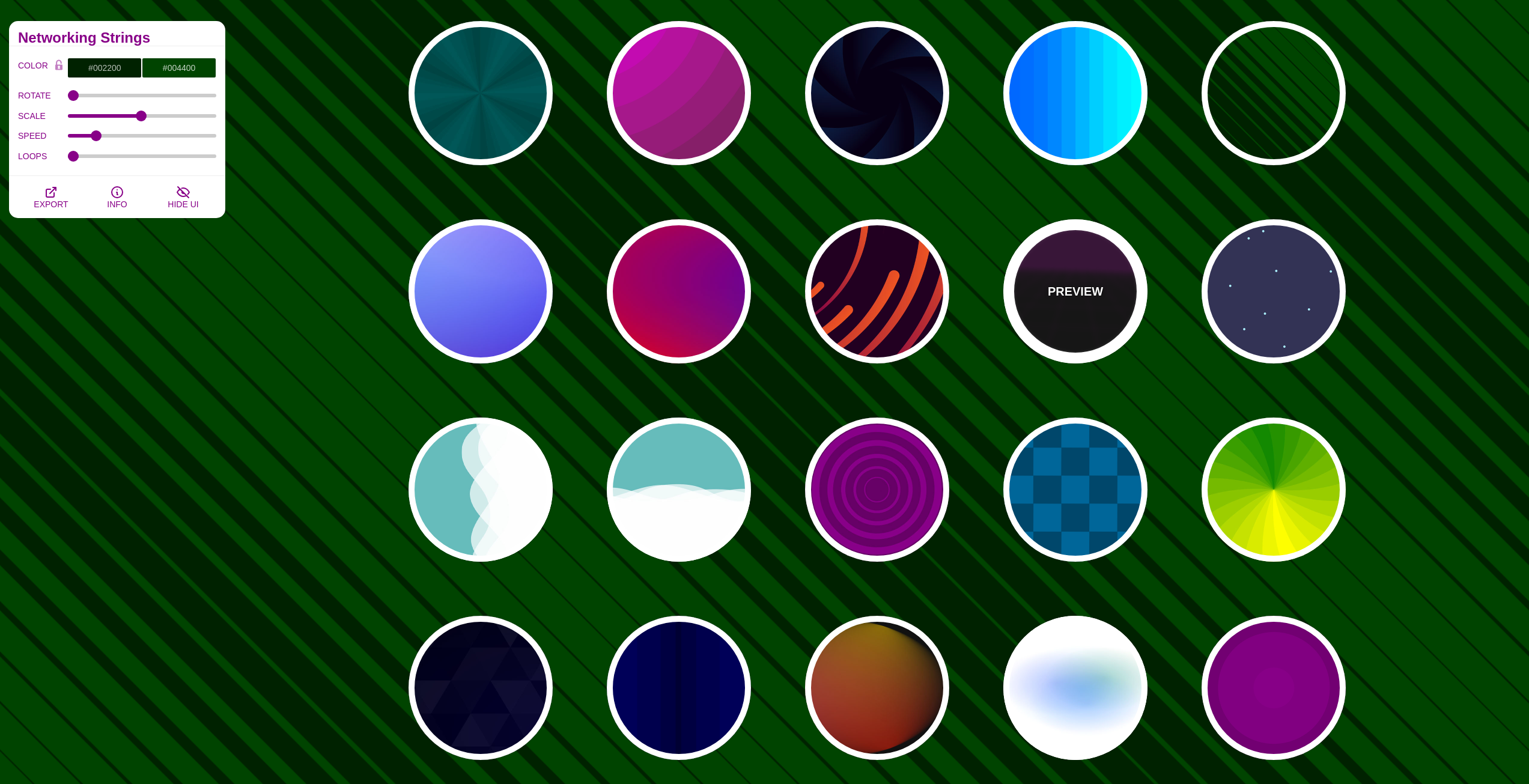
type input "10"
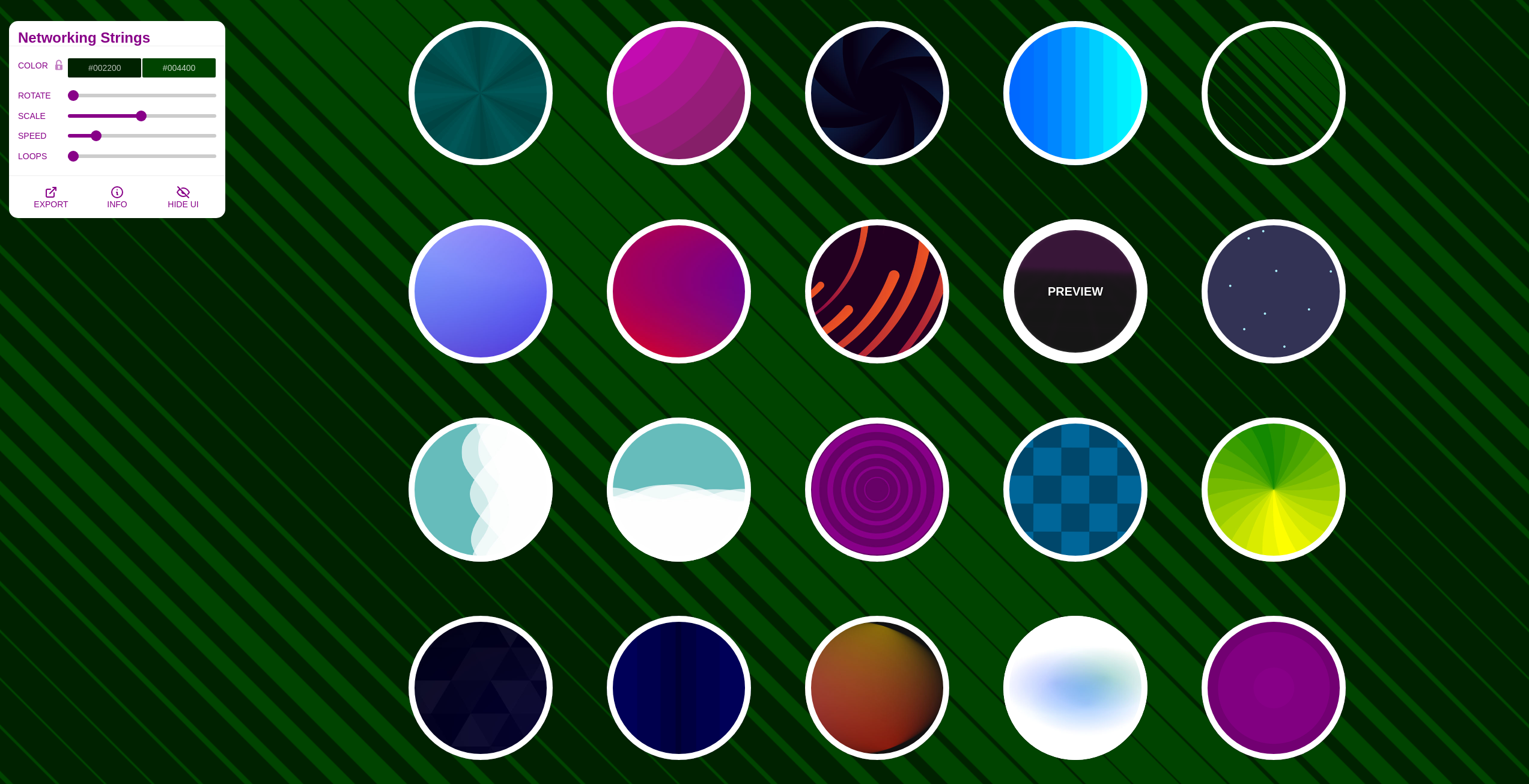
type input "999"
type input "1"
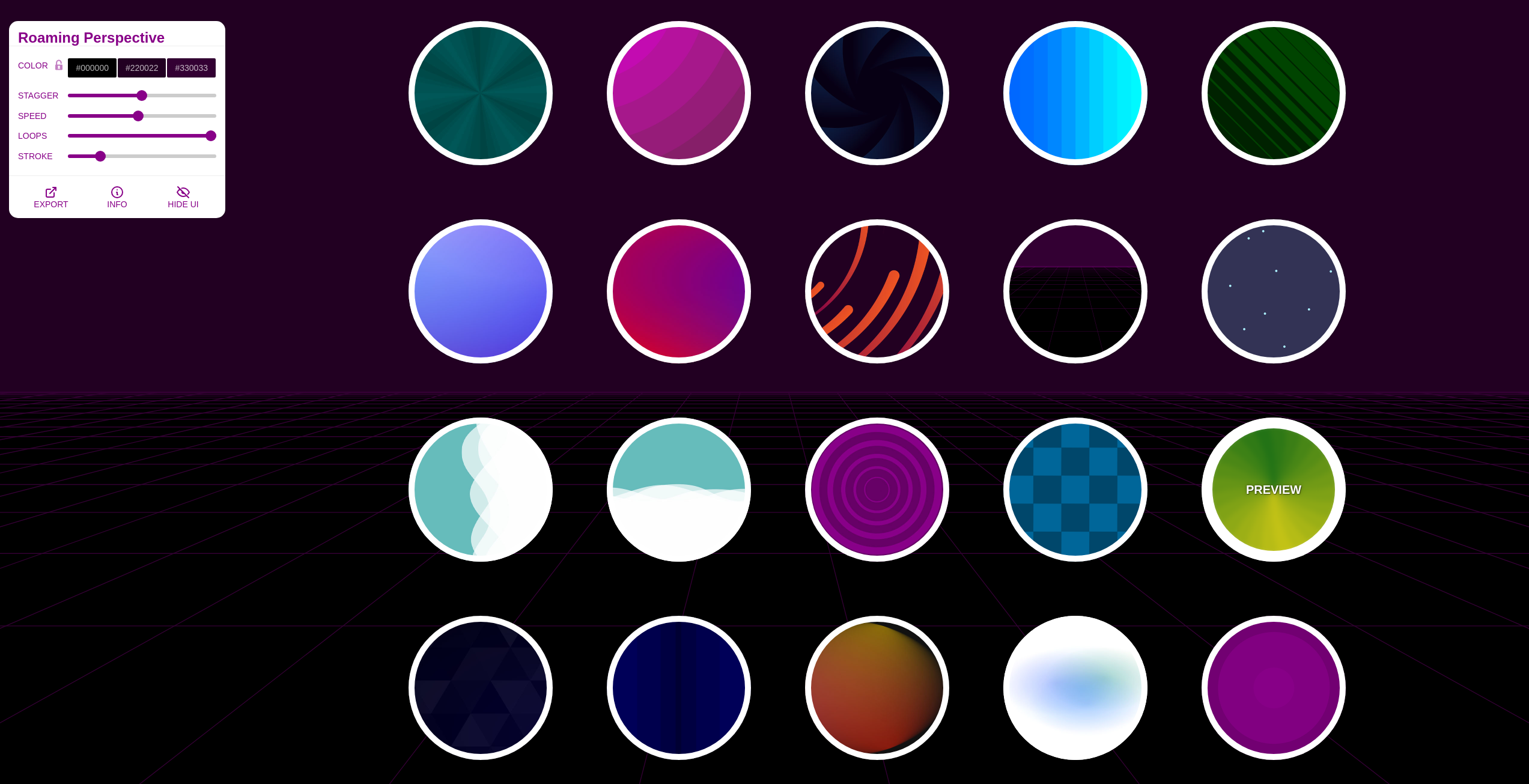
click at [1246, 526] on div "PREVIEW" at bounding box center [1274, 489] width 144 height 144
type input "#118800"
type input "#FFFF00"
type input "4.8"
type input "0"
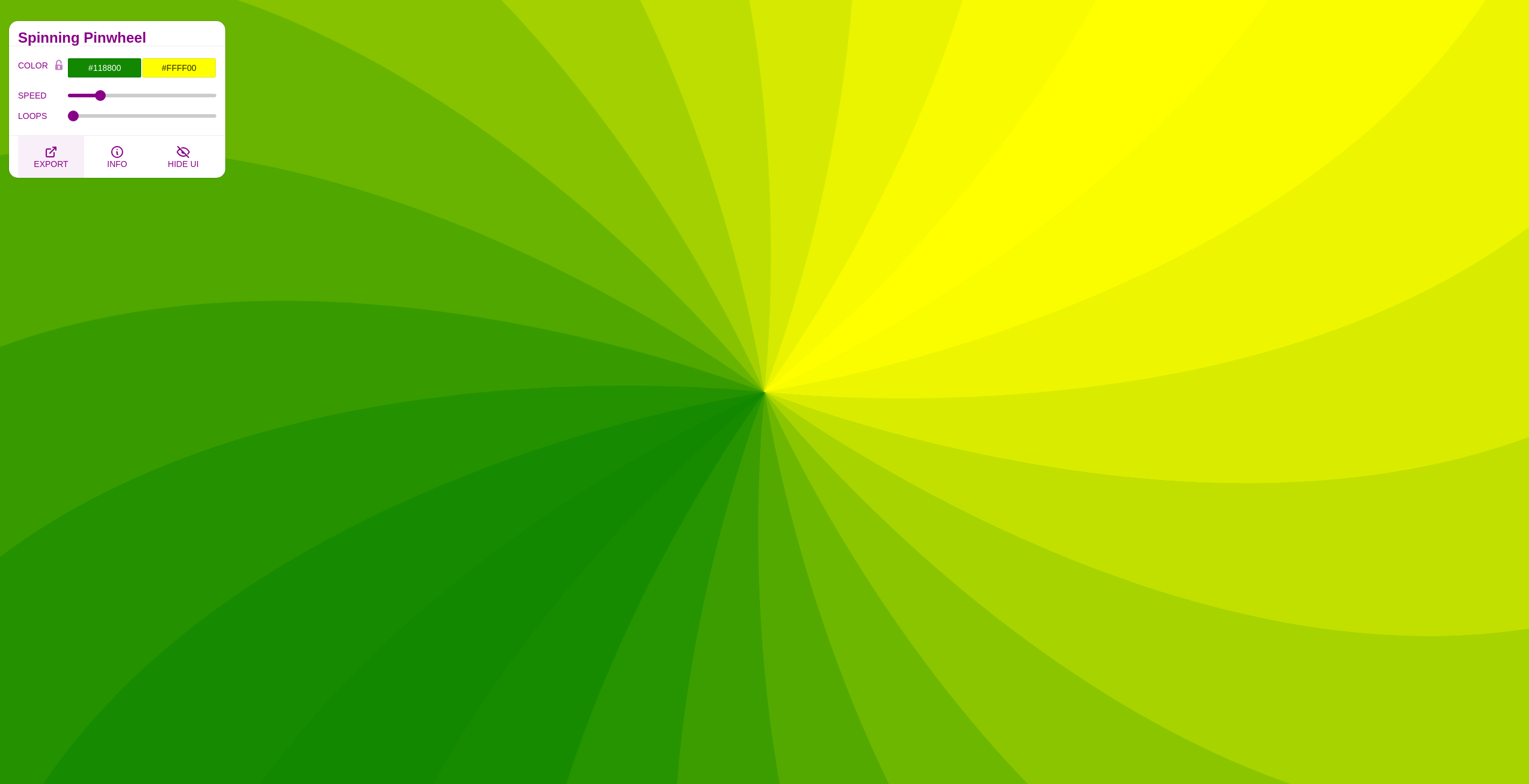
click at [57, 147] on icon "button" at bounding box center [51, 152] width 14 height 14
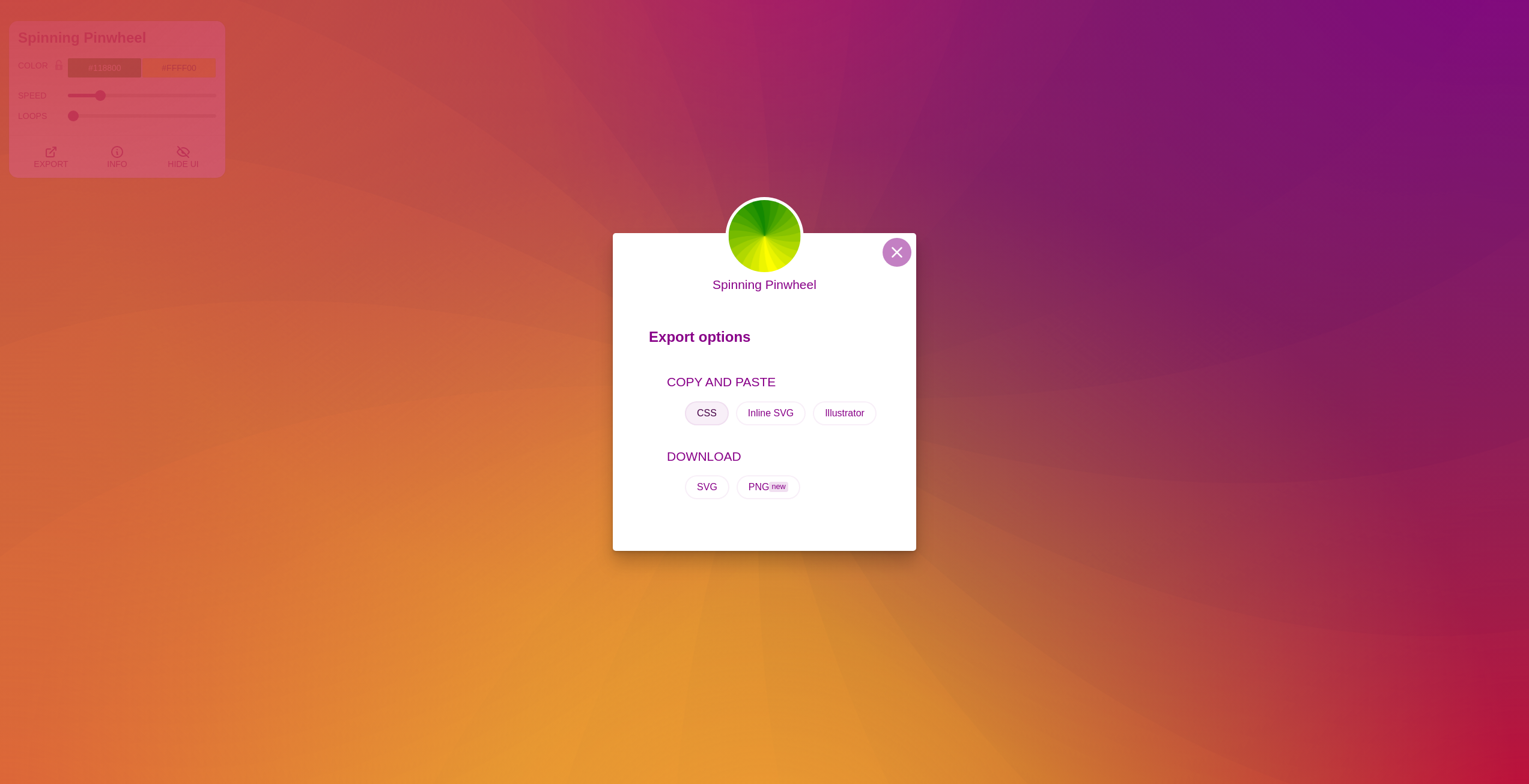
click at [702, 414] on button "CSS" at bounding box center [707, 413] width 44 height 24
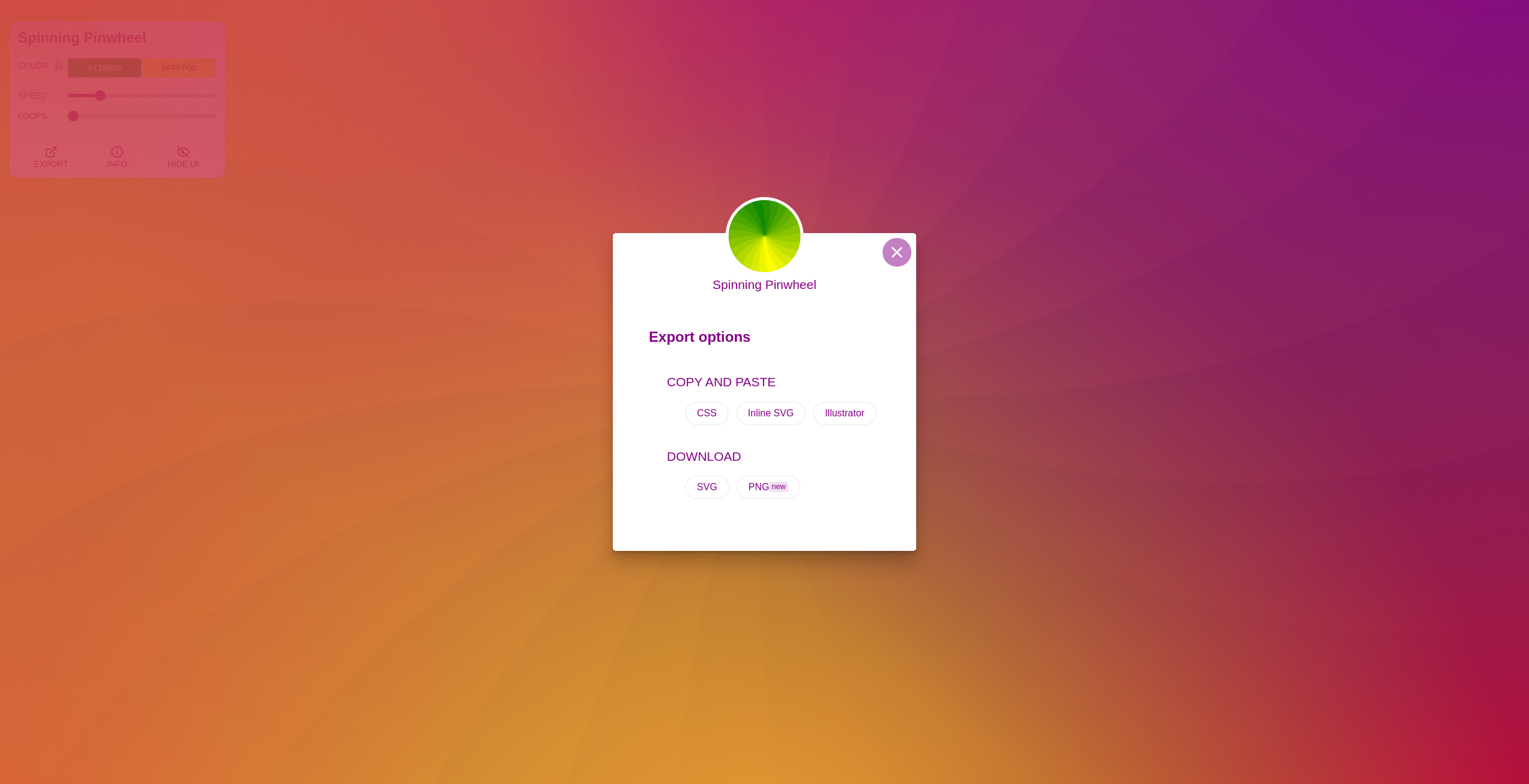
click at [782, 184] on div "Spinning Pinwheel Export options COPY AND PASTE CSS Inline SVG Illustrator DOWN…" at bounding box center [764, 392] width 1529 height 784
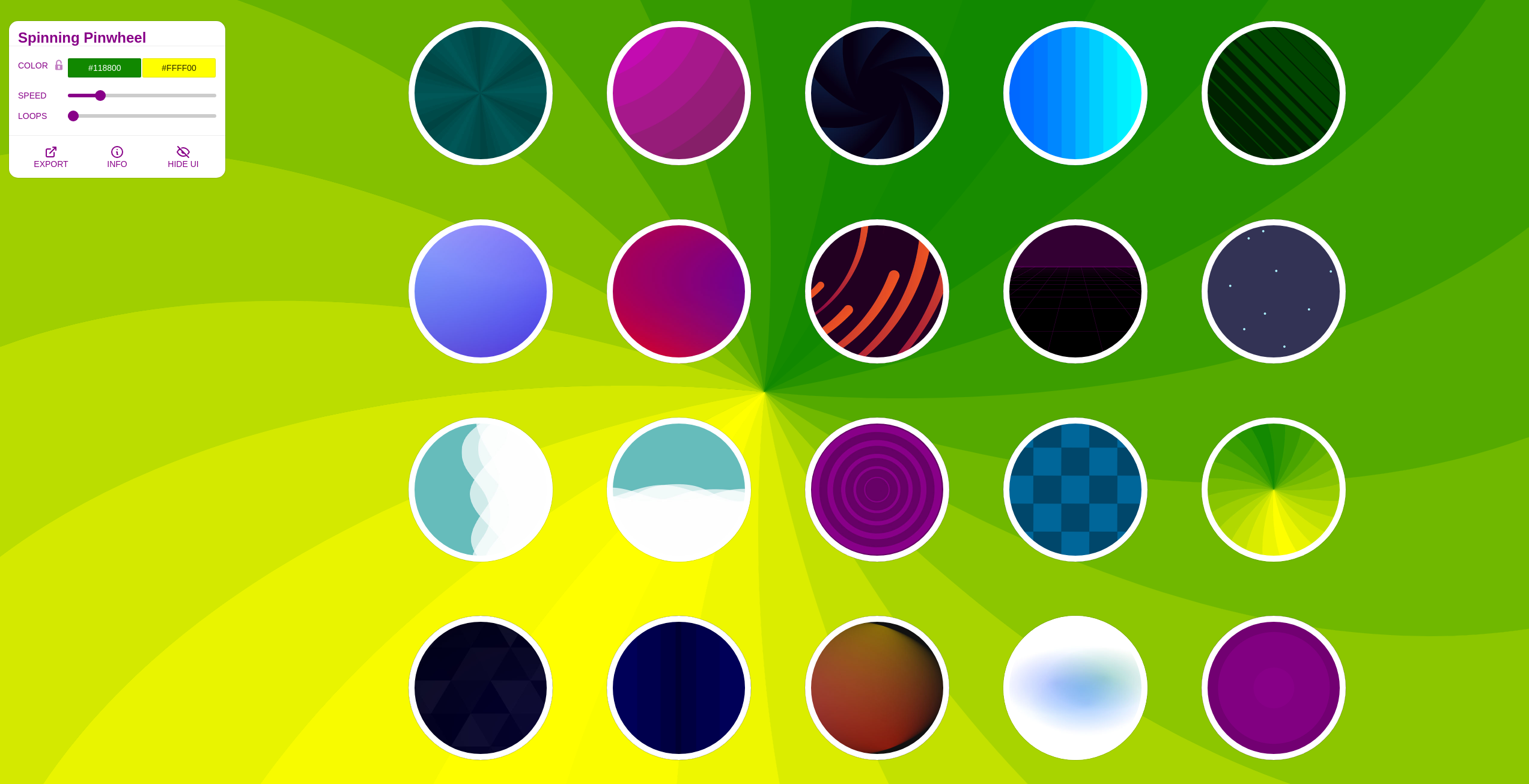
drag, startPoint x: 775, startPoint y: 169, endPoint x: 782, endPoint y: 151, distance: 19.3
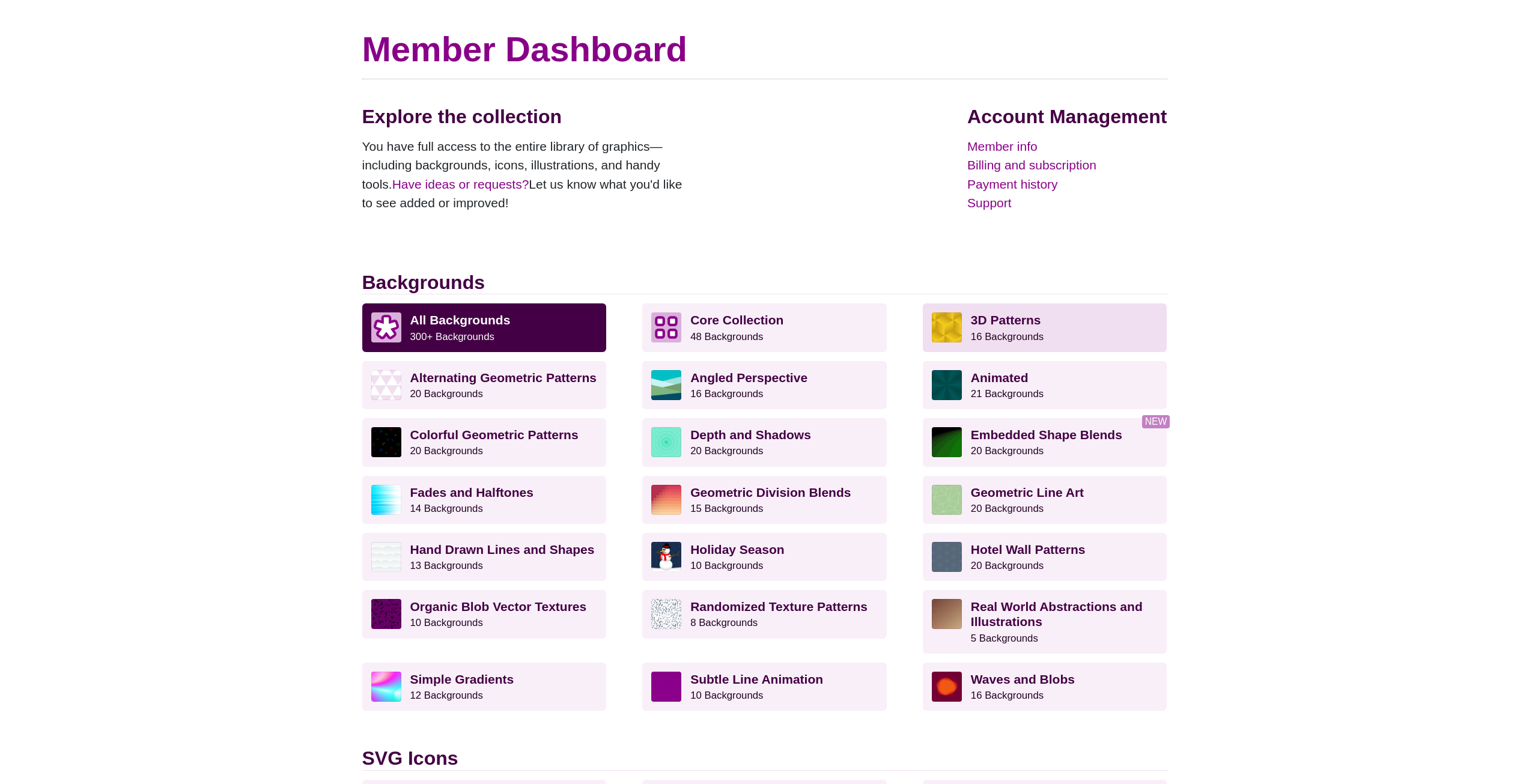
scroll to position [240, 0]
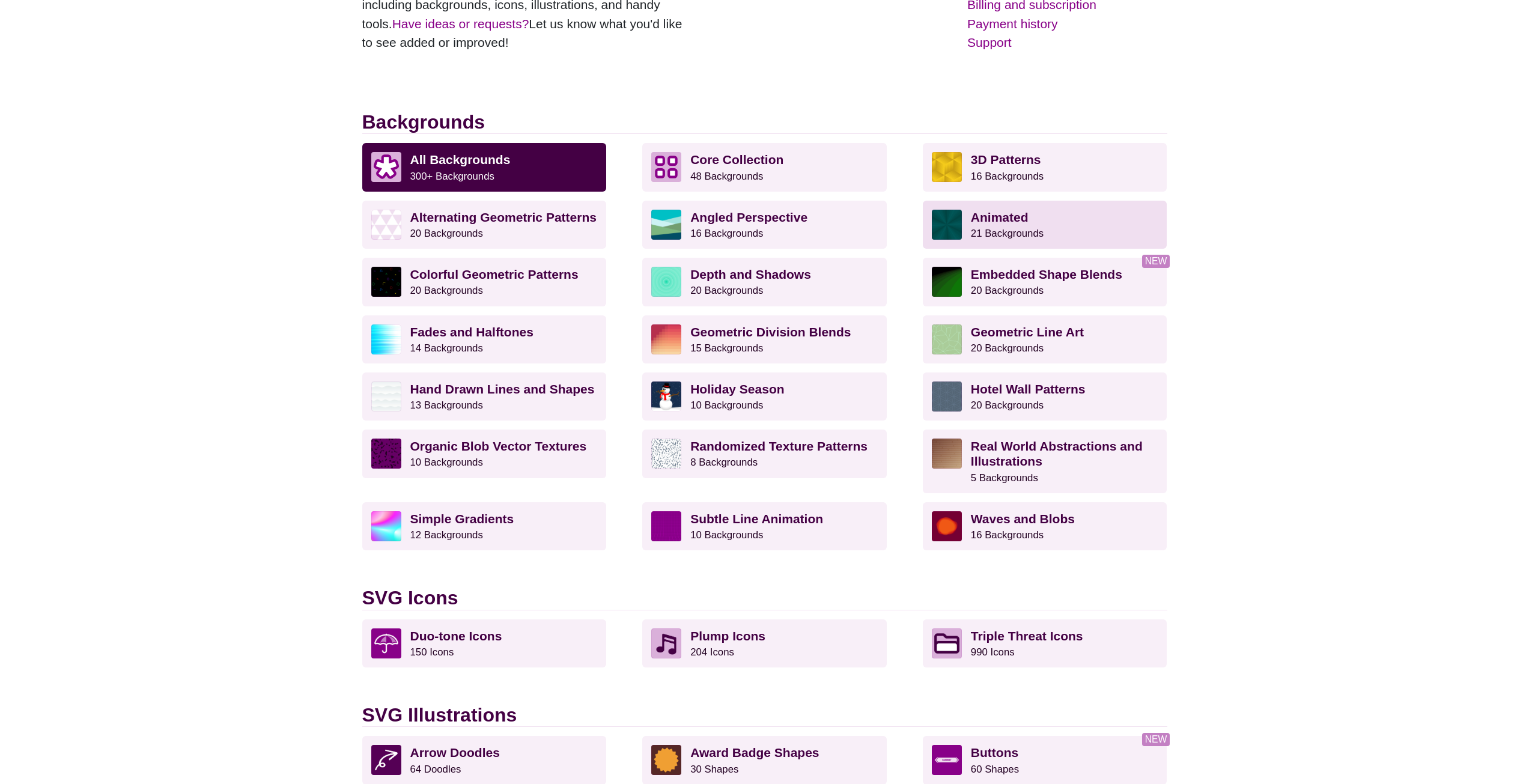
click at [1052, 228] on p "Animated 21 Backgrounds" at bounding box center [1064, 225] width 187 height 30
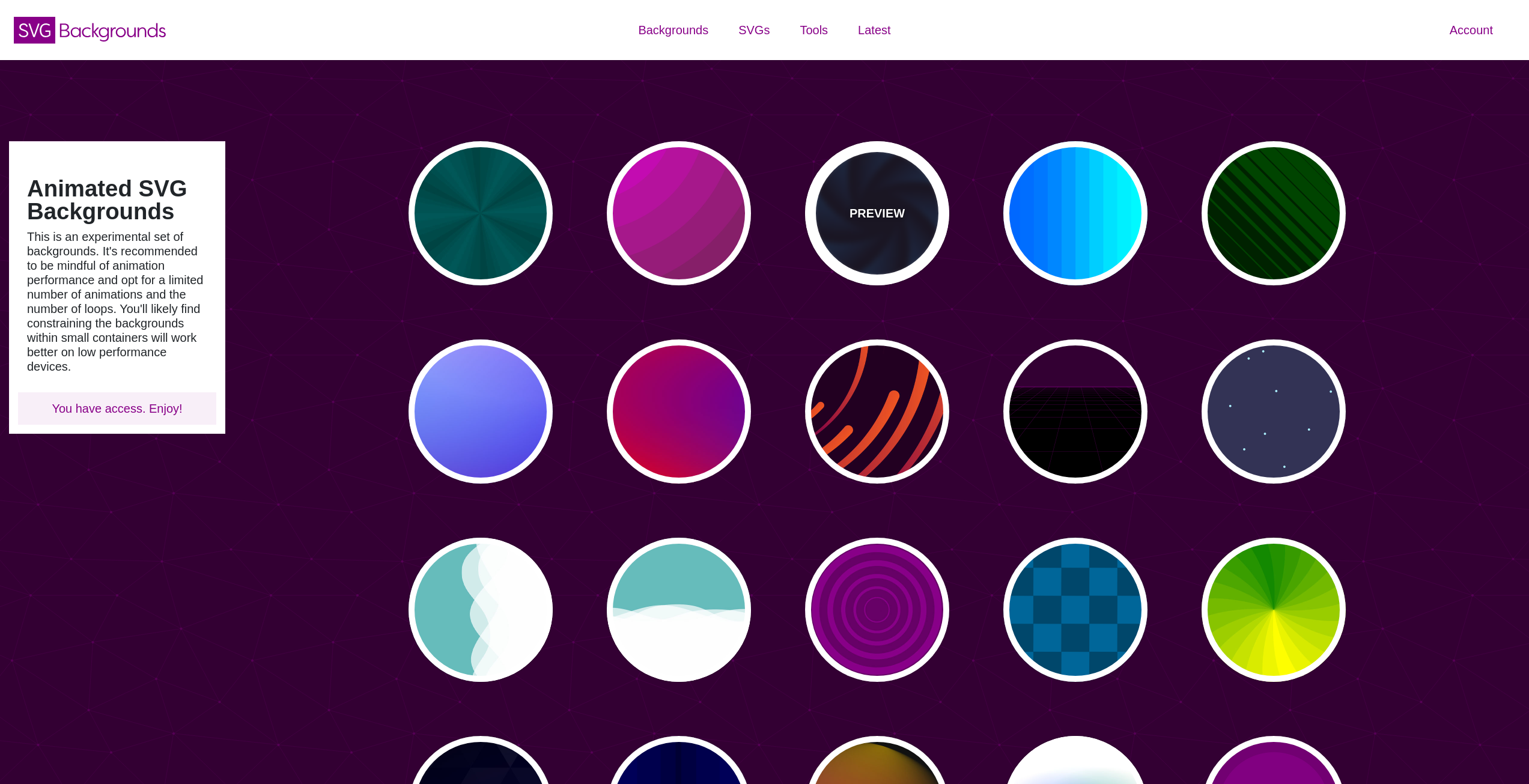
click at [915, 247] on div "PREVIEW" at bounding box center [877, 213] width 144 height 144
type input "#070014"
type input "#113366"
type input "#99FFFF"
type input "12"
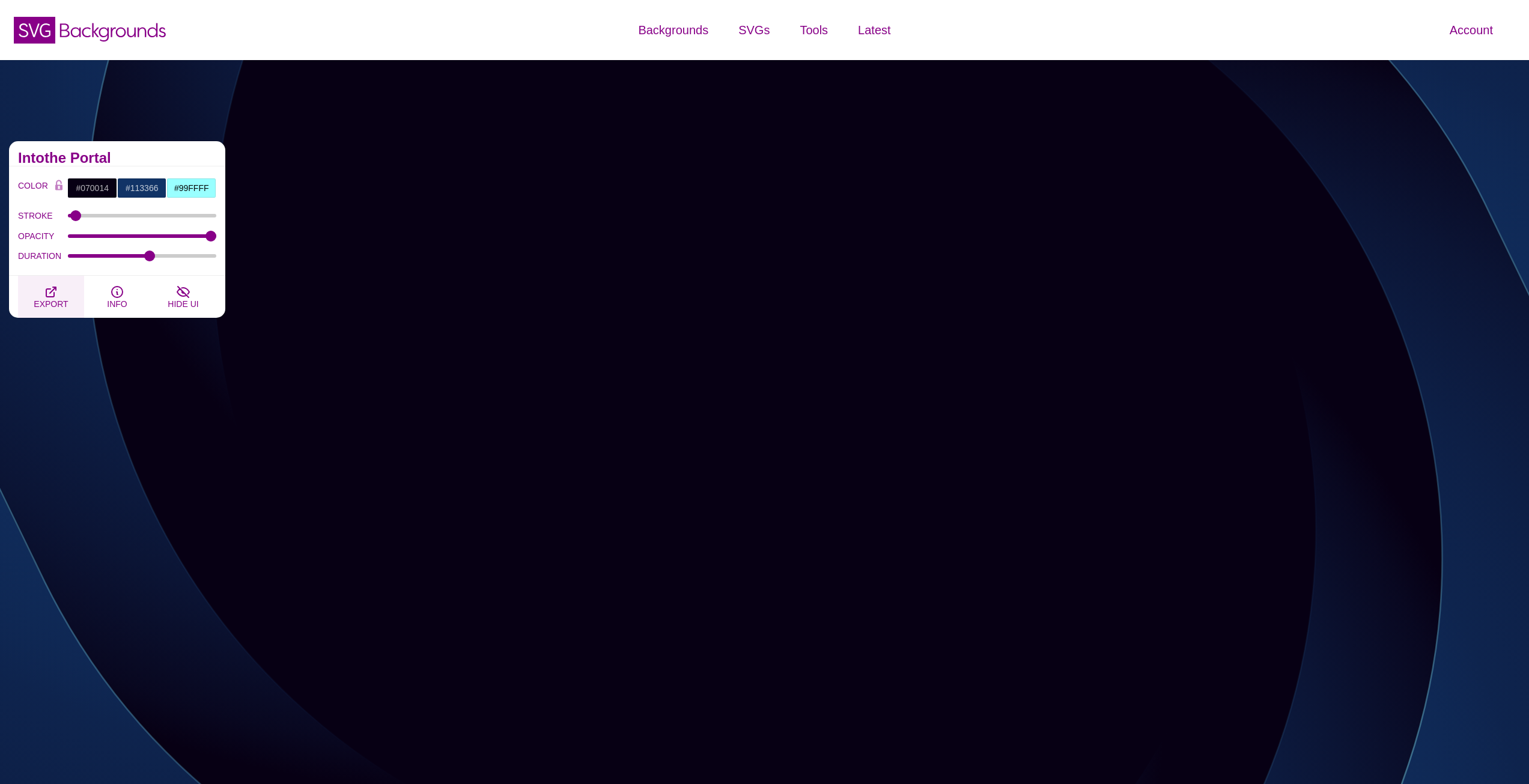
click at [54, 291] on icon "button" at bounding box center [51, 291] width 14 height 14
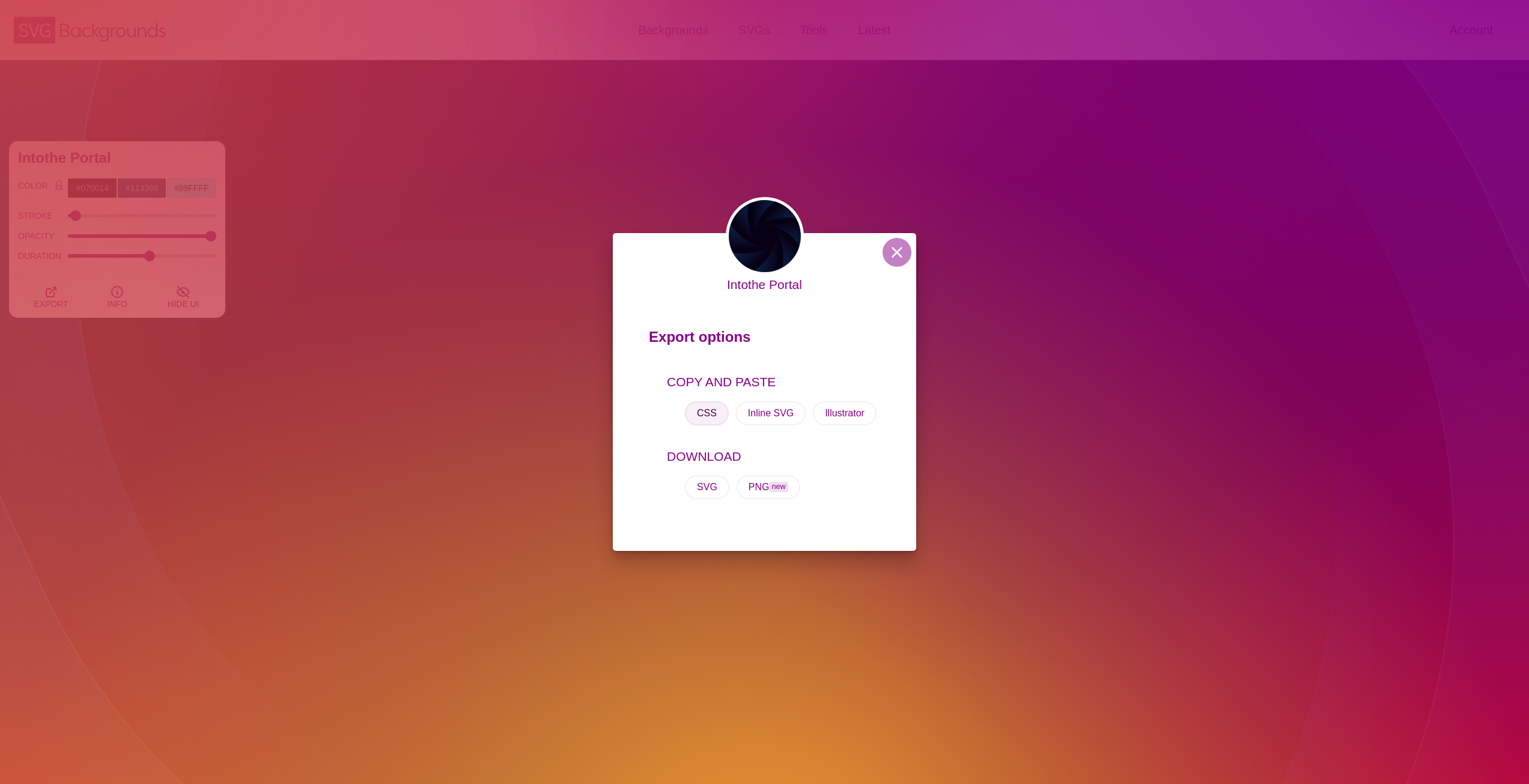
click at [701, 408] on button "CSS" at bounding box center [707, 413] width 44 height 24
click at [239, 376] on div "Intothe Portal Export options COPY AND PASTE CSS Inline SVG Illustrator DOWNLOA…" at bounding box center [764, 392] width 1529 height 784
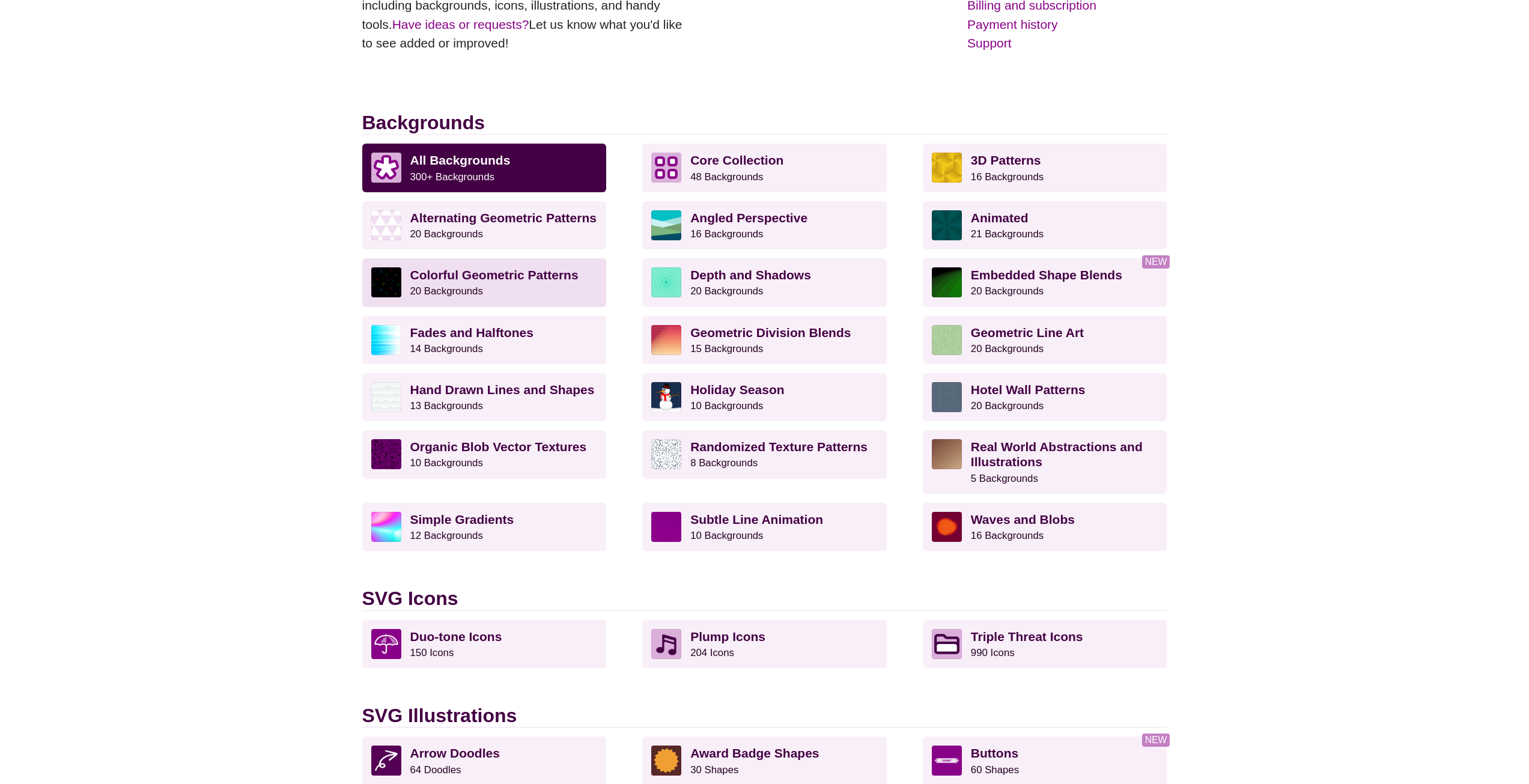
scroll to position [240, 0]
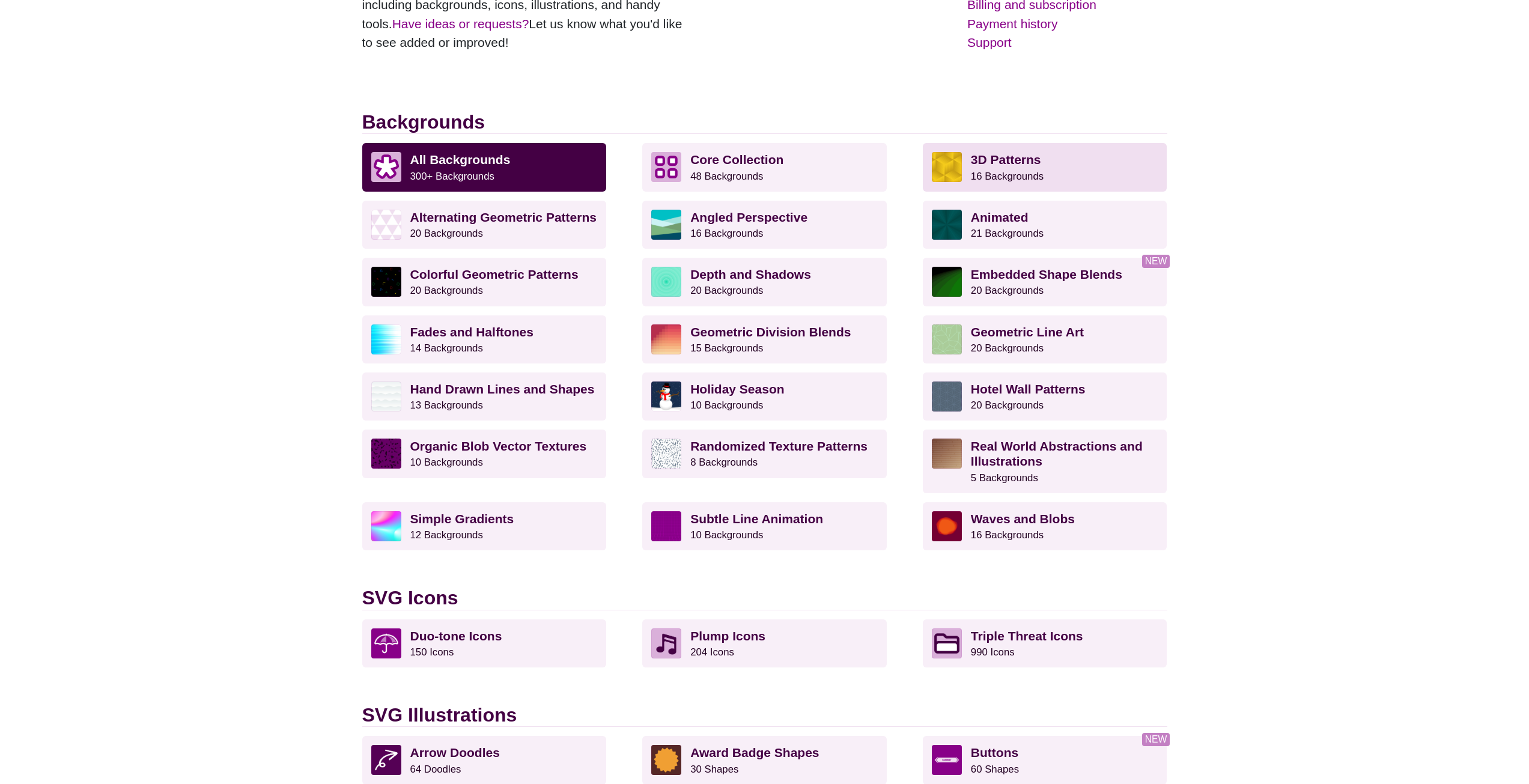
click at [1004, 183] on link "3D Patterns 16 Backgrounds" at bounding box center [1045, 167] width 244 height 48
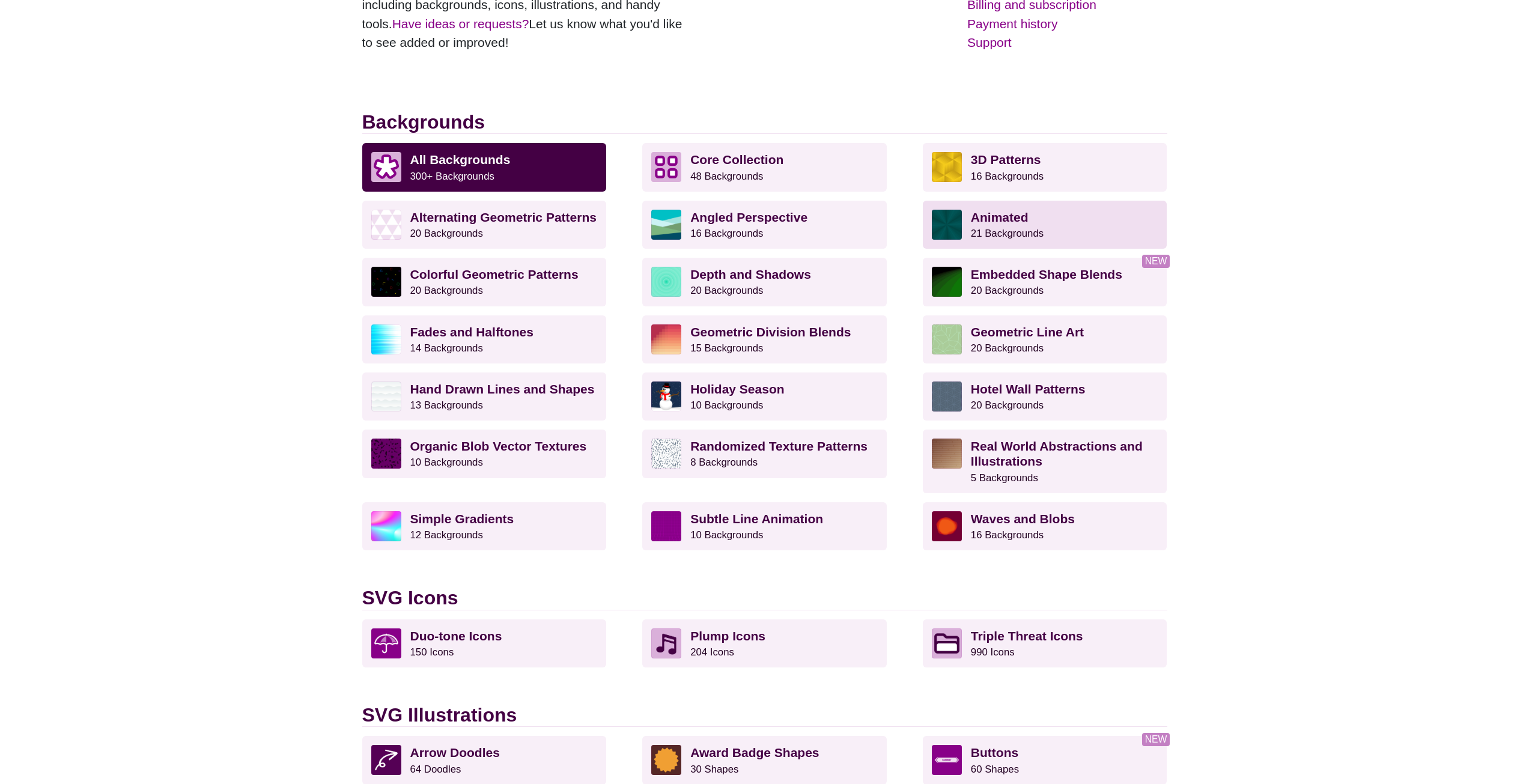
click at [1009, 219] on strong "Animated" at bounding box center [999, 217] width 58 height 14
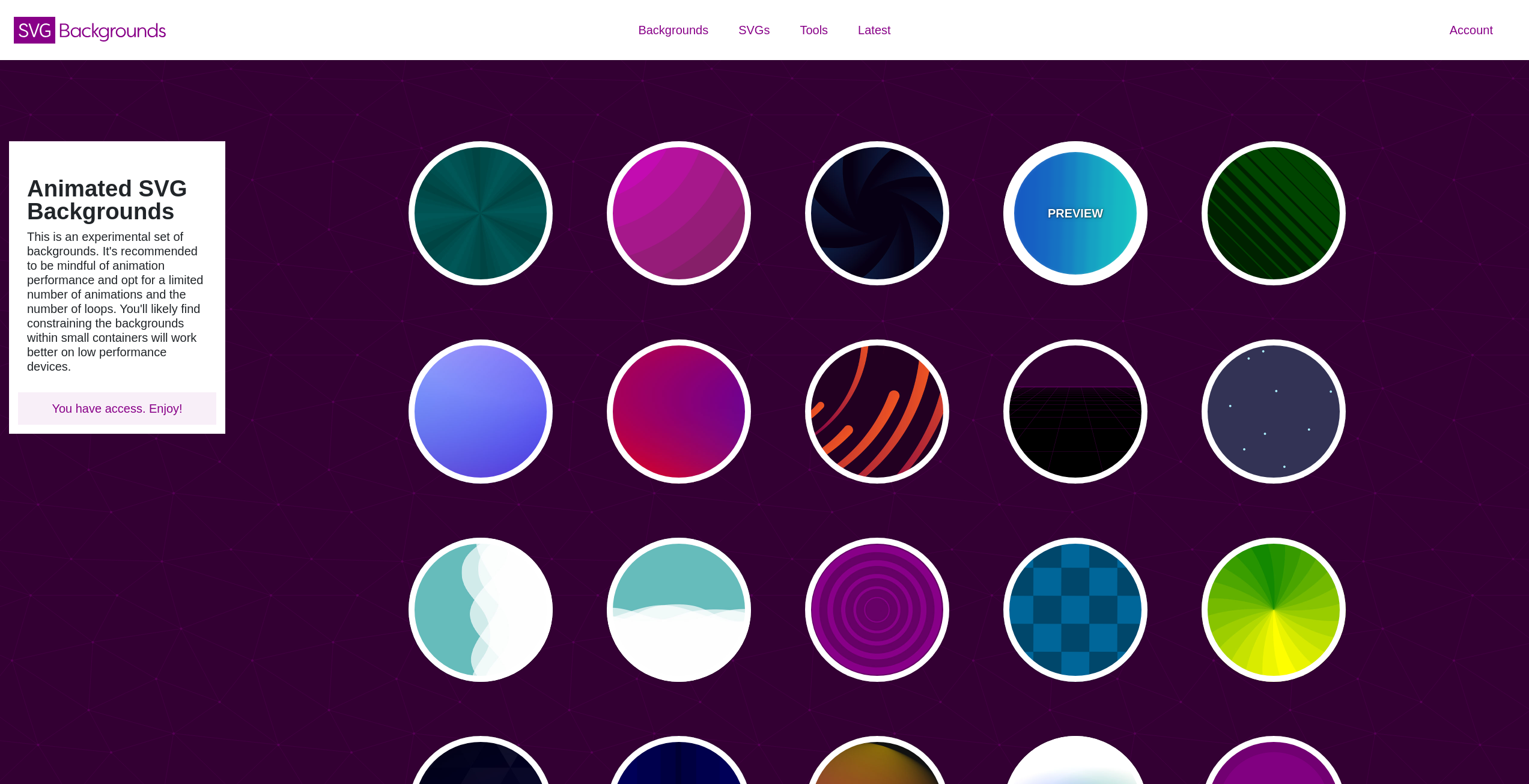
type input "#450057"
type input "#FFFFFF"
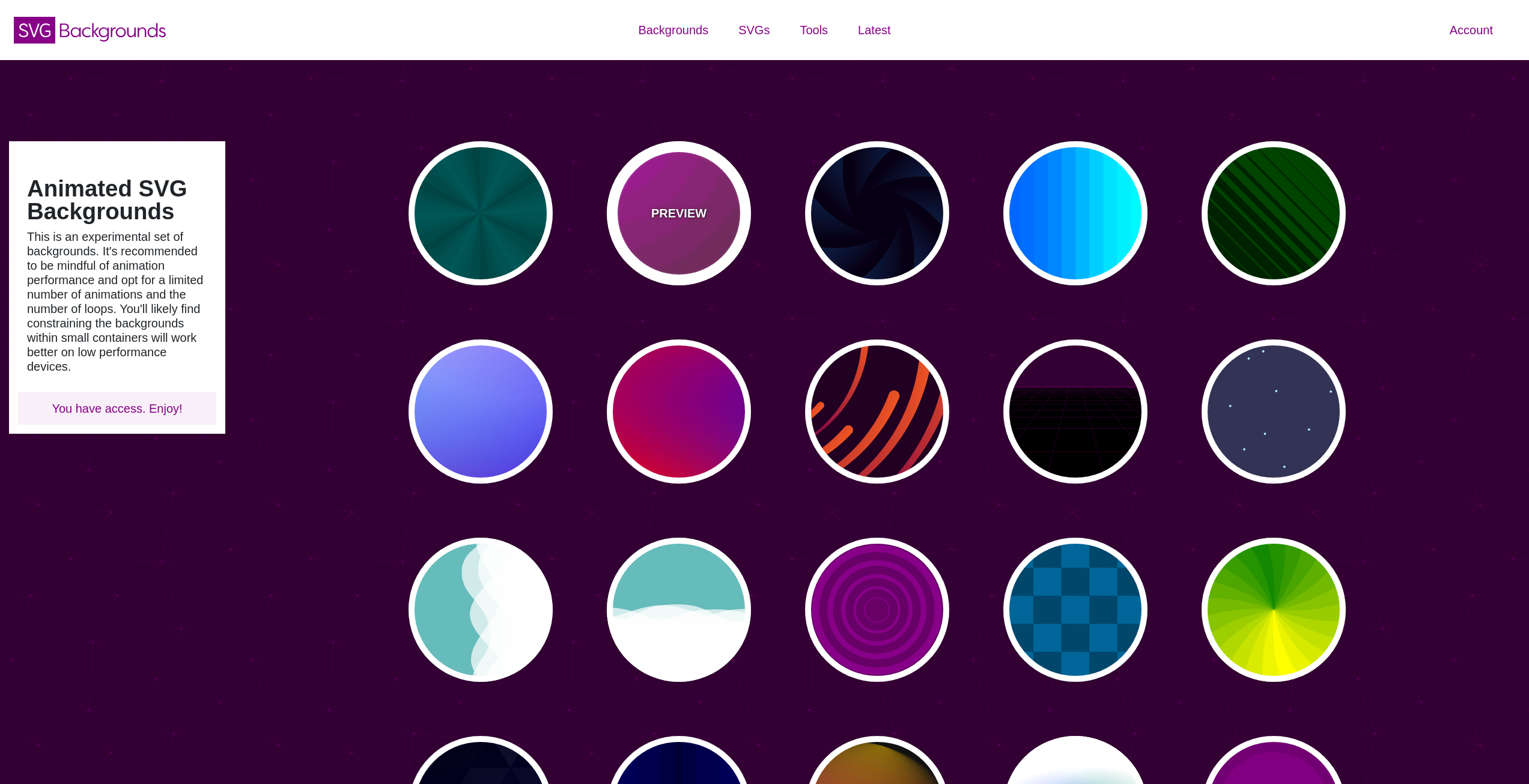
click at [730, 231] on div "PREVIEW" at bounding box center [678, 213] width 144 height 144
type input "#442233"
type input "#DD00DD"
type input "0"
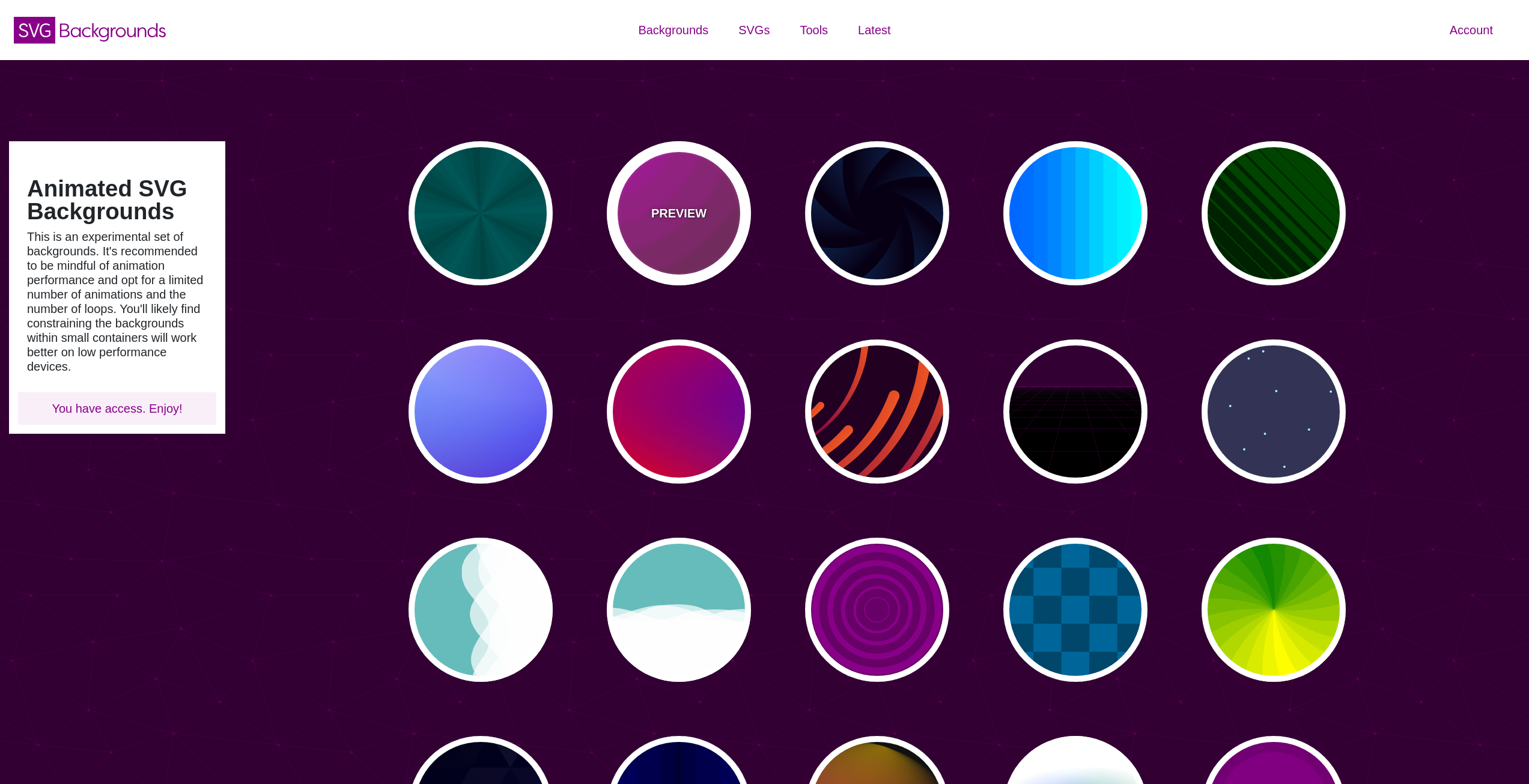
type input "5"
type input "0.2"
type input "0"
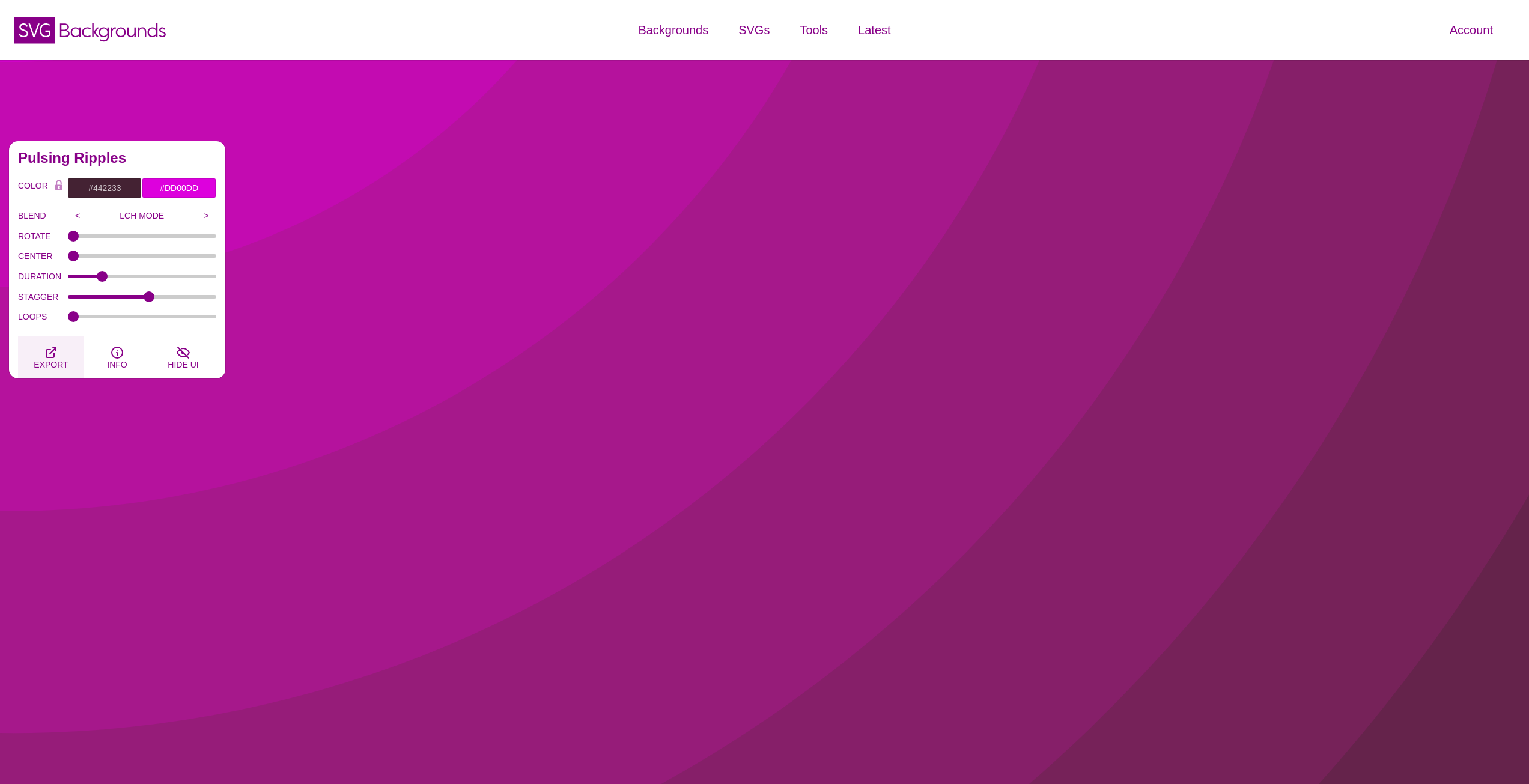
click at [52, 355] on icon "button" at bounding box center [51, 352] width 14 height 14
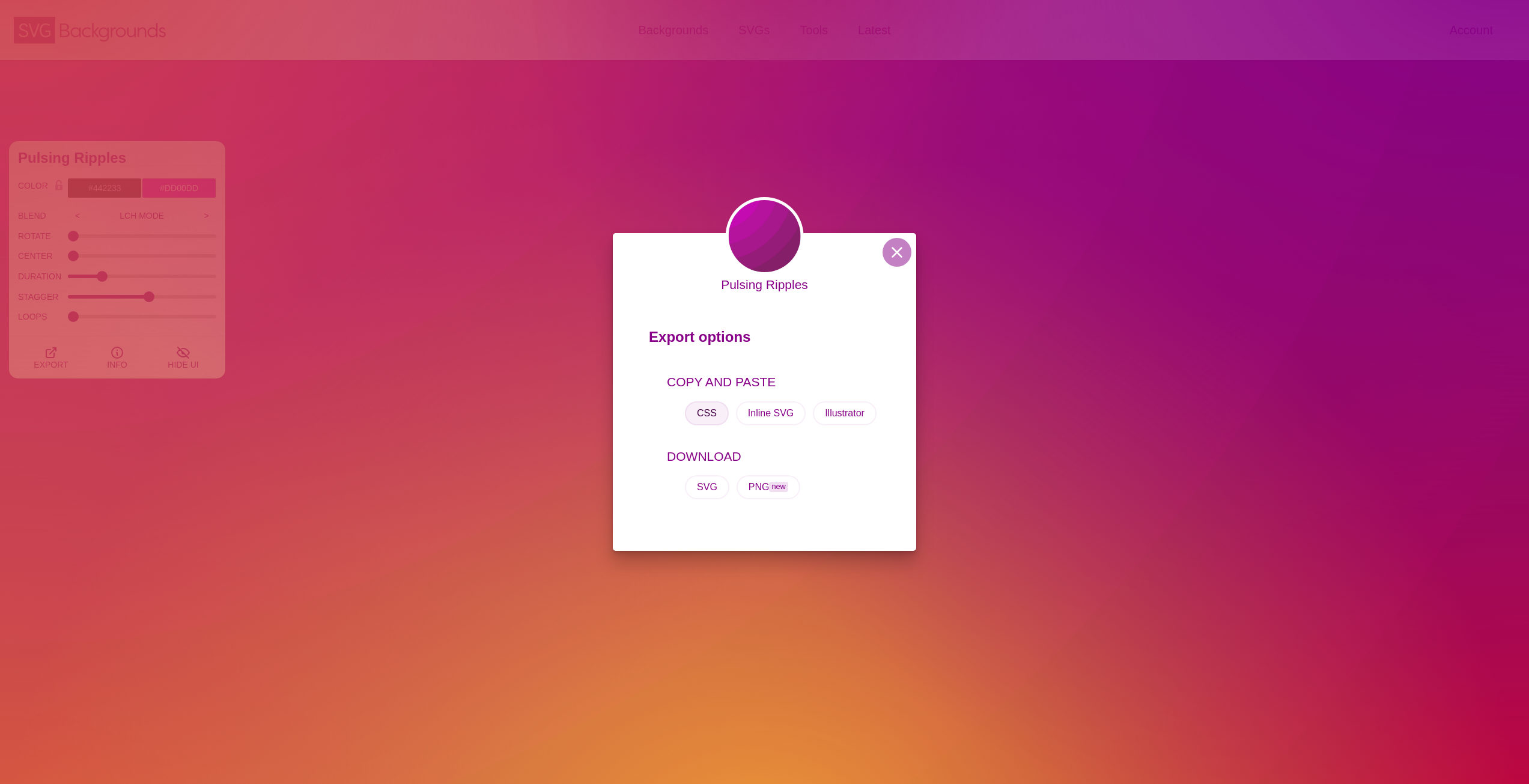
click at [715, 416] on button "CSS" at bounding box center [707, 413] width 44 height 24
